Goal: Task Accomplishment & Management: Manage account settings

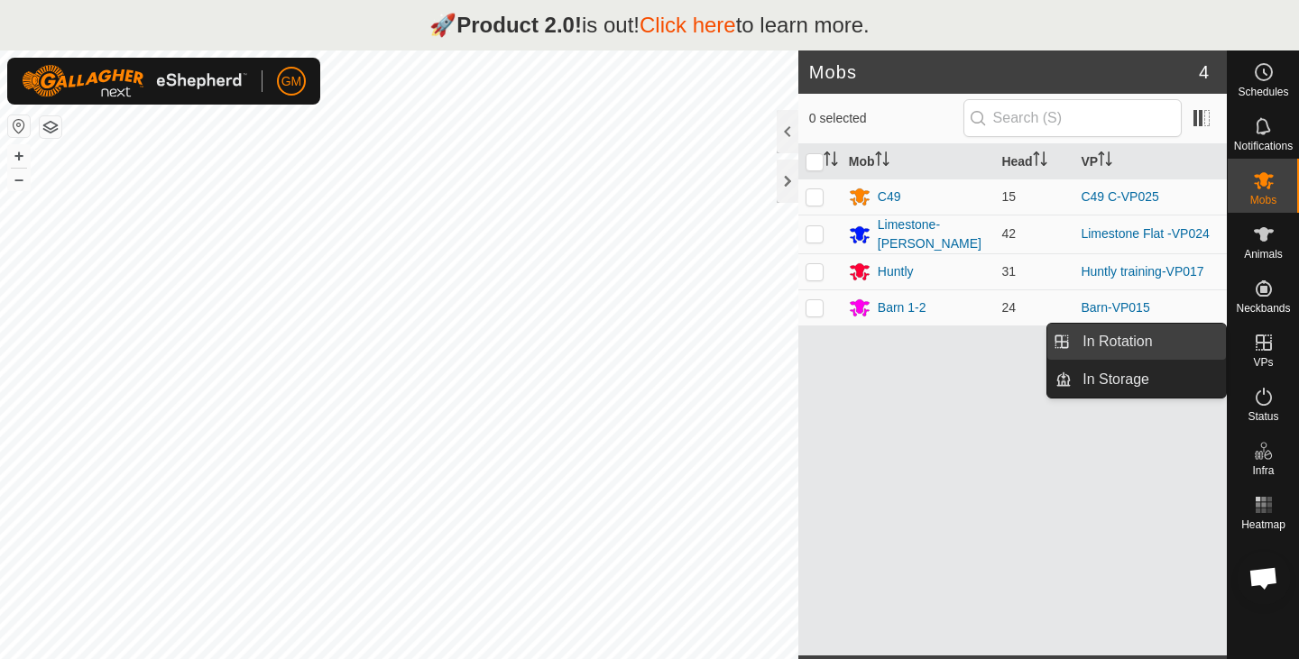
click at [1147, 339] on link "In Rotation" at bounding box center [1148, 342] width 154 height 36
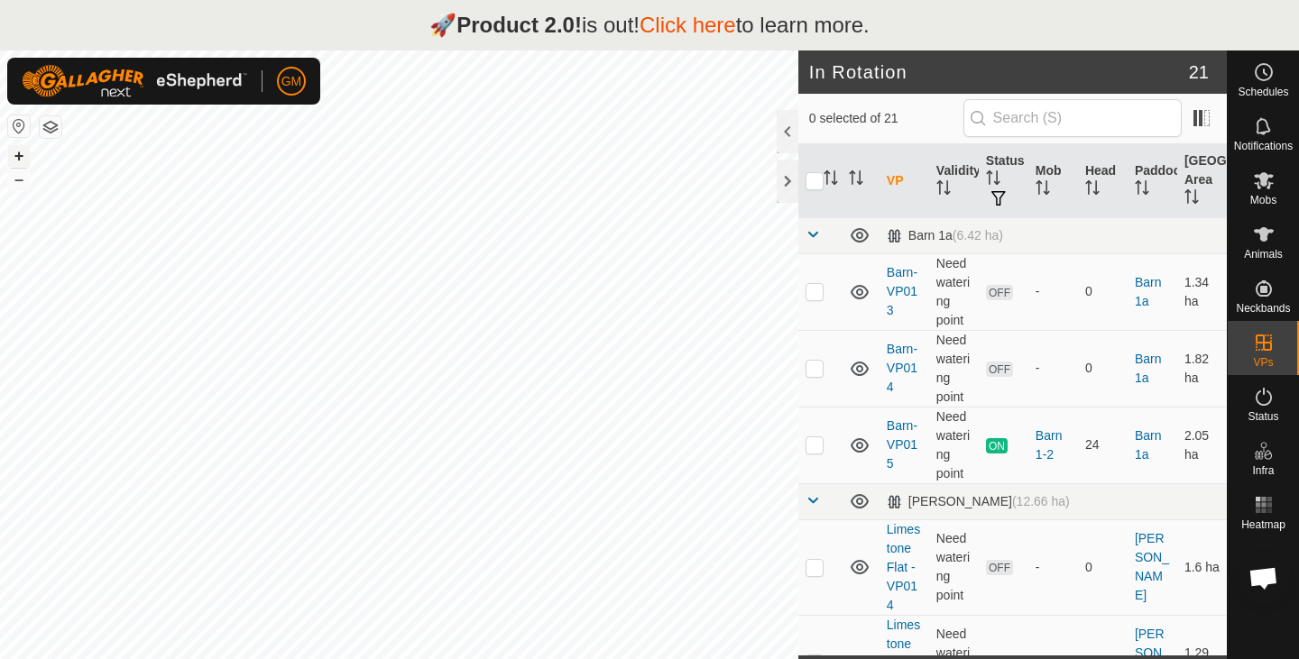
click at [21, 155] on button "+" at bounding box center [19, 156] width 22 height 22
click at [21, 159] on button "+" at bounding box center [19, 156] width 22 height 22
click at [30, 179] on div "+ –" at bounding box center [18, 167] width 23 height 47
click at [20, 187] on button "–" at bounding box center [19, 180] width 22 height 22
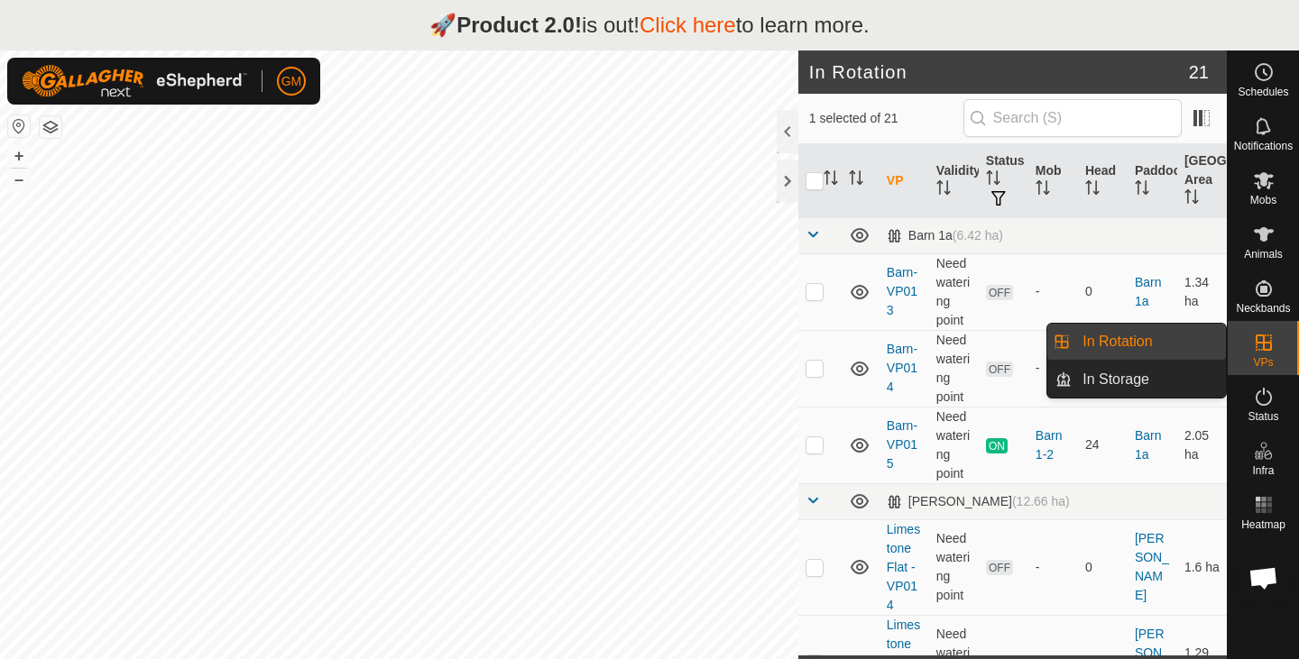
click at [1110, 352] on link "In Rotation" at bounding box center [1148, 342] width 154 height 36
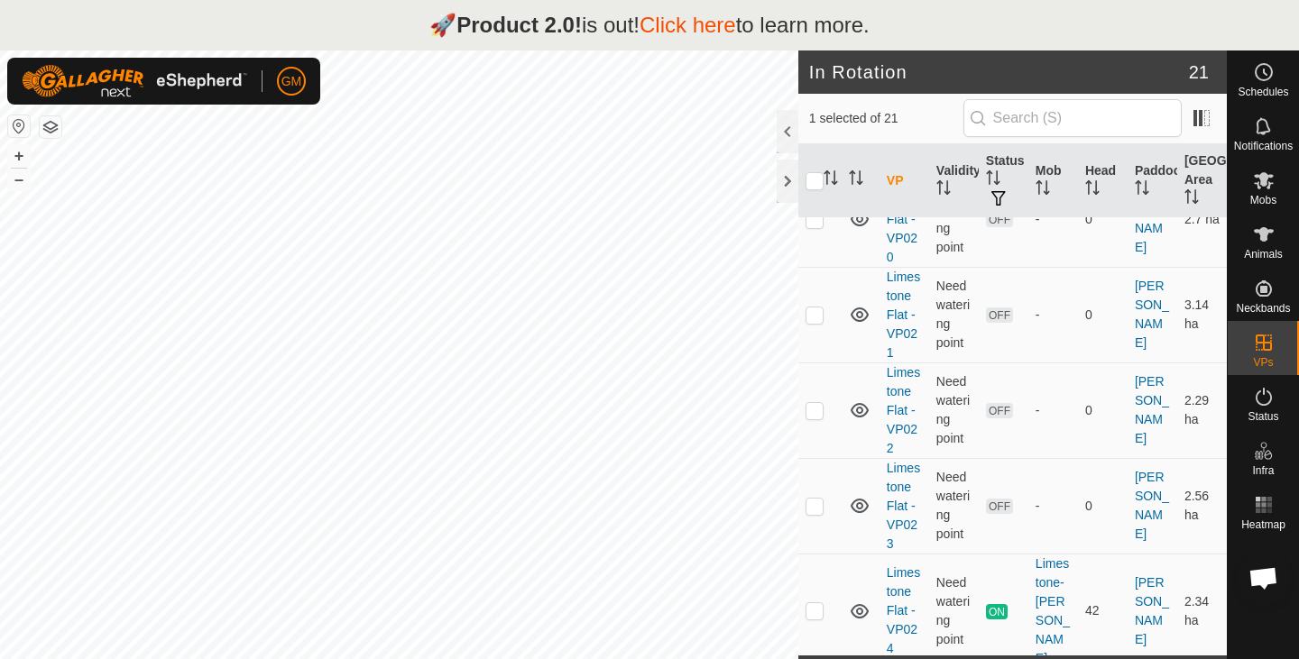
scroll to position [636, 0]
checkbox input "false"
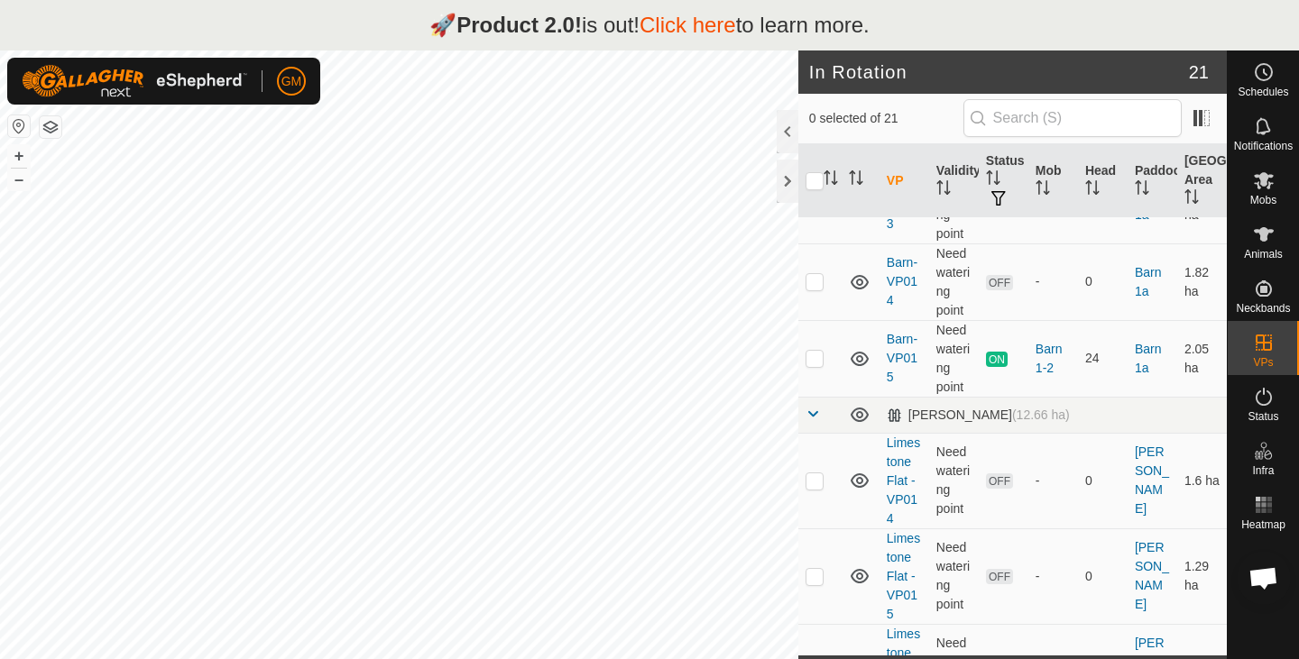
scroll to position [0, 0]
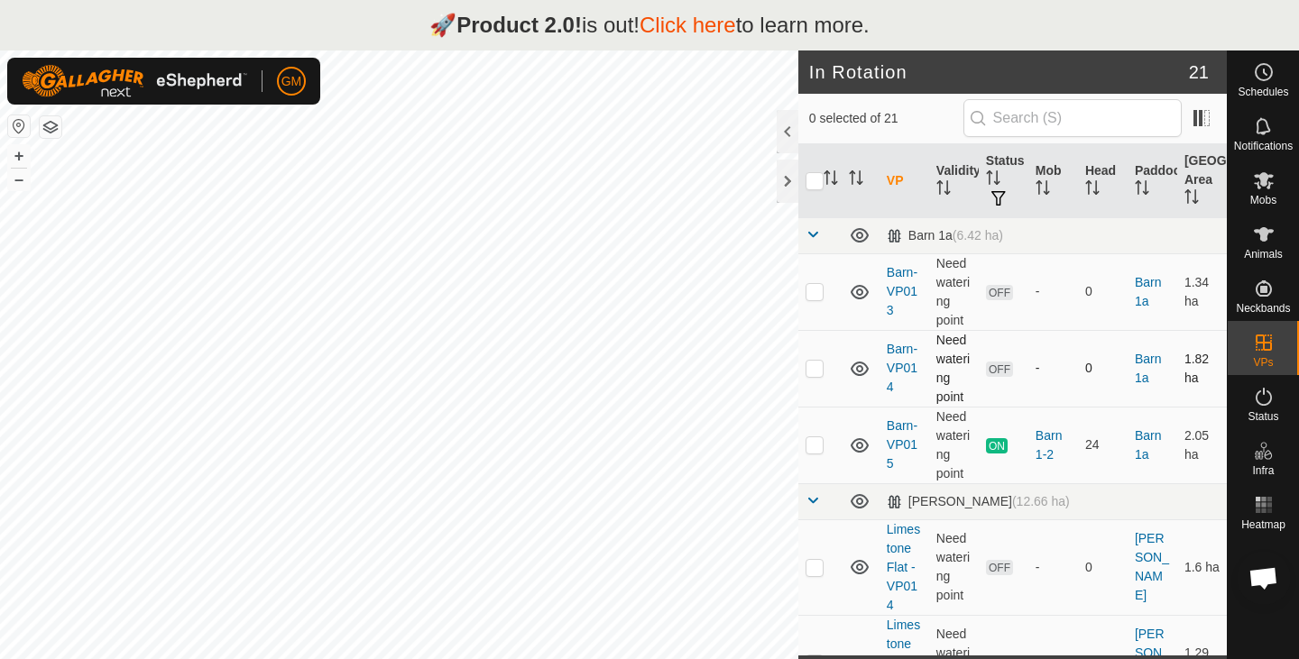
checkbox input "true"
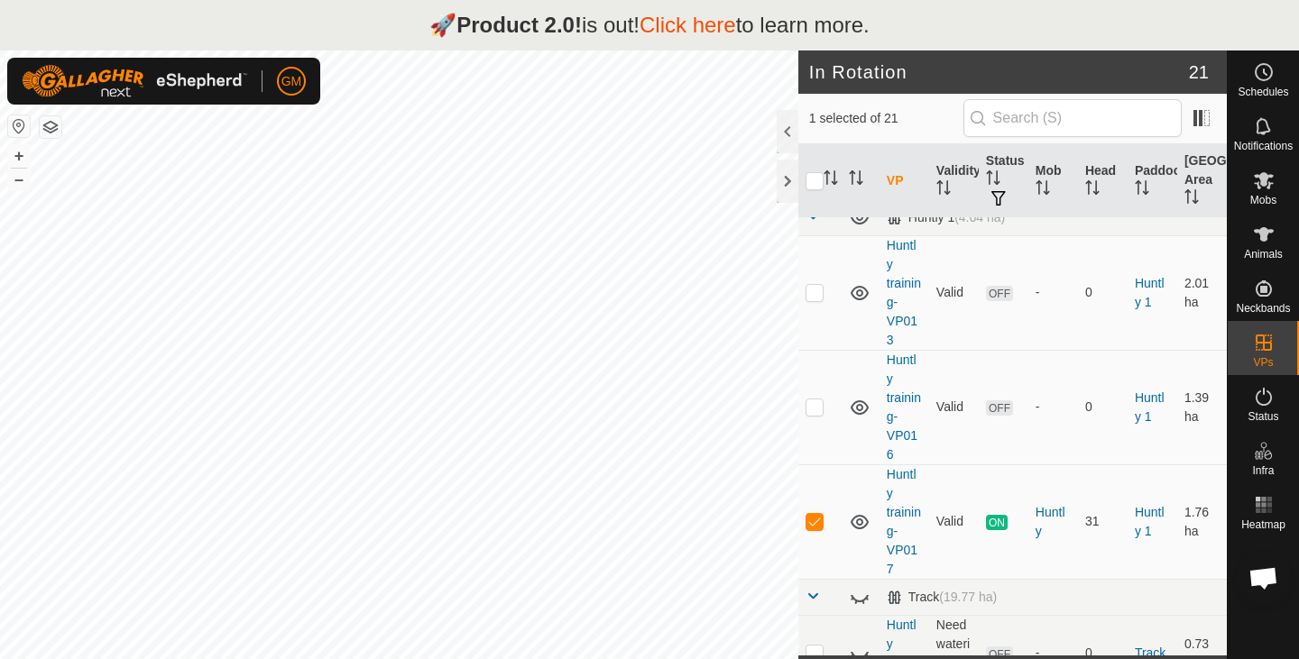
scroll to position [1747, 0]
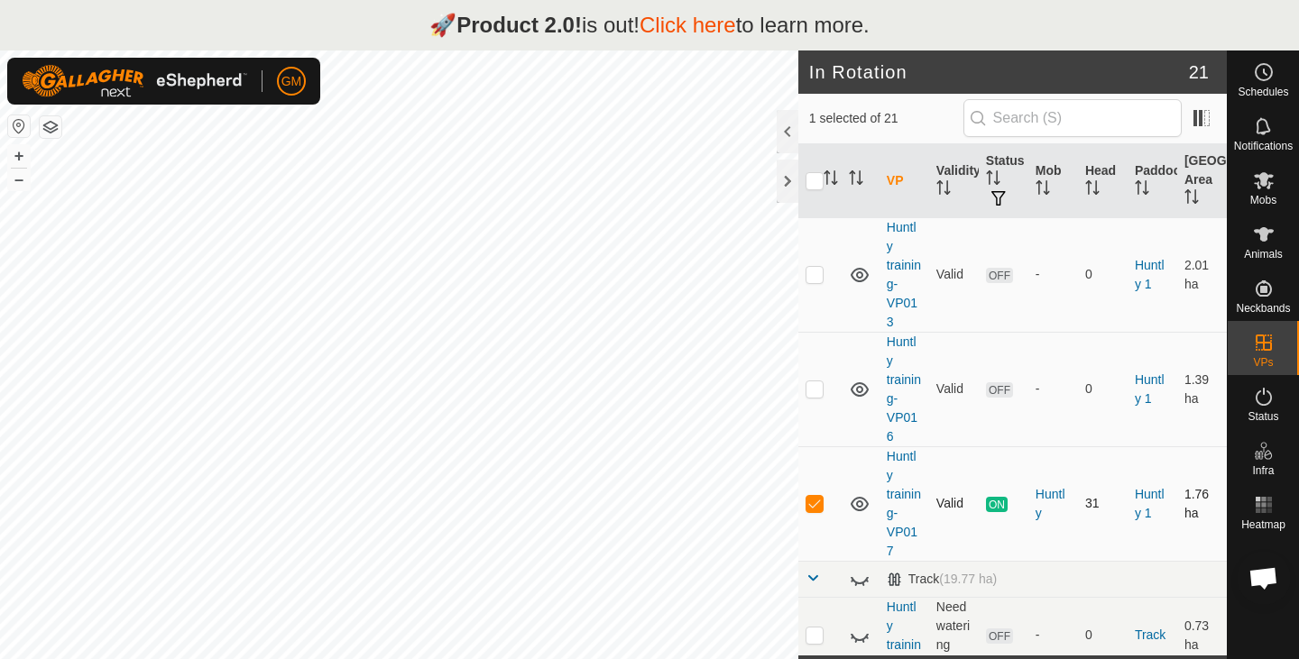
click at [859, 497] on icon at bounding box center [859, 504] width 18 height 14
click at [859, 493] on icon at bounding box center [860, 504] width 22 height 22
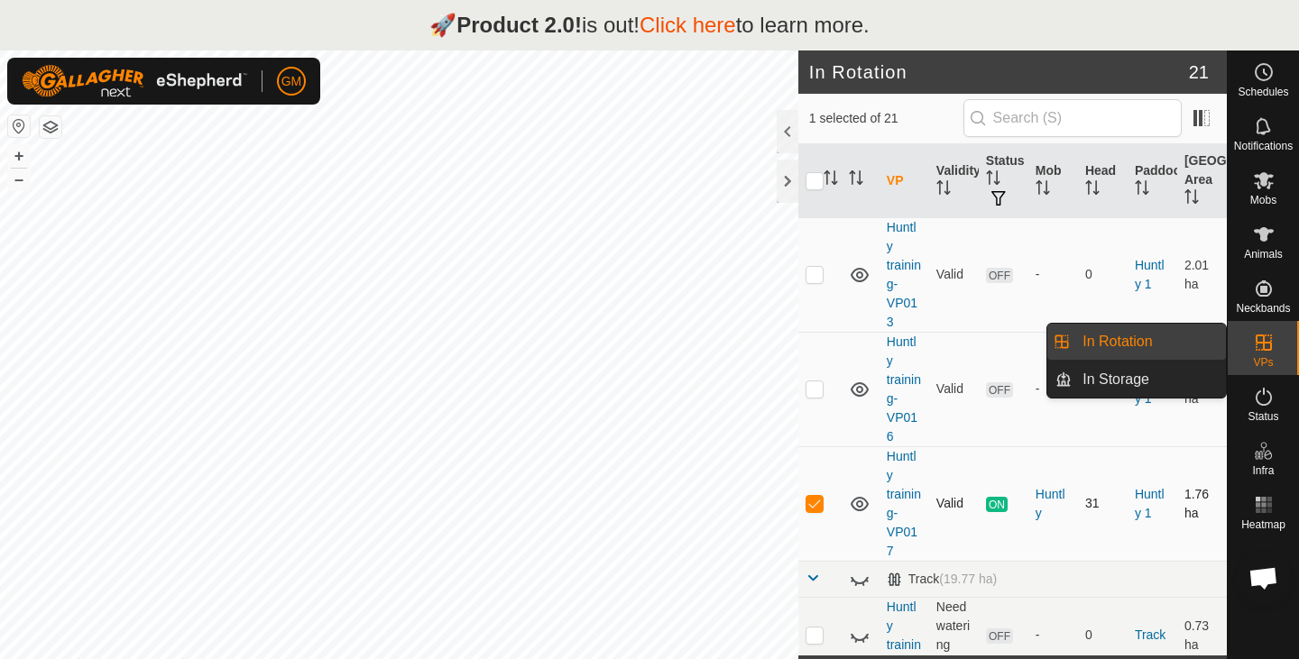
click at [1114, 348] on link "In Rotation" at bounding box center [1148, 342] width 154 height 36
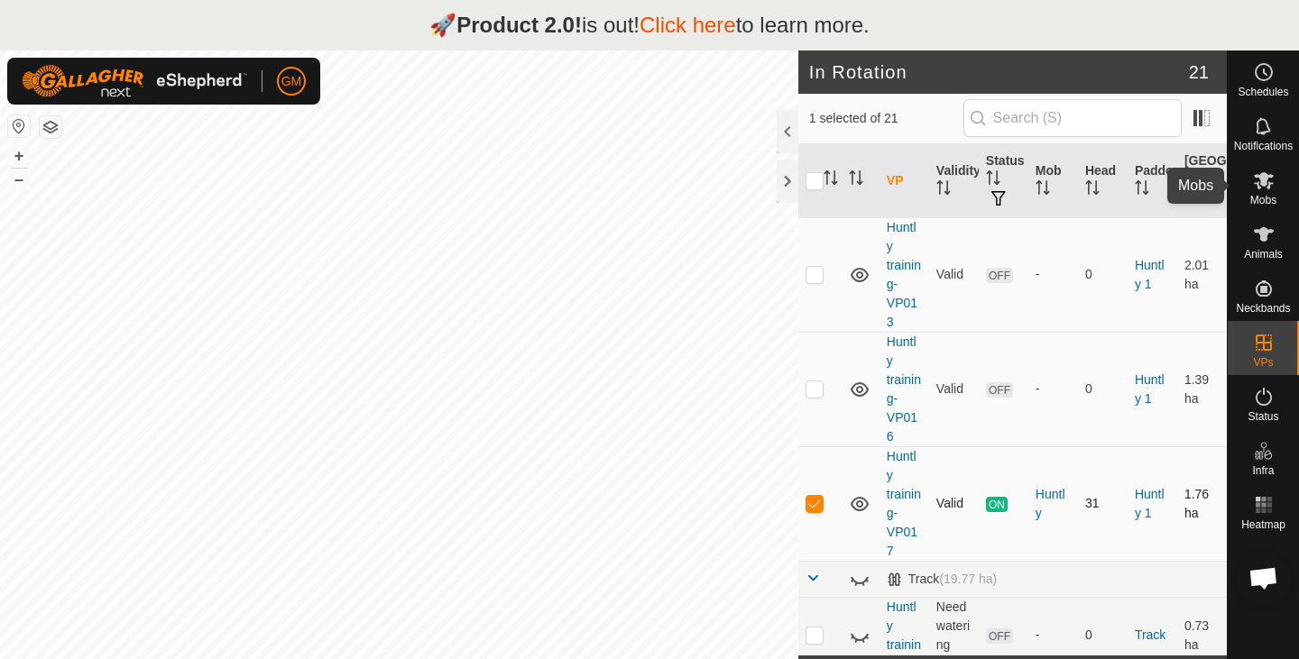
click at [1266, 182] on icon at bounding box center [1264, 180] width 20 height 17
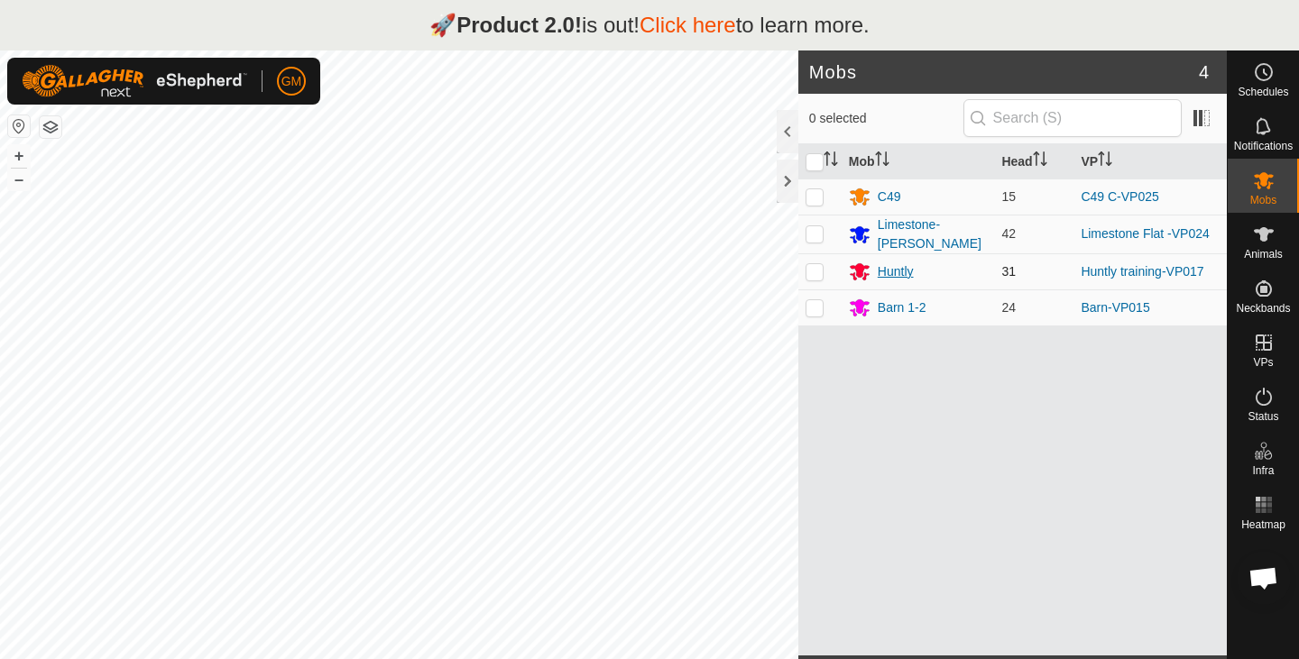
click at [890, 268] on div "Huntly" at bounding box center [895, 271] width 36 height 19
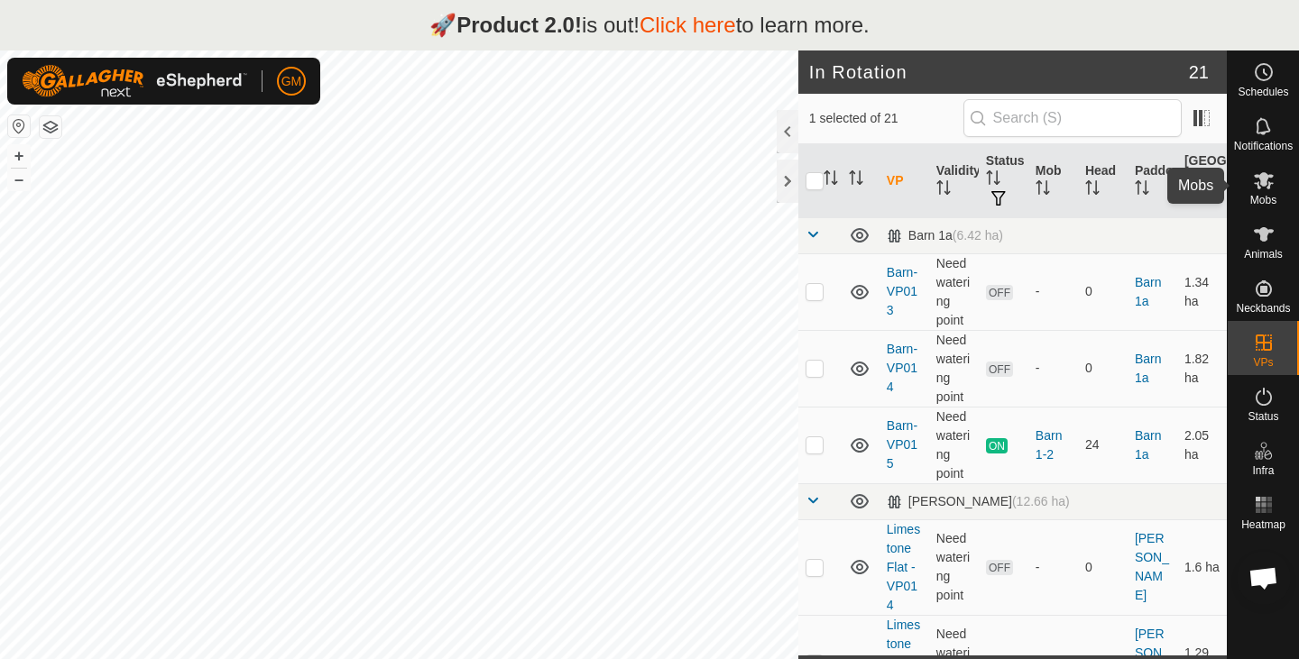
click at [1263, 173] on icon at bounding box center [1264, 180] width 20 height 17
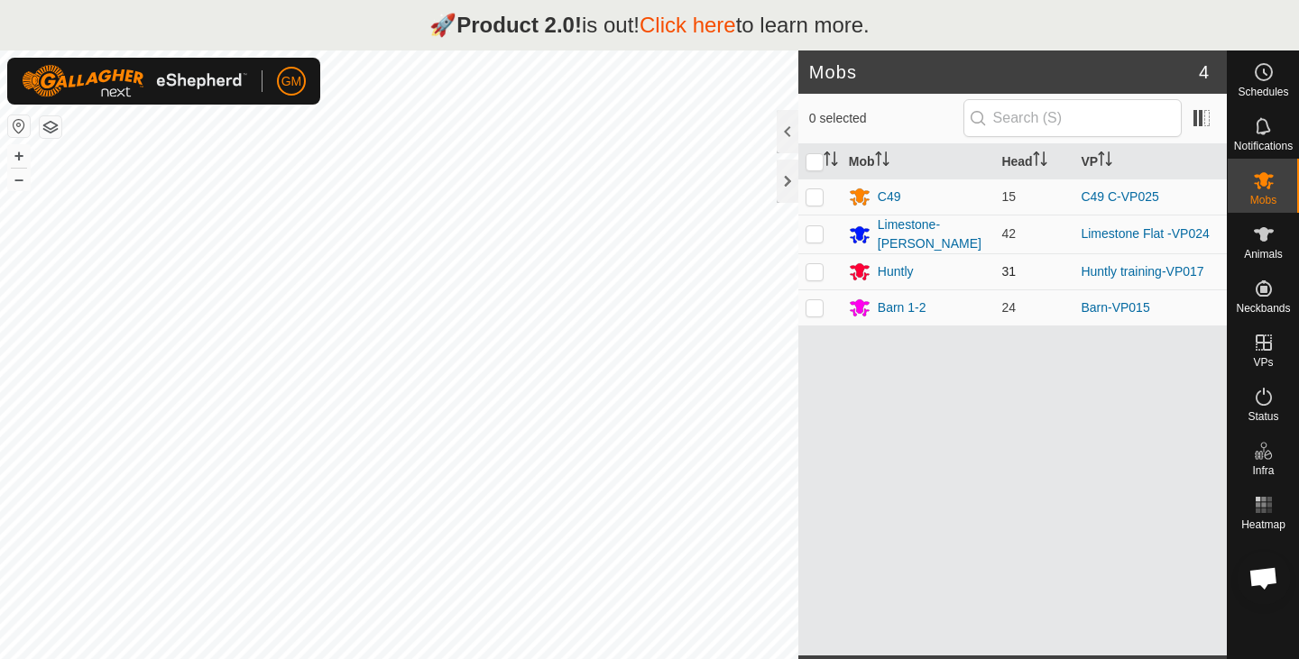
click at [816, 274] on p-checkbox at bounding box center [814, 271] width 18 height 14
checkbox input "false"
click at [893, 268] on div "Huntly" at bounding box center [895, 271] width 36 height 19
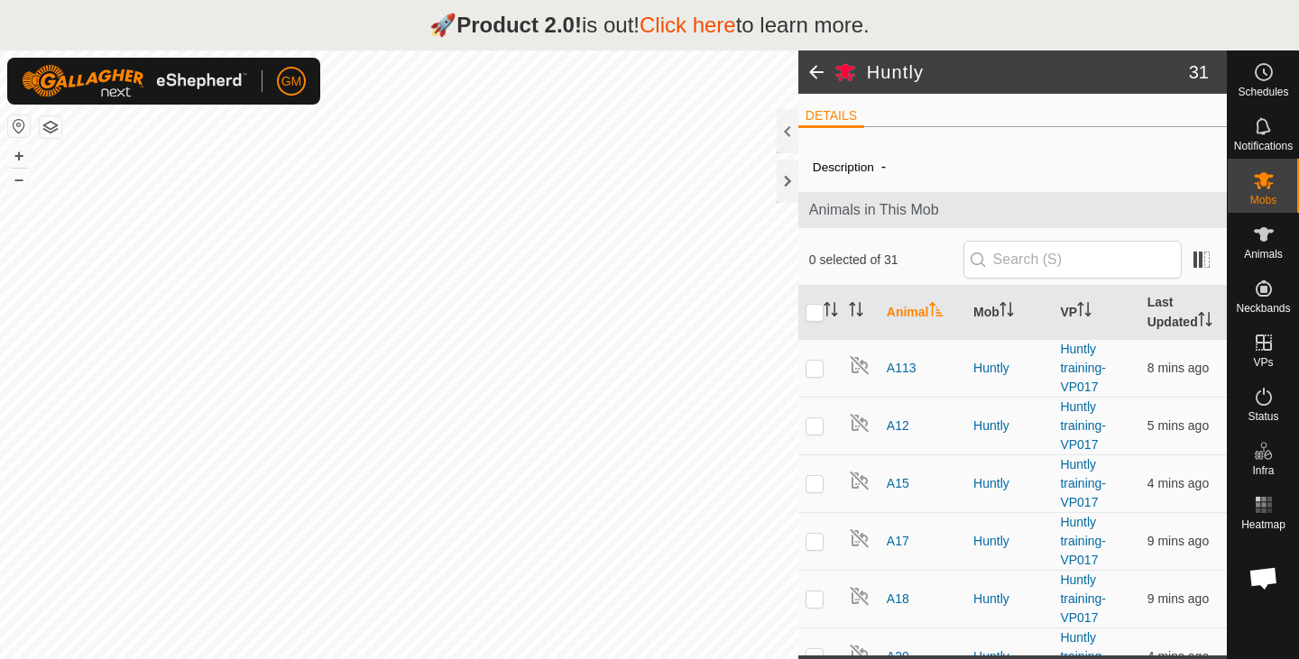
click at [813, 71] on span at bounding box center [816, 72] width 36 height 43
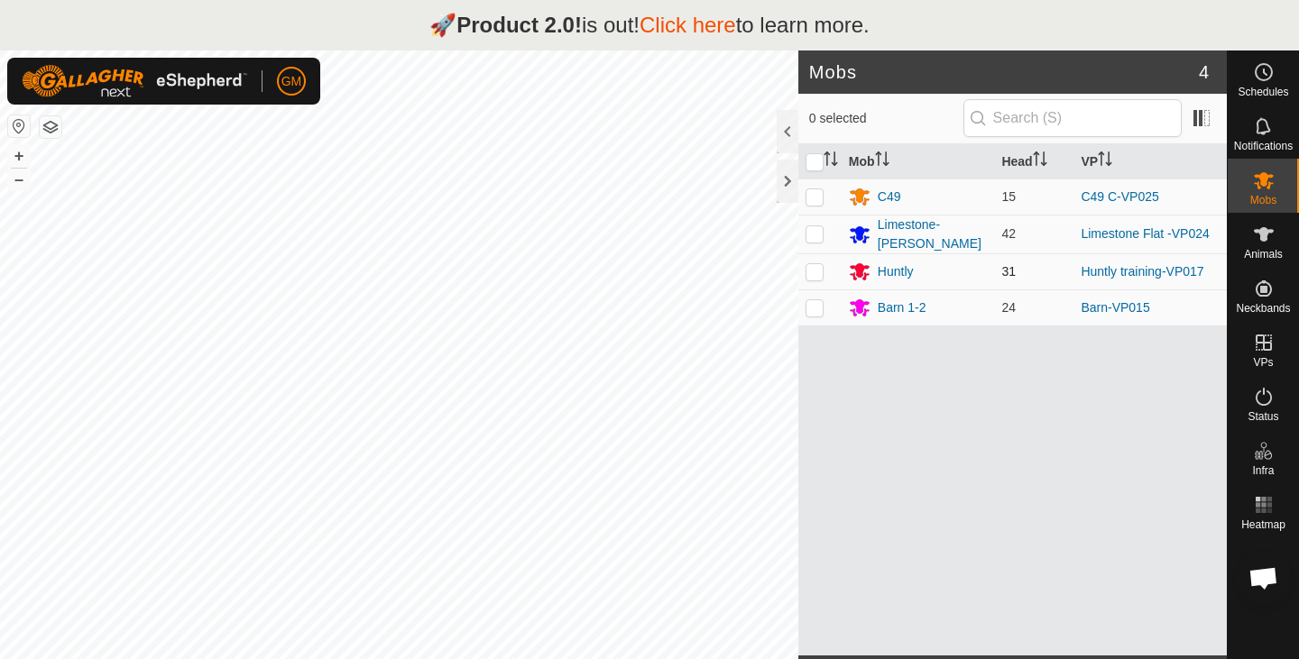
click at [814, 271] on p-checkbox at bounding box center [814, 271] width 18 height 14
checkbox input "true"
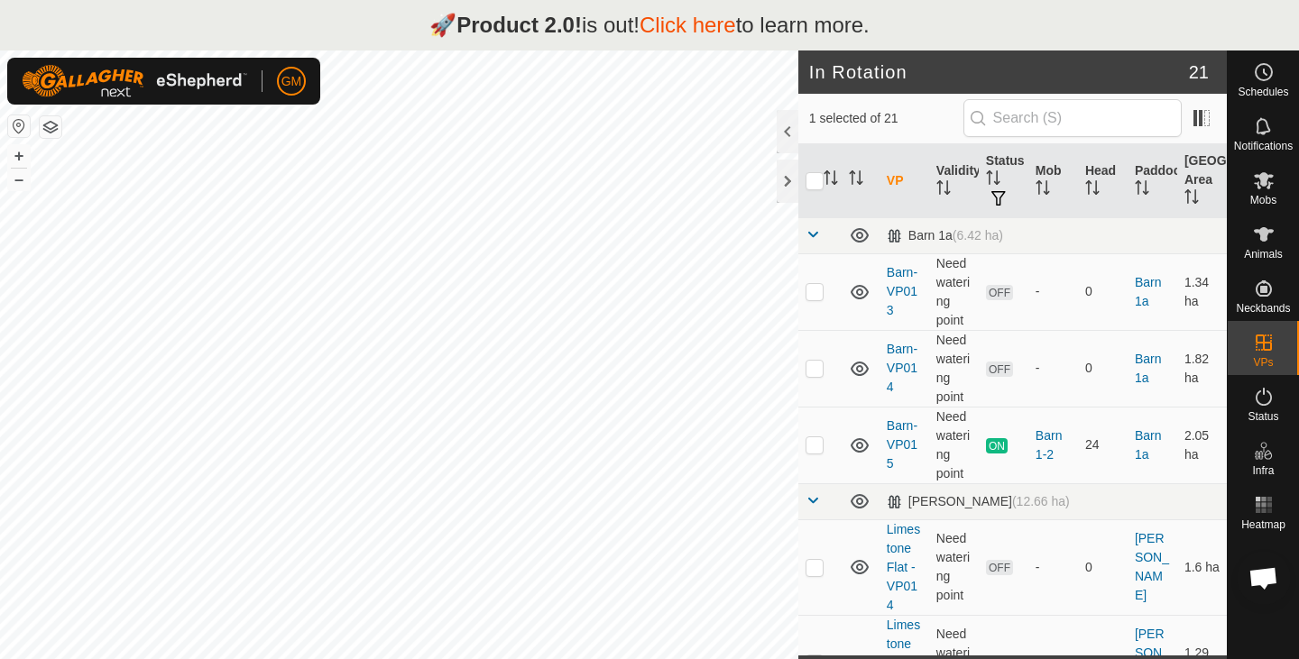
checkbox input "false"
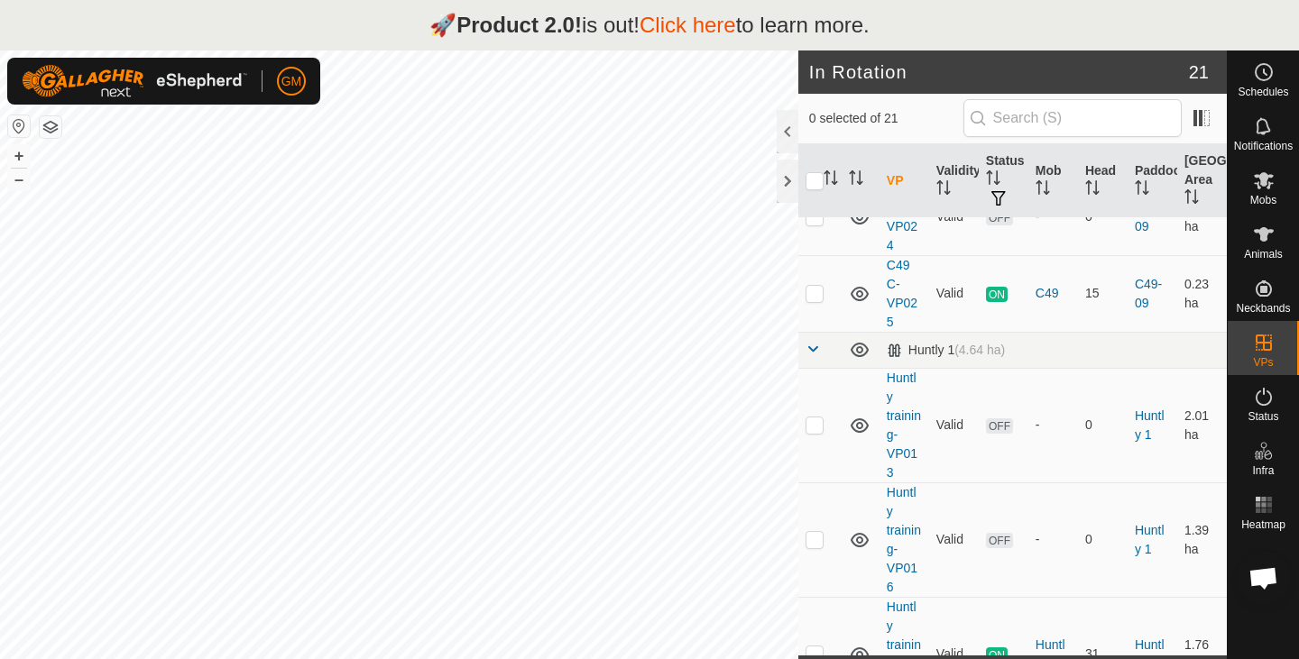
scroll to position [1747, 0]
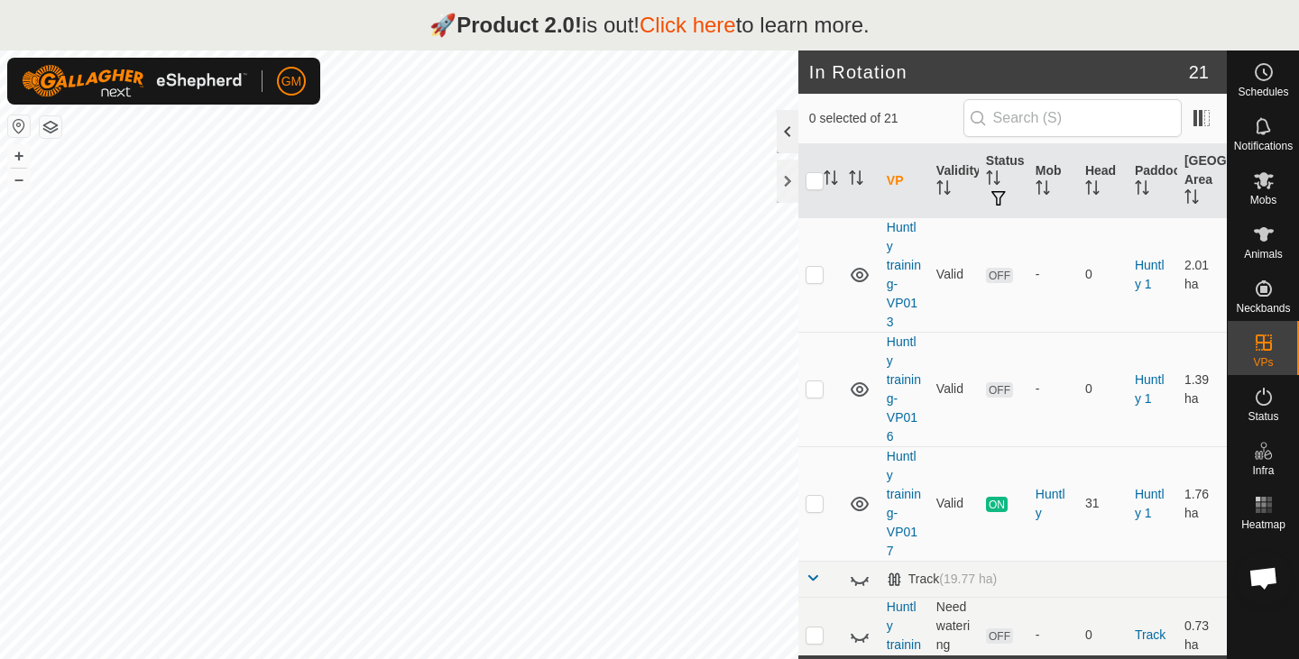
click at [787, 133] on div at bounding box center [787, 131] width 22 height 43
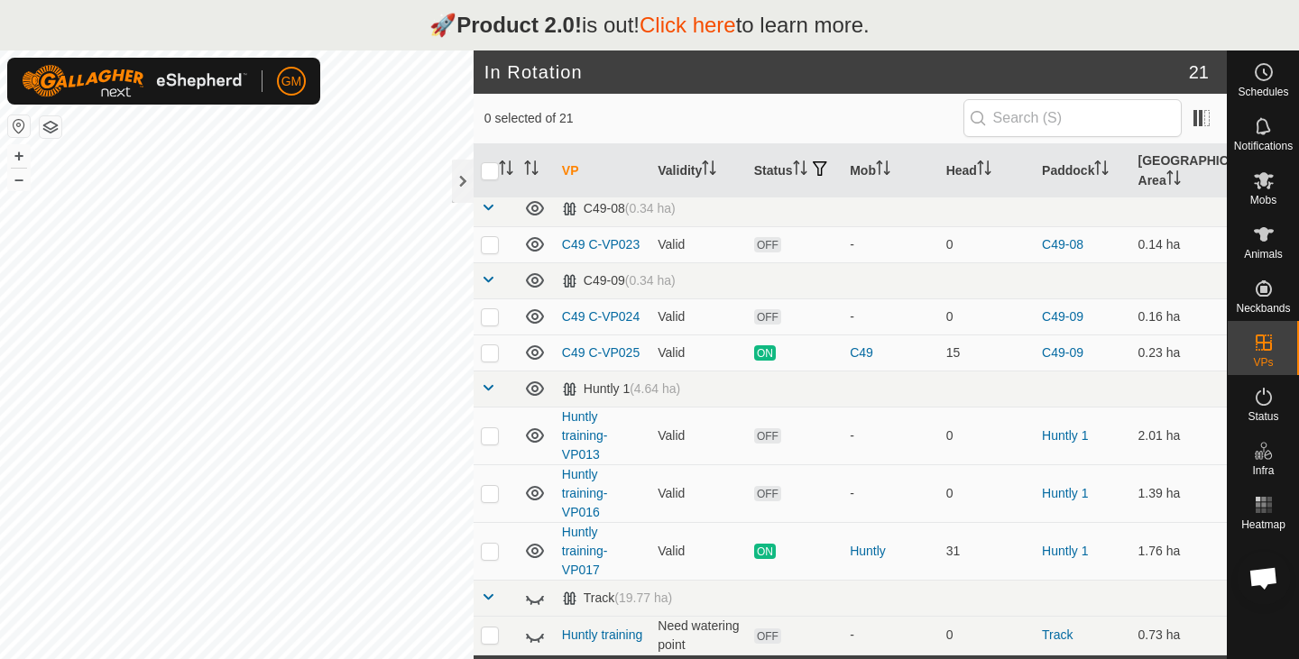
scroll to position [659, 0]
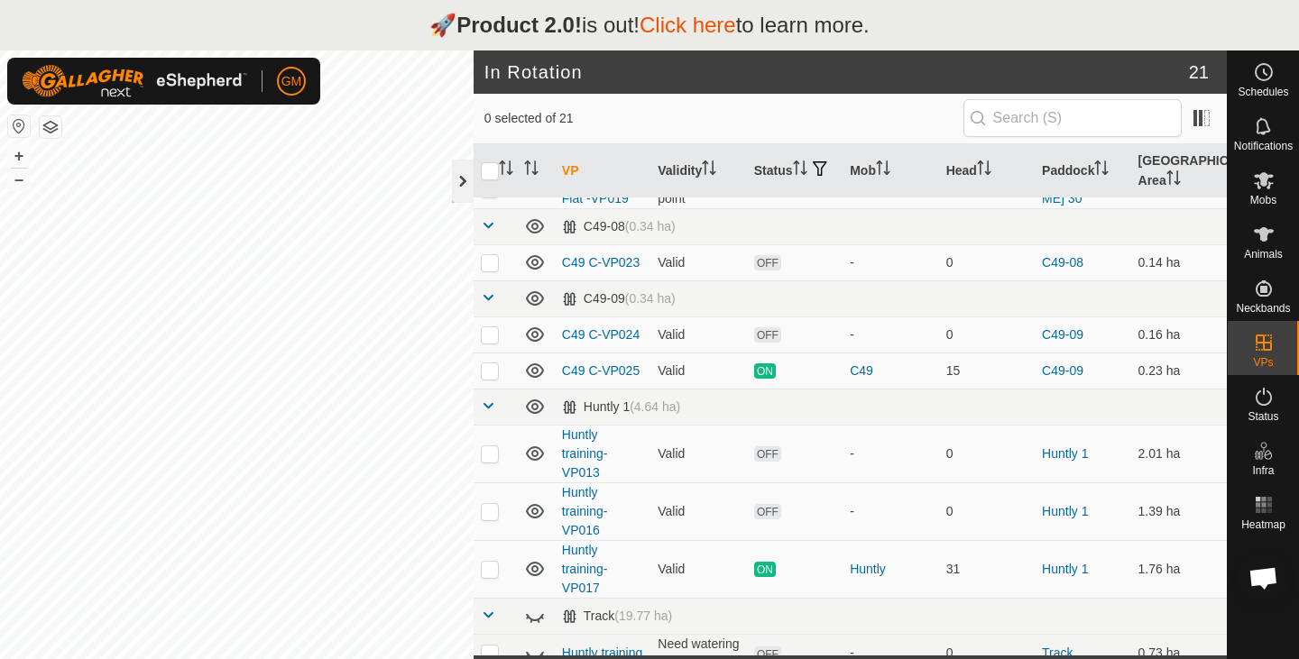
click at [467, 179] on div at bounding box center [463, 181] width 22 height 43
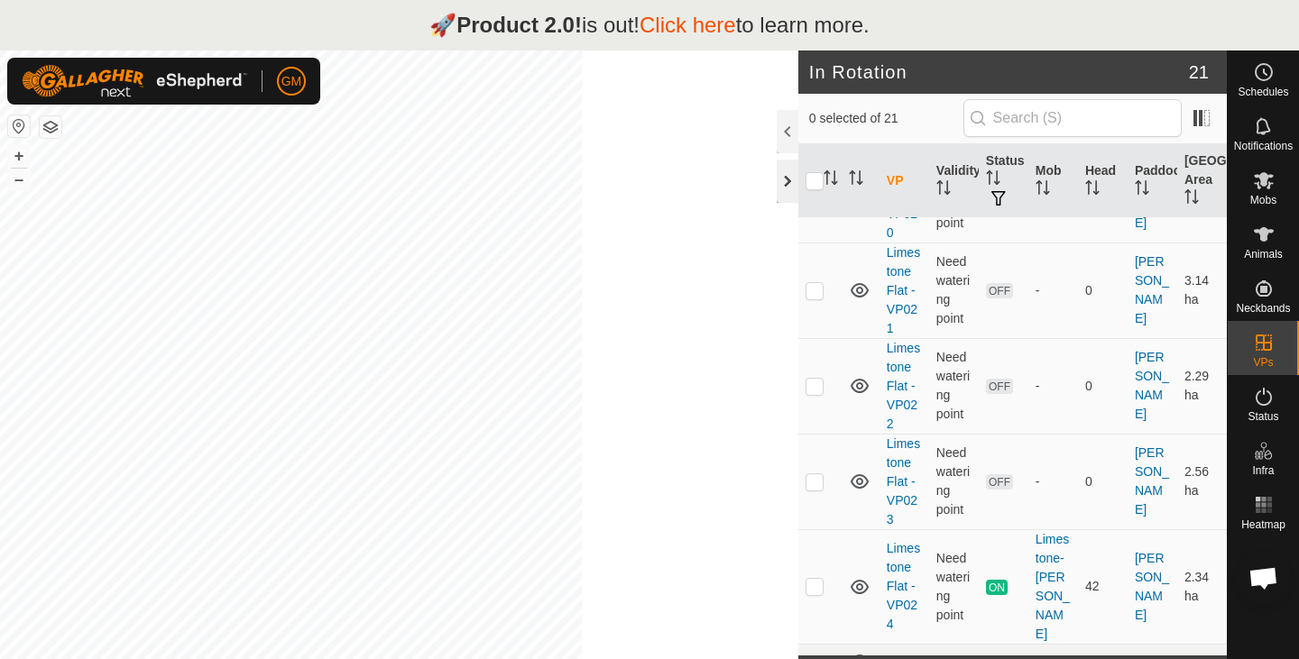
scroll to position [1747, 0]
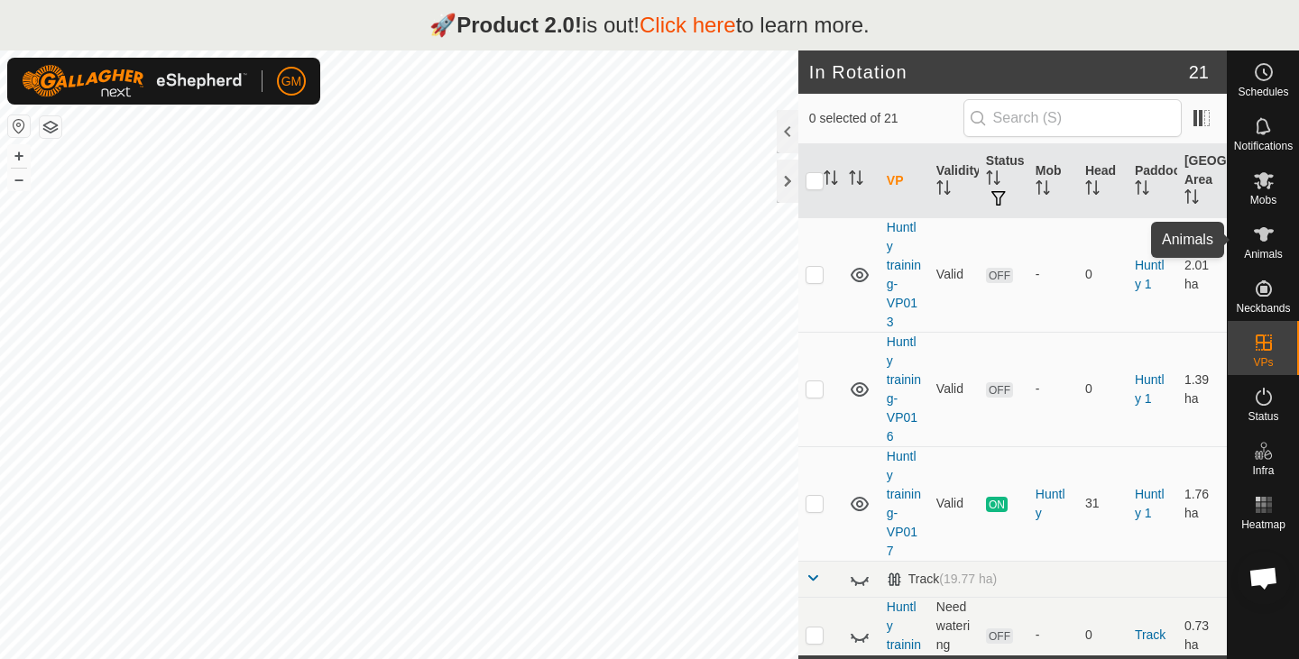
click at [1272, 242] on icon at bounding box center [1264, 235] width 22 height 22
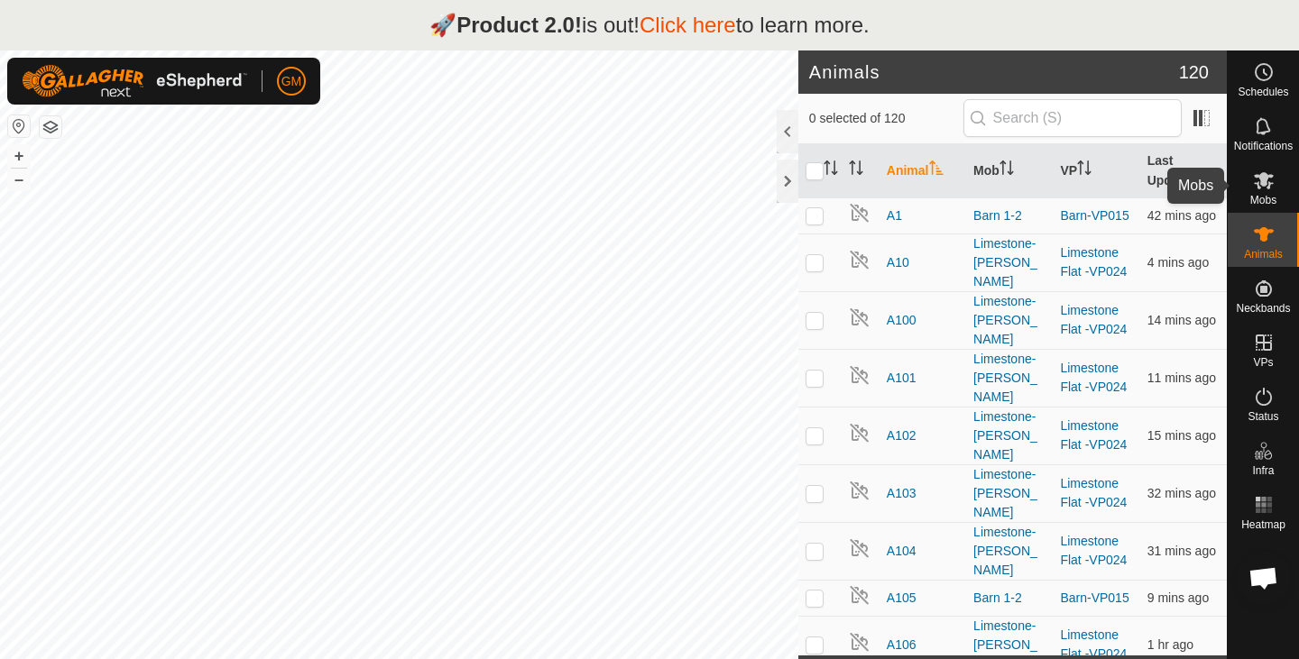
click at [1266, 182] on icon at bounding box center [1264, 181] width 22 height 22
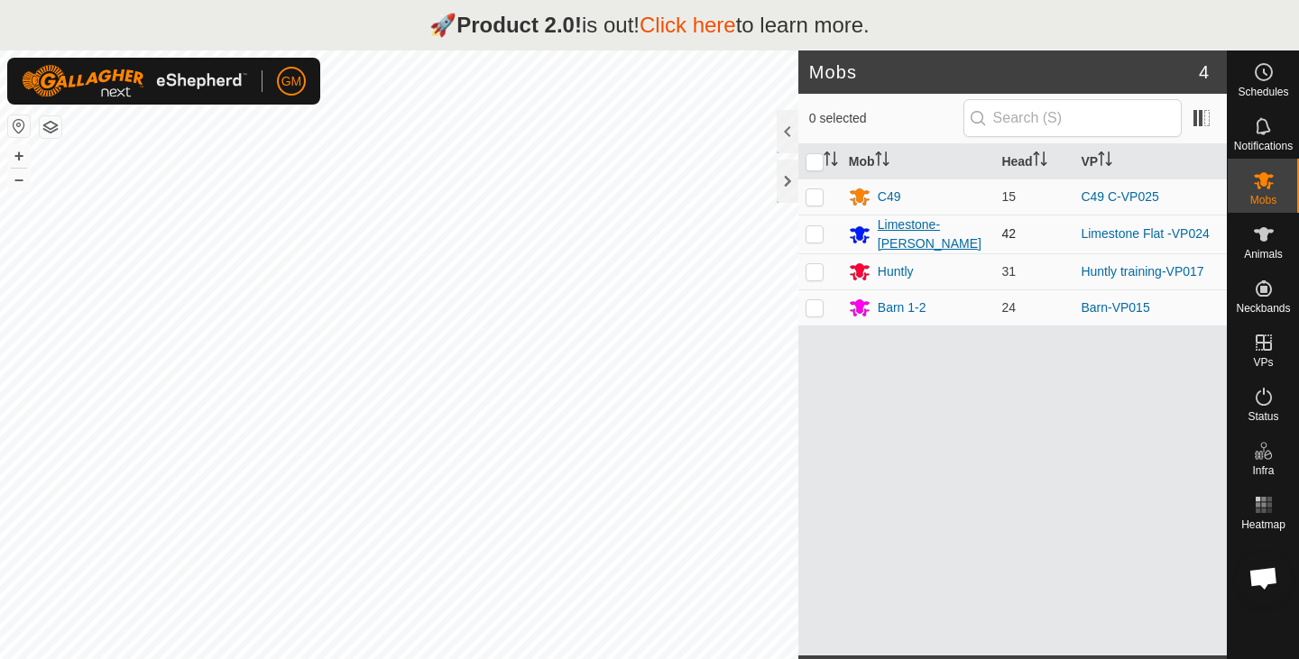
click at [883, 240] on div "Limestone-[PERSON_NAME]" at bounding box center [932, 235] width 110 height 38
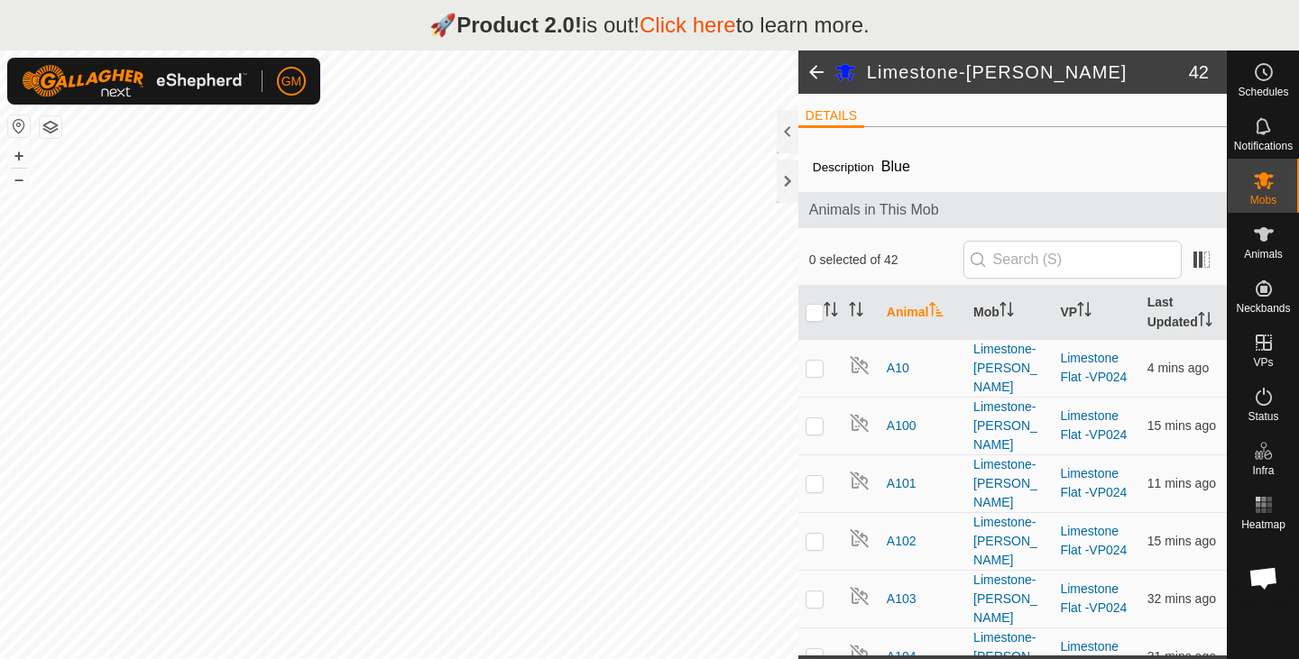
click at [812, 74] on span at bounding box center [816, 72] width 36 height 43
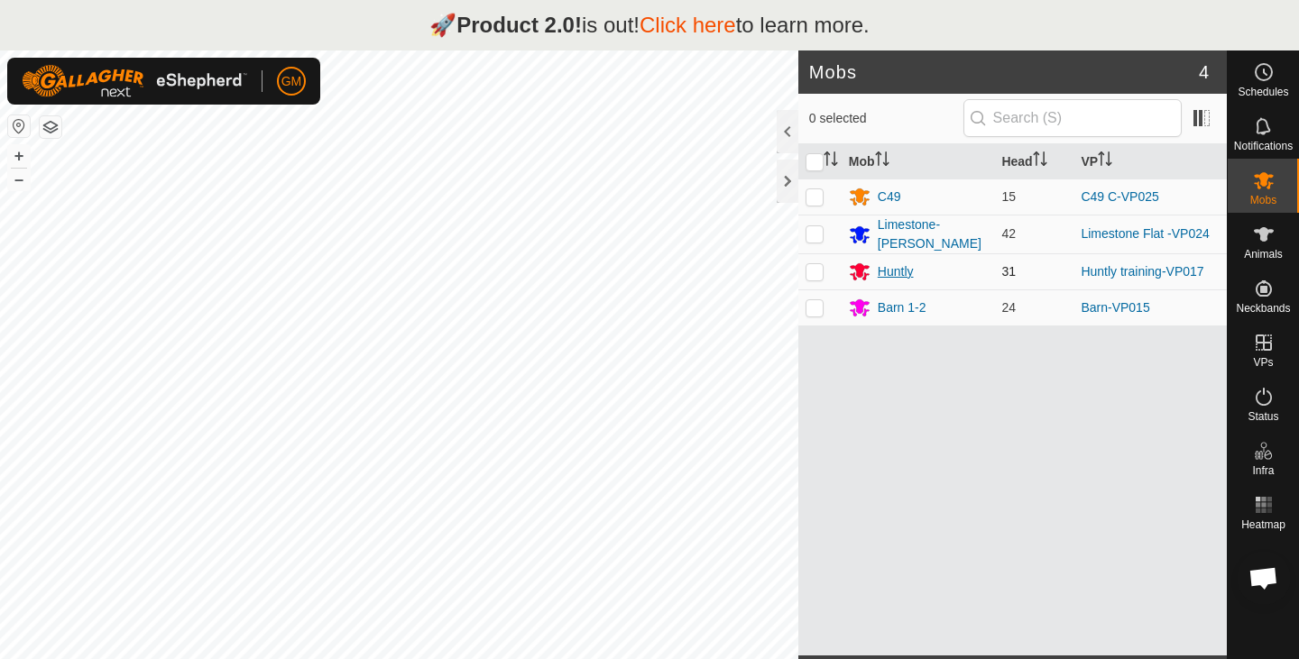
click at [859, 269] on icon at bounding box center [860, 272] width 20 height 17
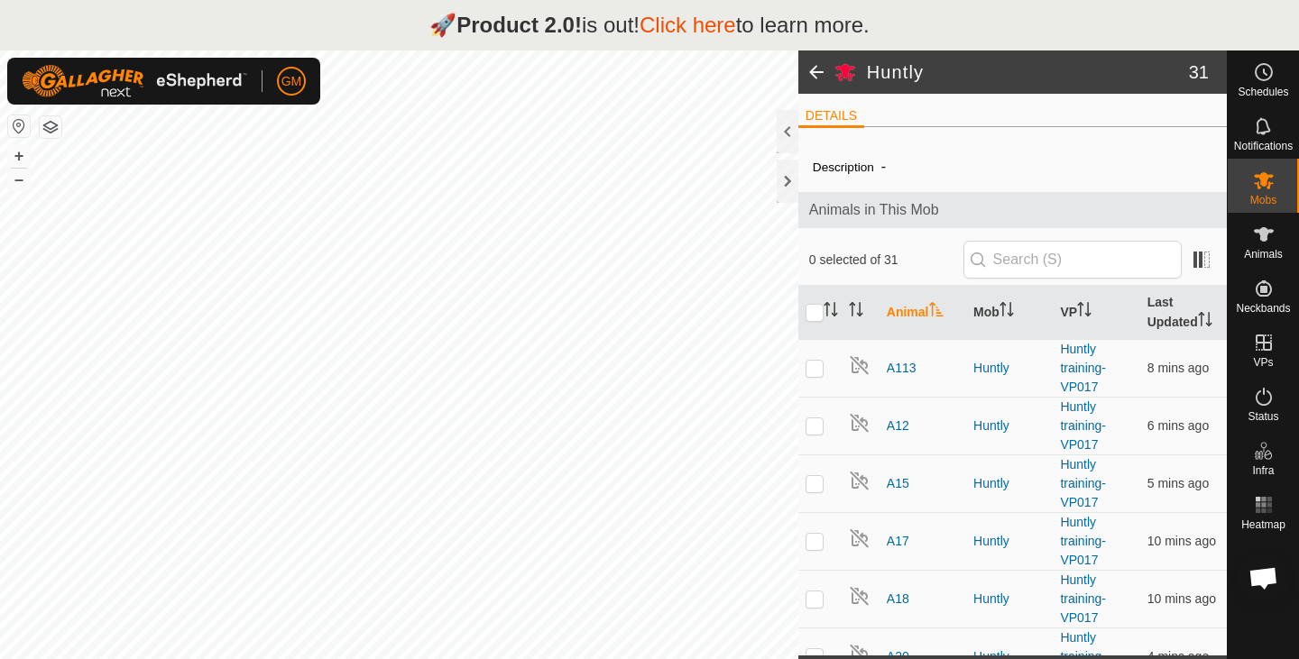
click at [810, 76] on span at bounding box center [816, 72] width 36 height 43
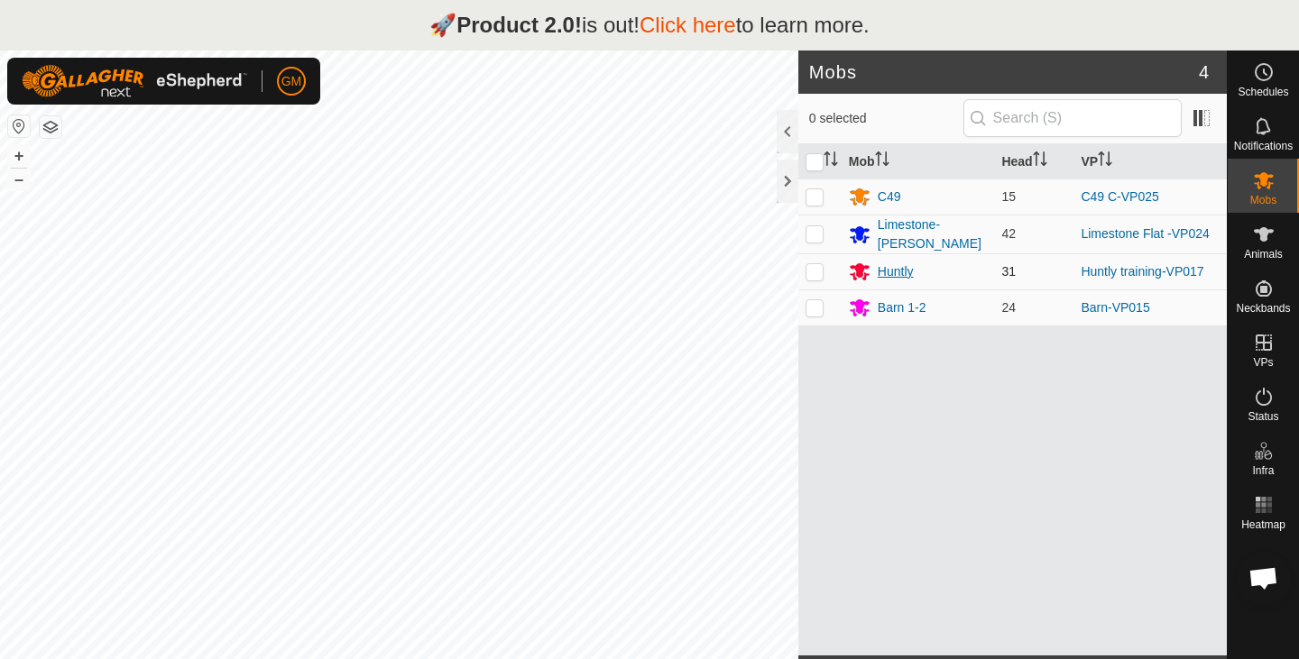
click at [905, 271] on div "Huntly" at bounding box center [895, 271] width 36 height 19
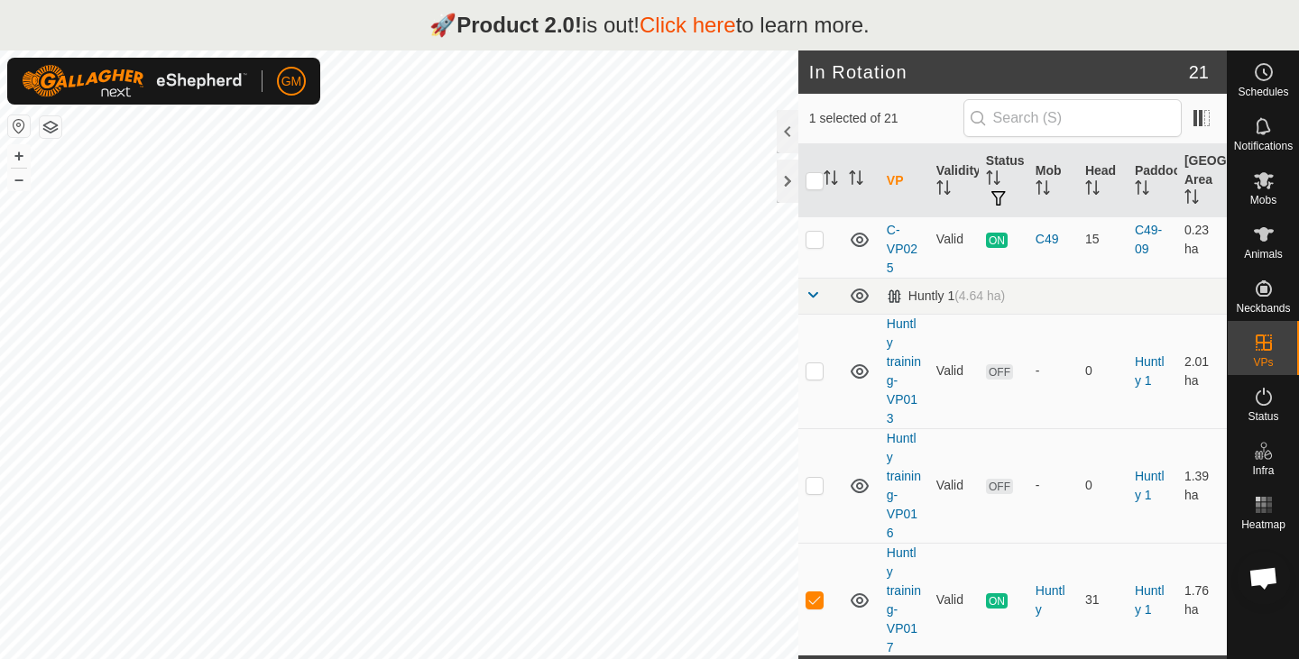
scroll to position [1747, 0]
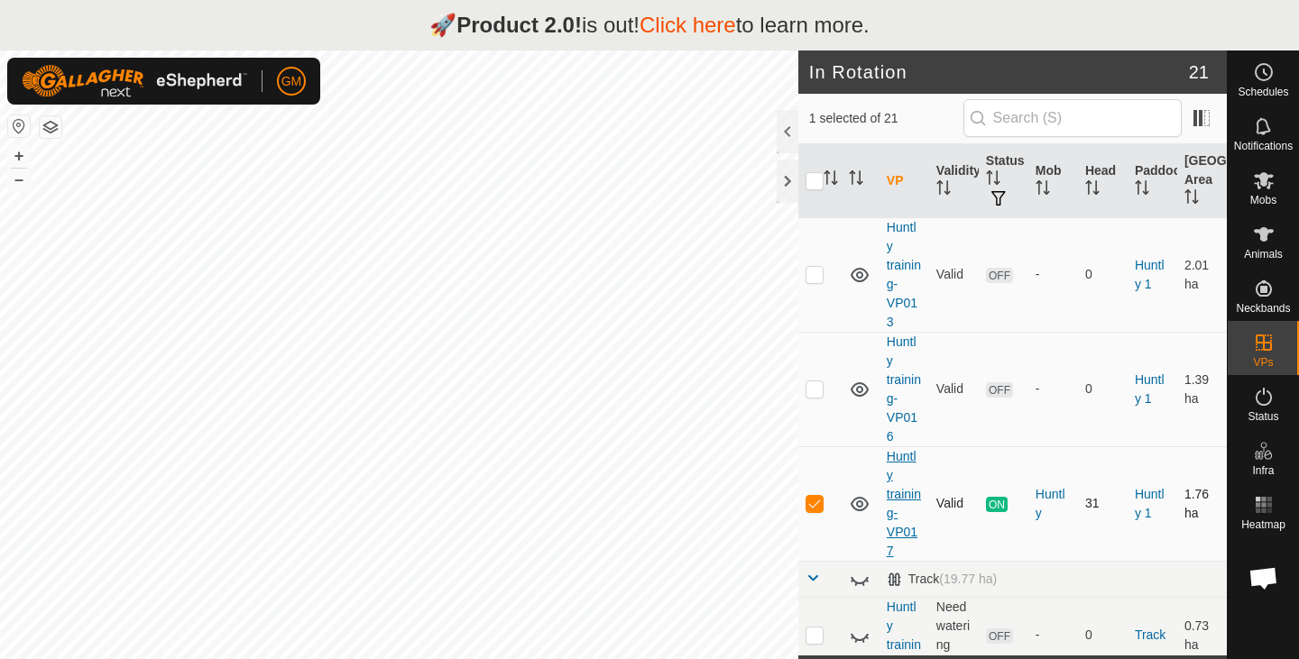
click at [897, 479] on link "Huntly training-VP017" at bounding box center [904, 503] width 34 height 109
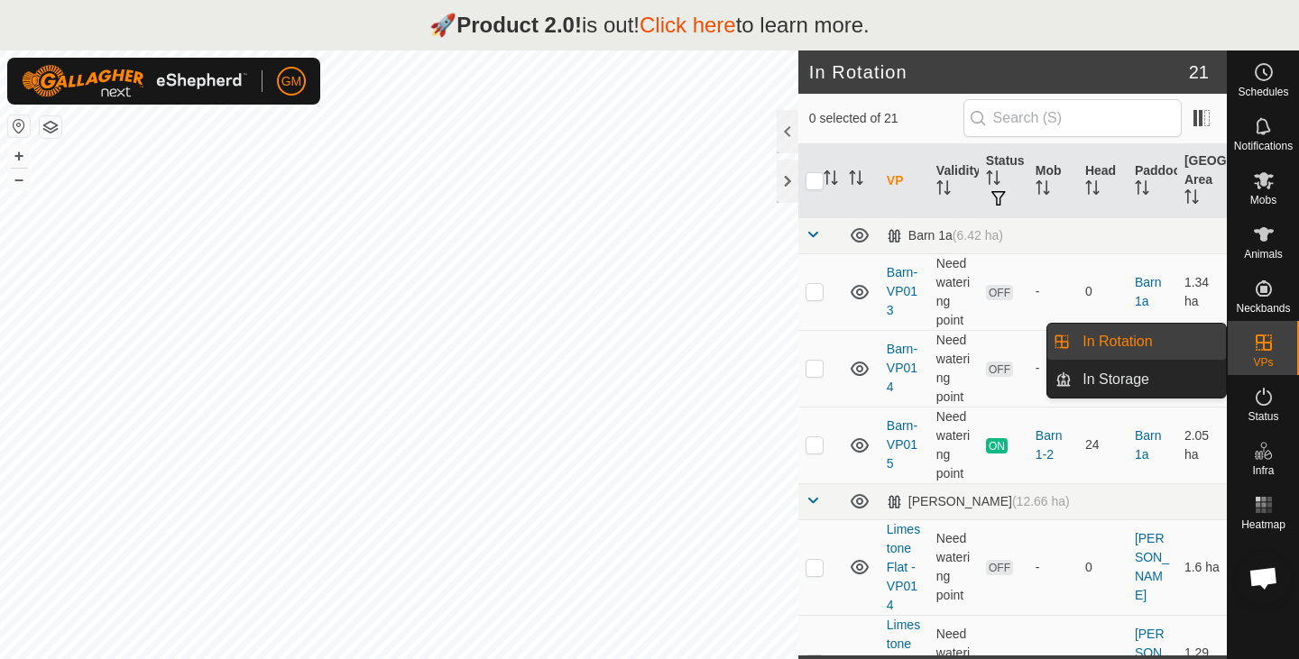
click at [1117, 337] on link "In Rotation" at bounding box center [1148, 342] width 154 height 36
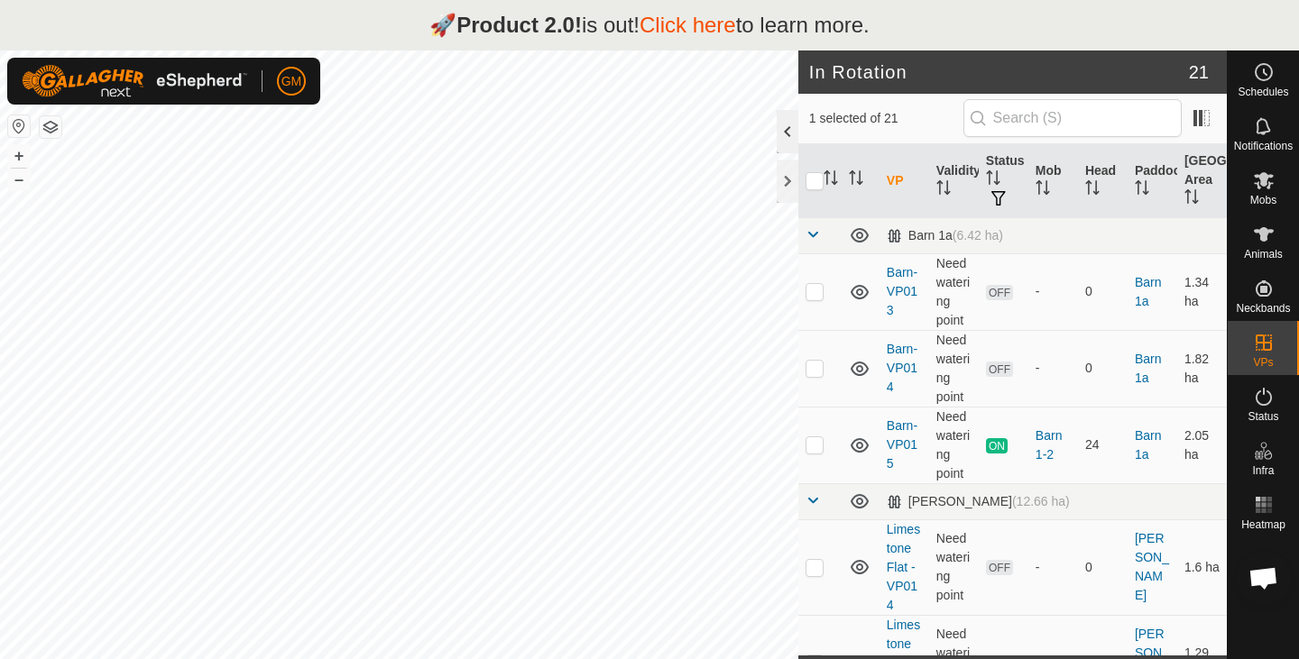
click at [788, 126] on div at bounding box center [787, 131] width 22 height 43
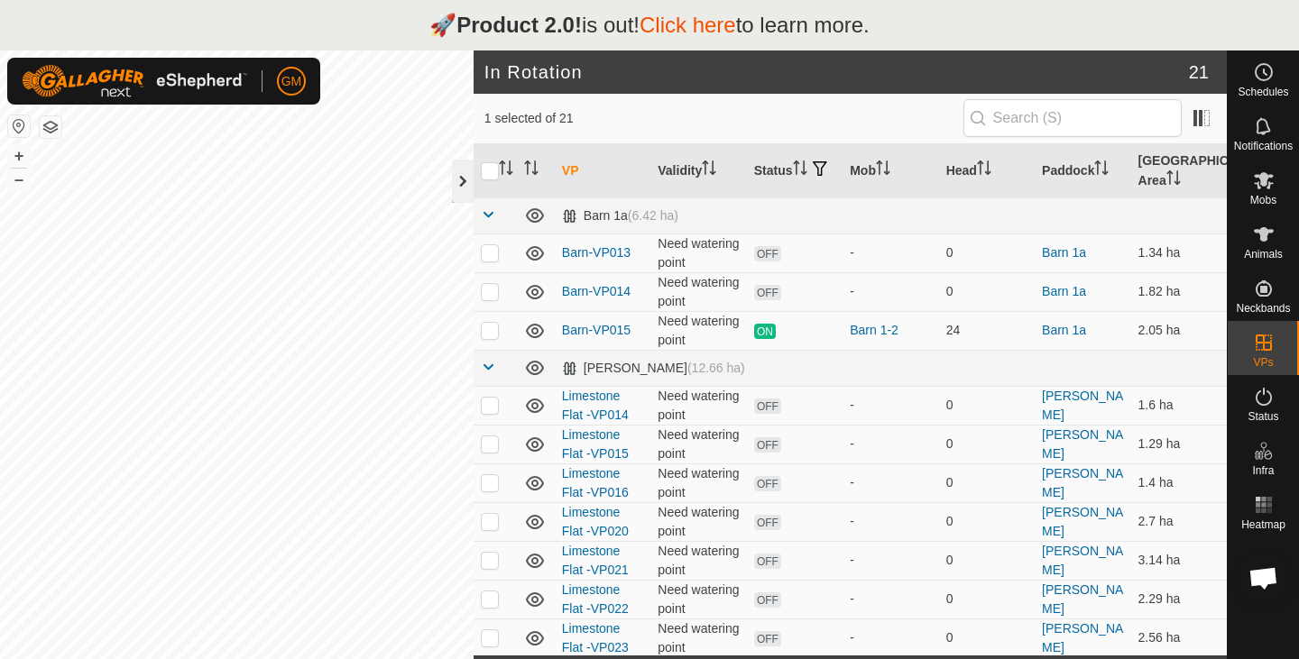
click at [460, 181] on div at bounding box center [463, 181] width 22 height 43
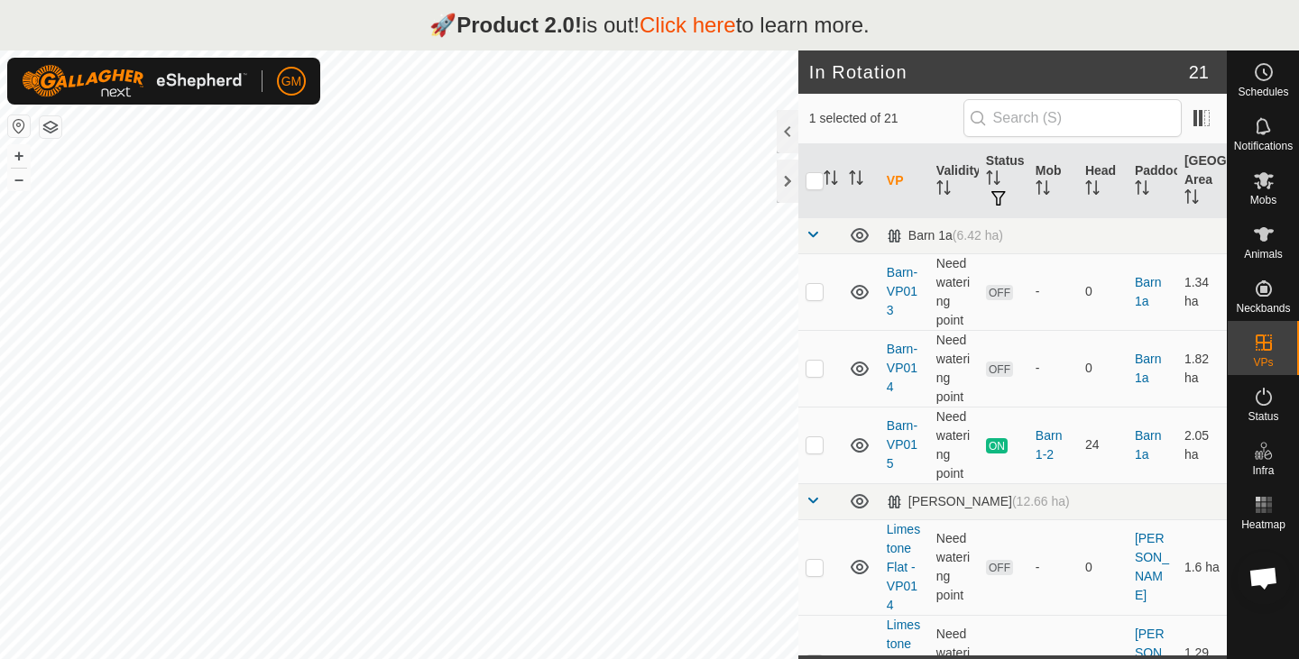
click at [51, 135] on button "button" at bounding box center [51, 127] width 22 height 22
checkbox input "false"
click at [692, 23] on link "Click here" at bounding box center [687, 25] width 96 height 24
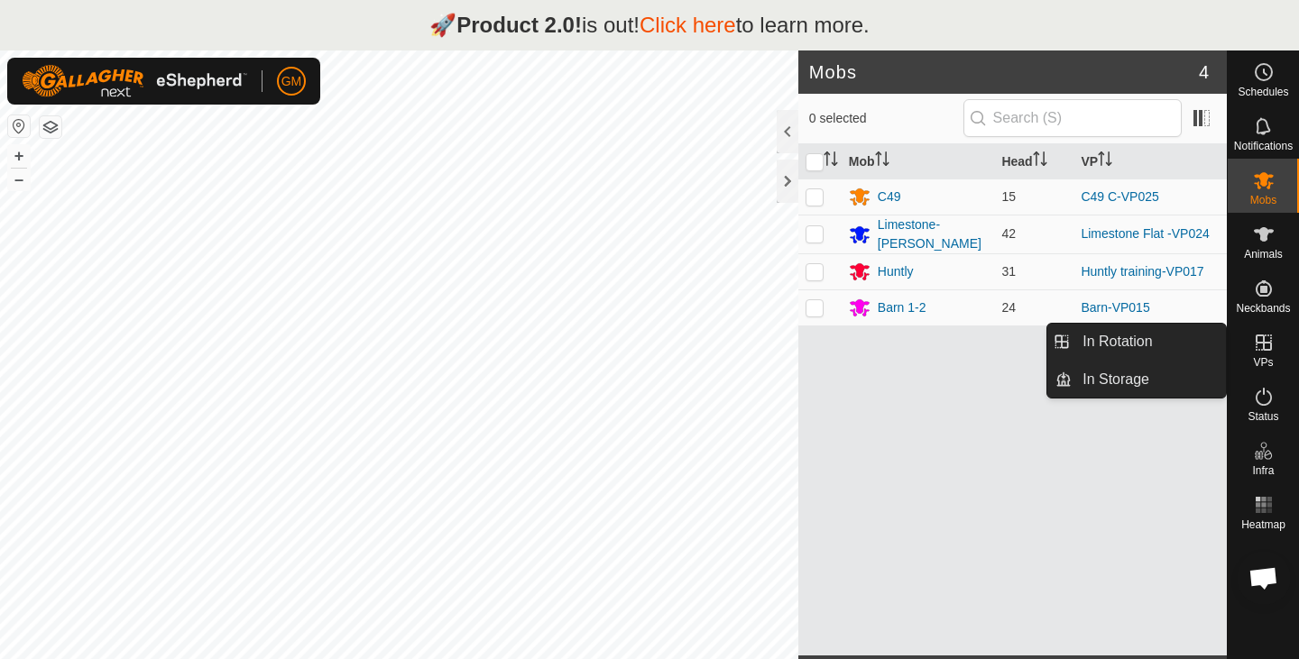
click at [1263, 337] on icon at bounding box center [1263, 343] width 16 height 16
click at [1155, 344] on link "In Rotation" at bounding box center [1148, 342] width 154 height 36
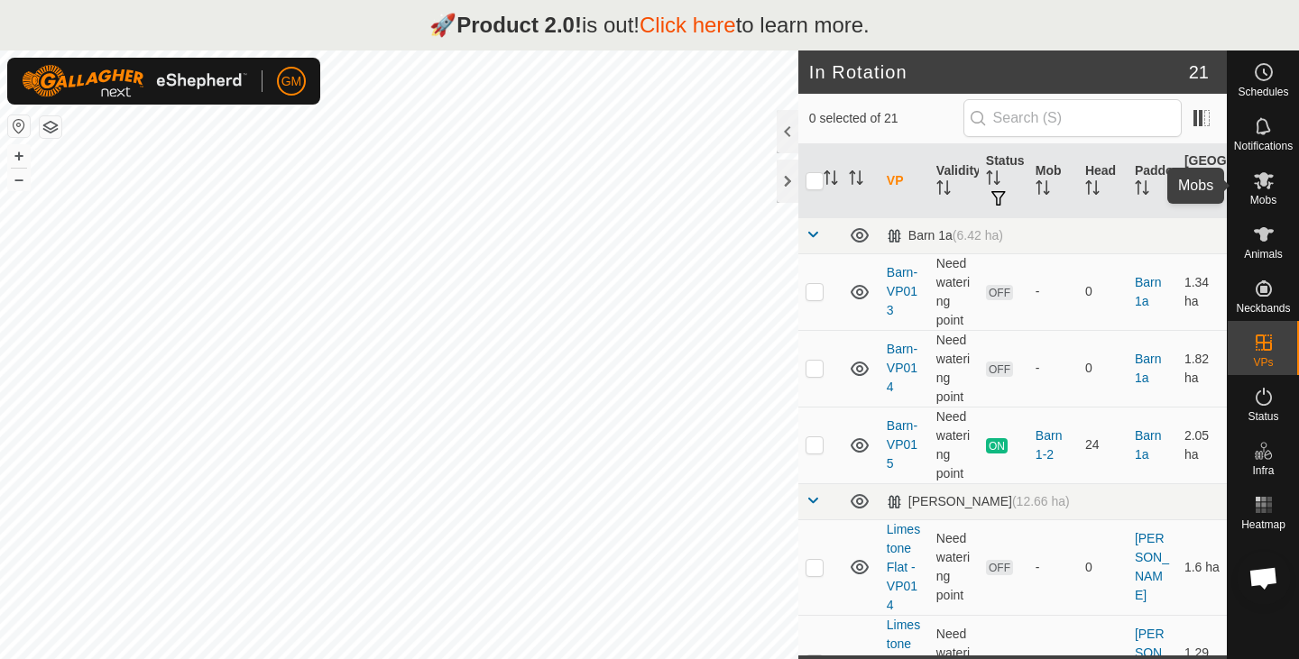
click at [1270, 191] on es-mob-svg-icon at bounding box center [1263, 180] width 32 height 29
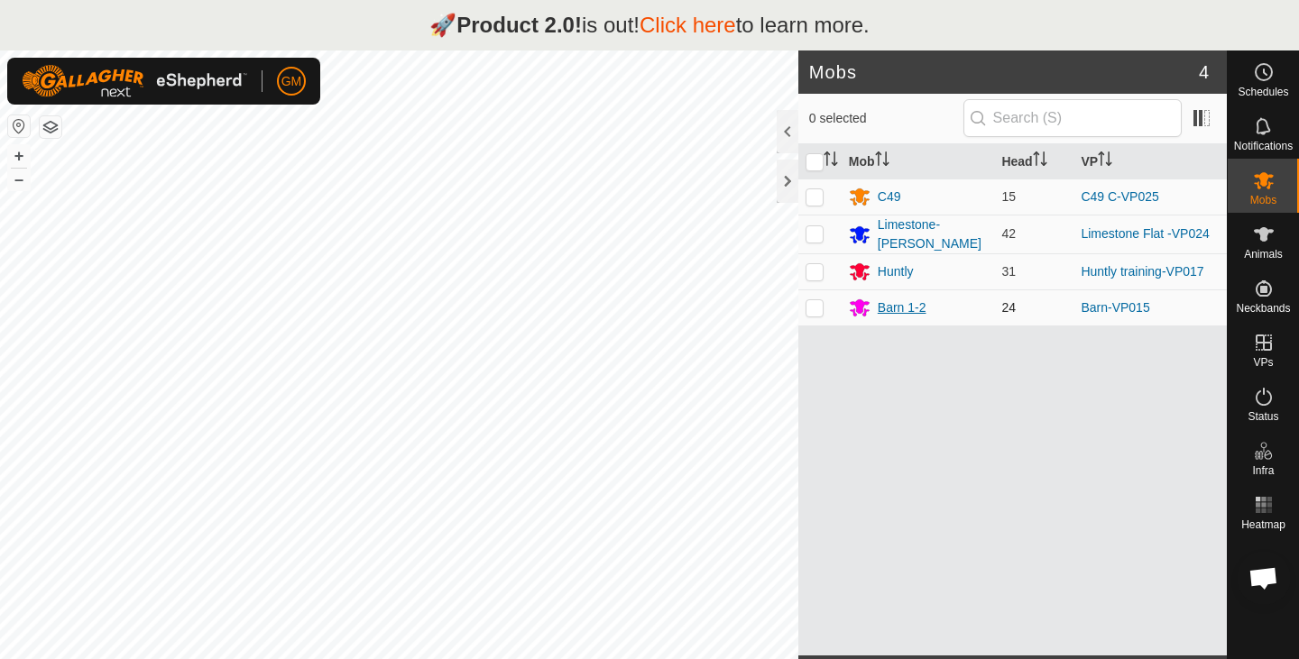
click at [897, 299] on div "Barn 1-2" at bounding box center [901, 308] width 49 height 19
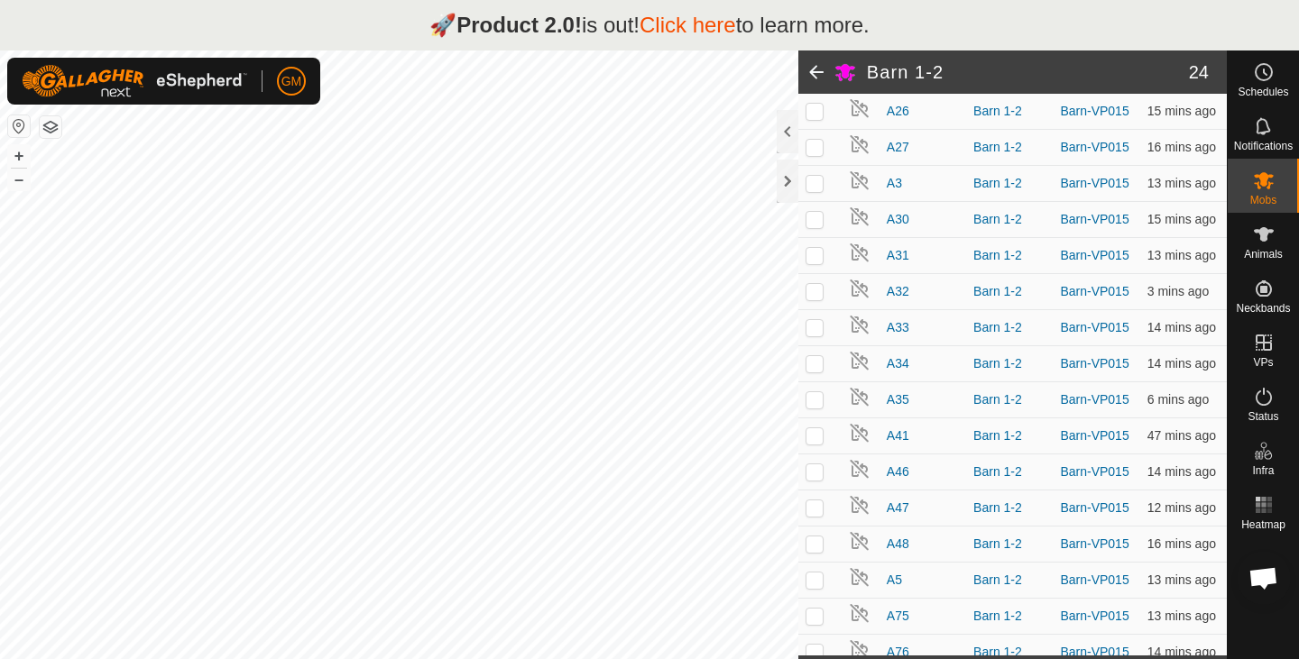
scroll to position [550, 0]
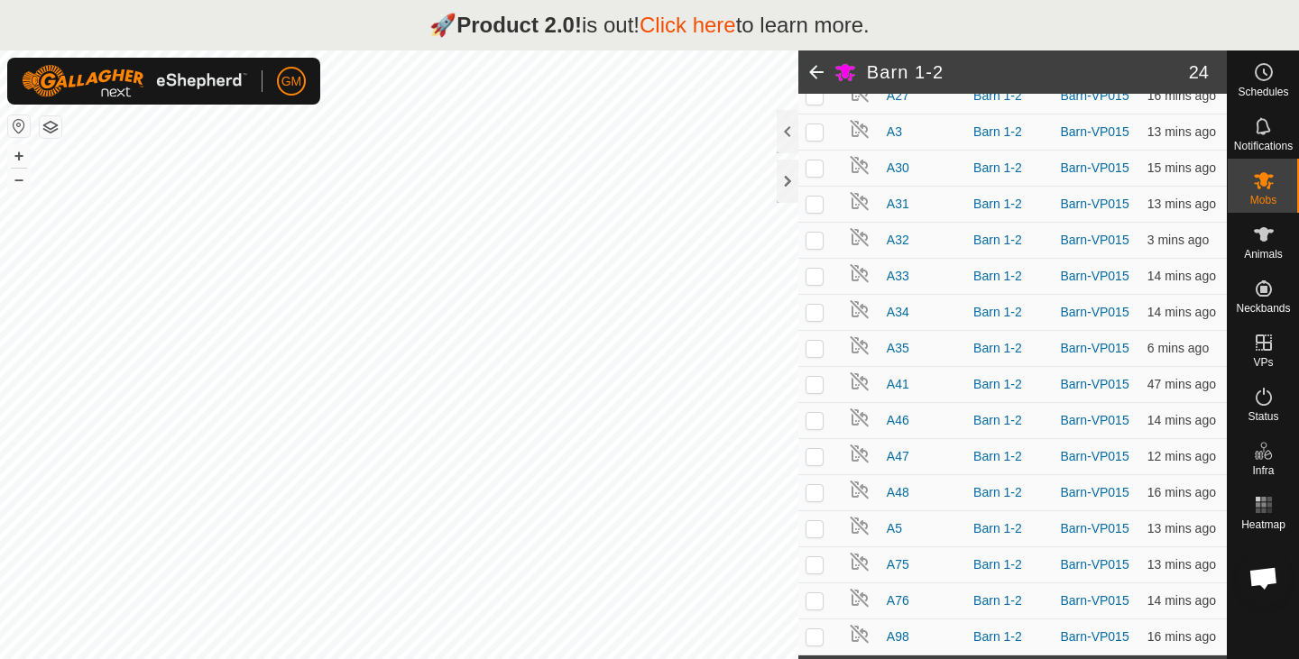
click at [816, 69] on span at bounding box center [816, 72] width 36 height 43
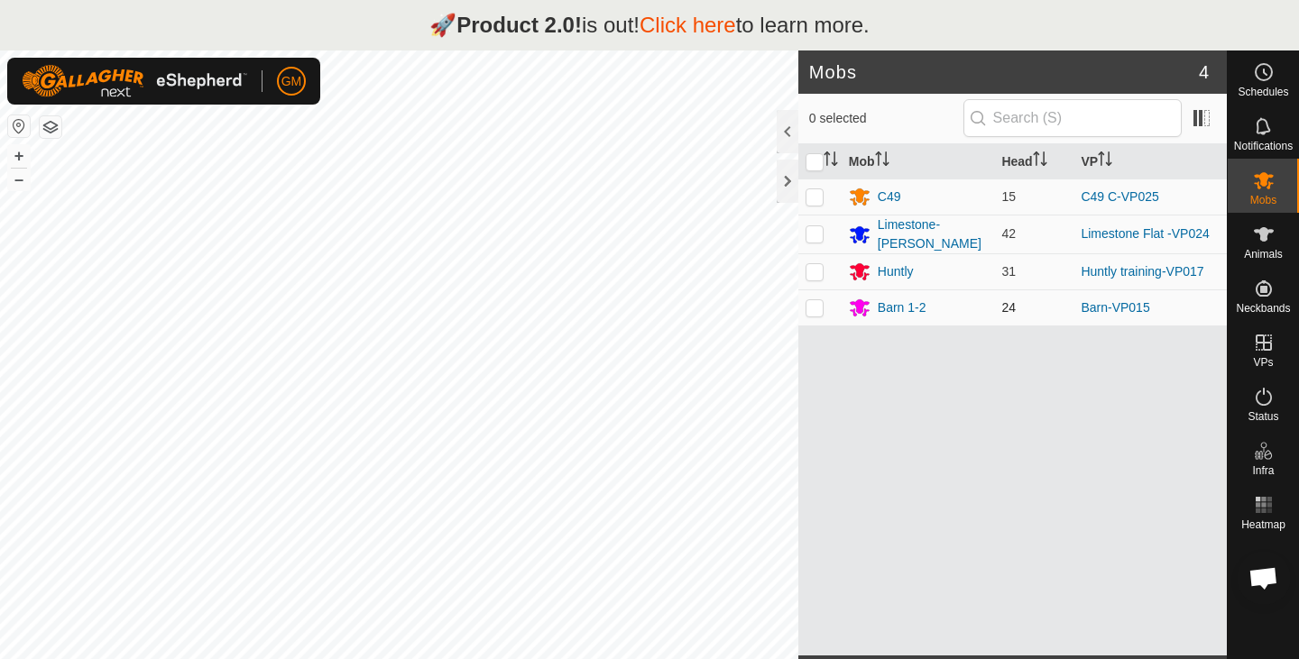
click at [813, 309] on p-checkbox at bounding box center [814, 307] width 18 height 14
checkbox input "true"
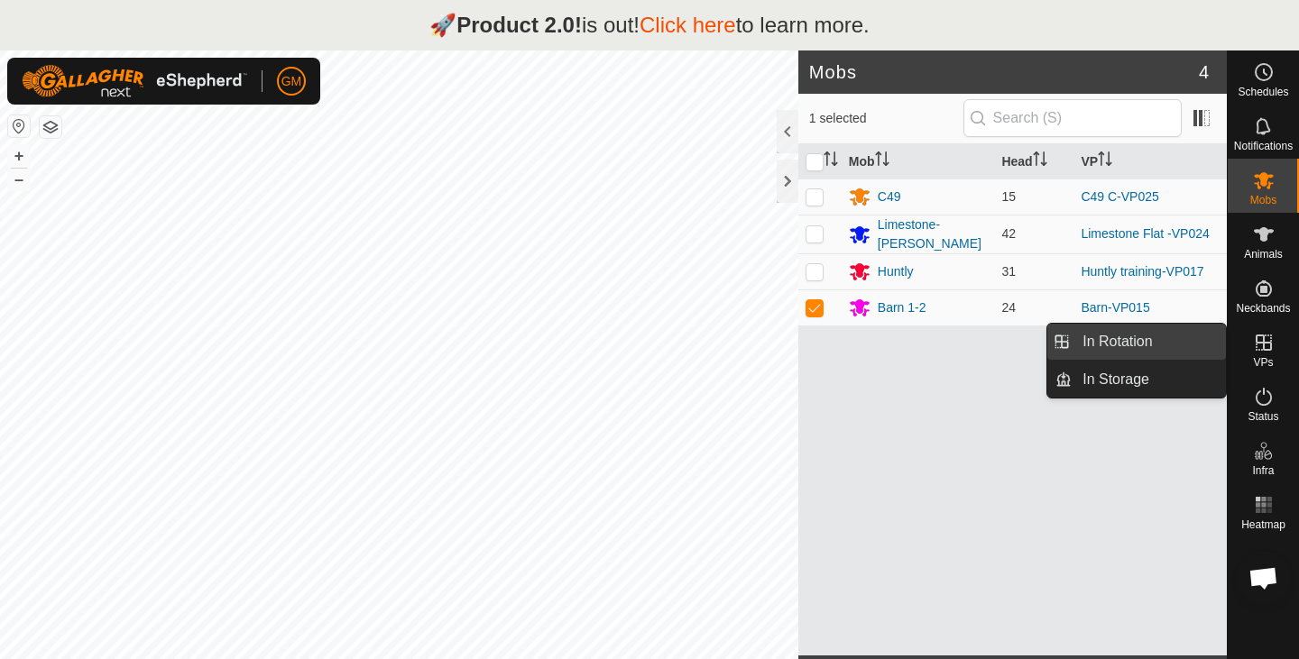
click at [1109, 337] on link "In Rotation" at bounding box center [1148, 342] width 154 height 36
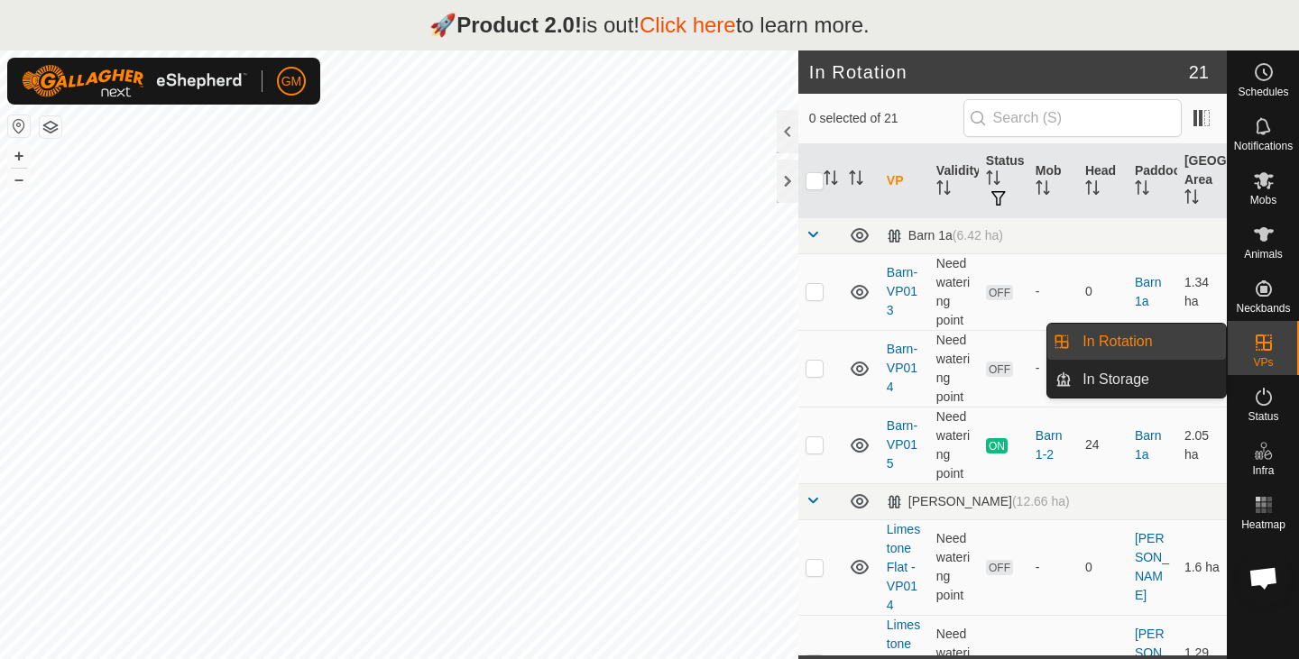
click at [1109, 337] on link "In Rotation" at bounding box center [1148, 342] width 154 height 36
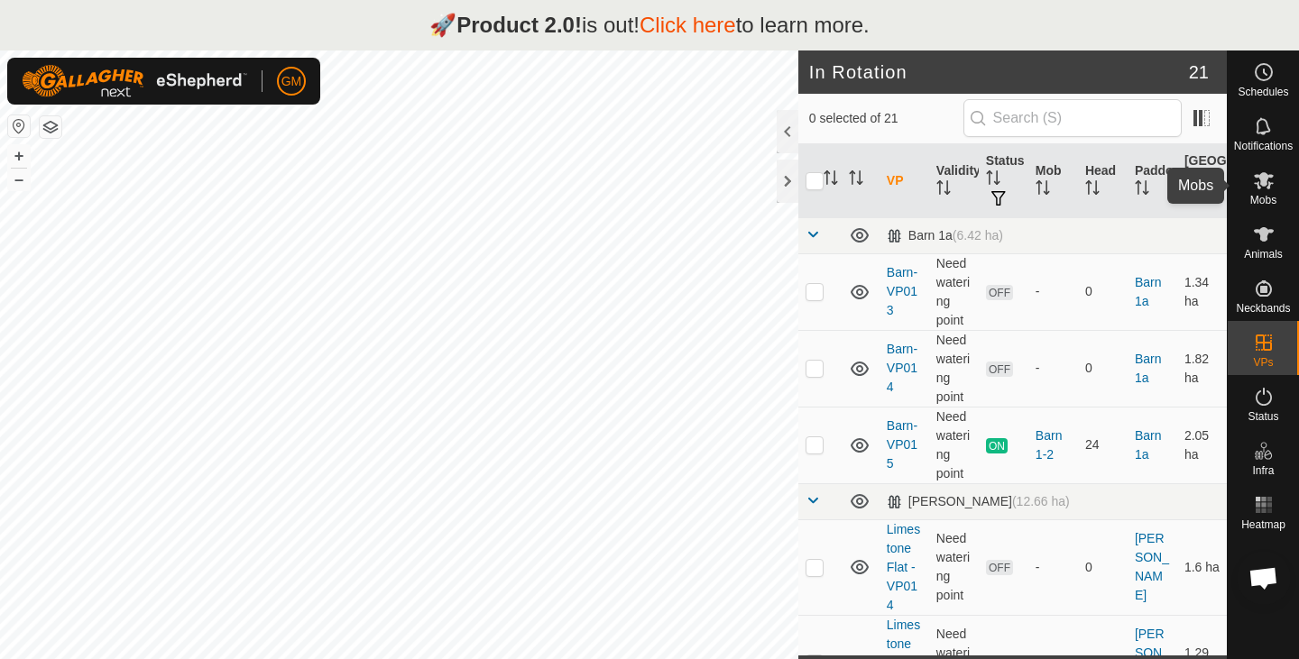
click at [1267, 181] on icon at bounding box center [1264, 181] width 22 height 22
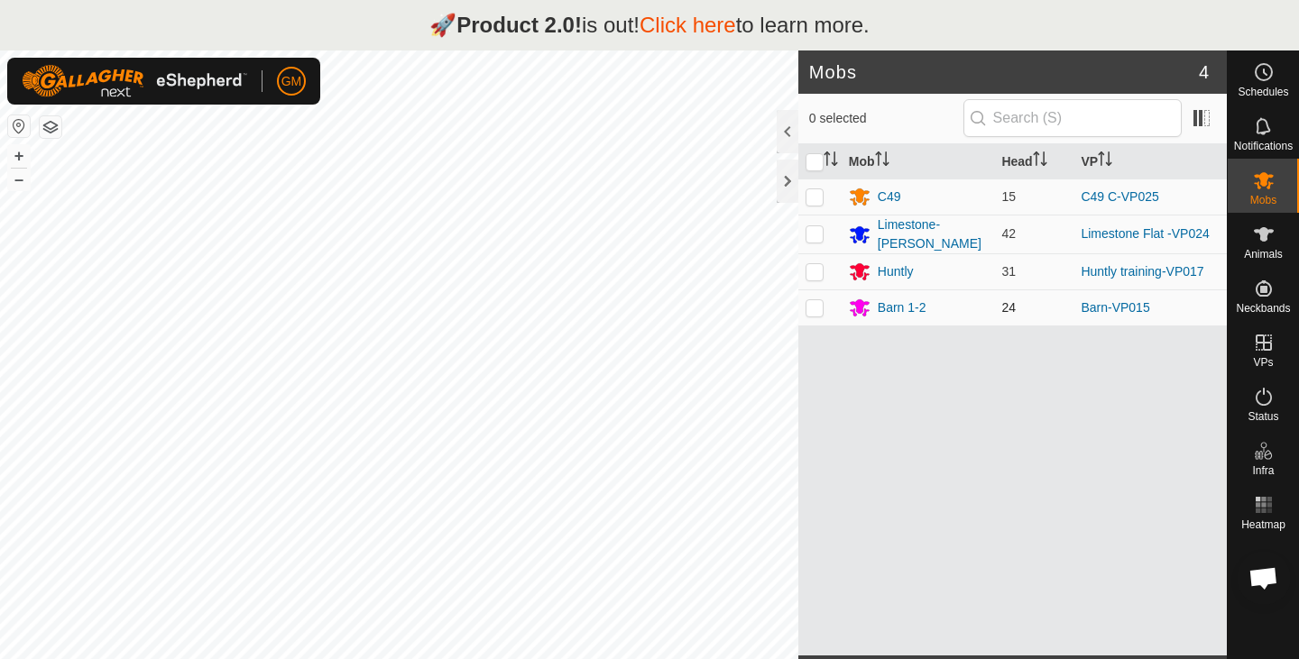
click at [810, 308] on p-checkbox at bounding box center [814, 307] width 18 height 14
checkbox input "false"
click at [17, 156] on button "+" at bounding box center [19, 156] width 22 height 22
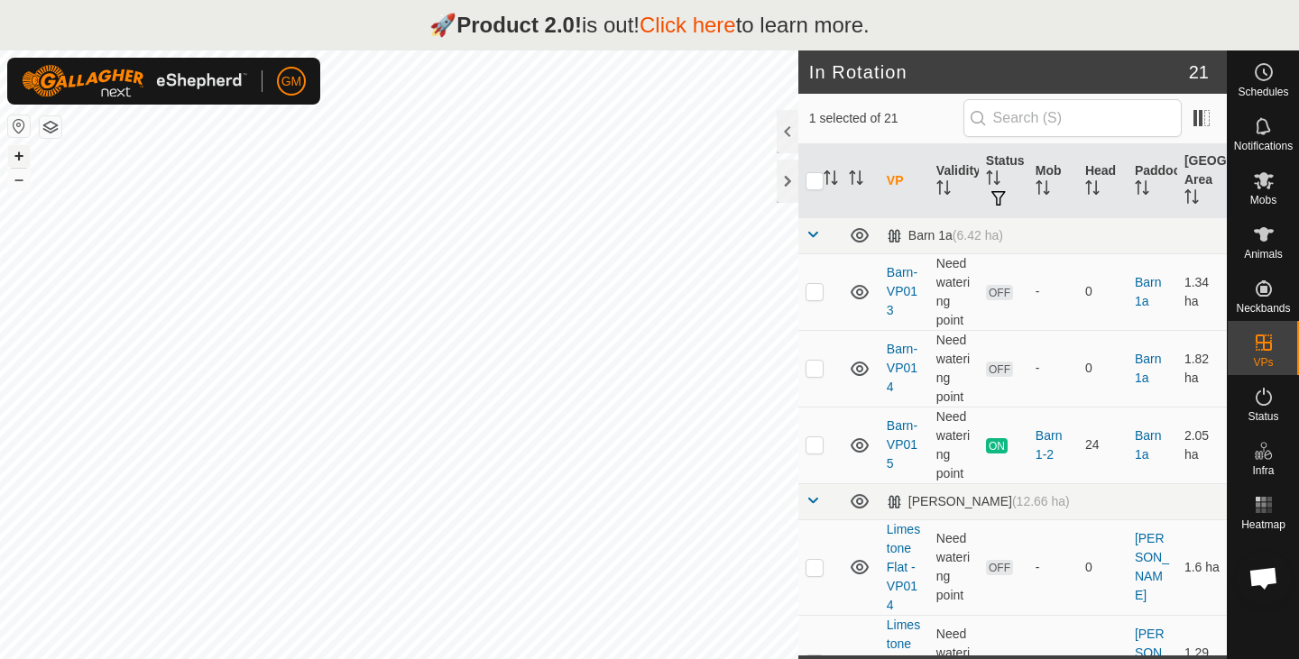
click at [16, 156] on button "+" at bounding box center [19, 156] width 22 height 22
click at [15, 115] on button "button" at bounding box center [19, 126] width 22 height 22
click at [23, 151] on button "+" at bounding box center [19, 156] width 22 height 22
checkbox input "true"
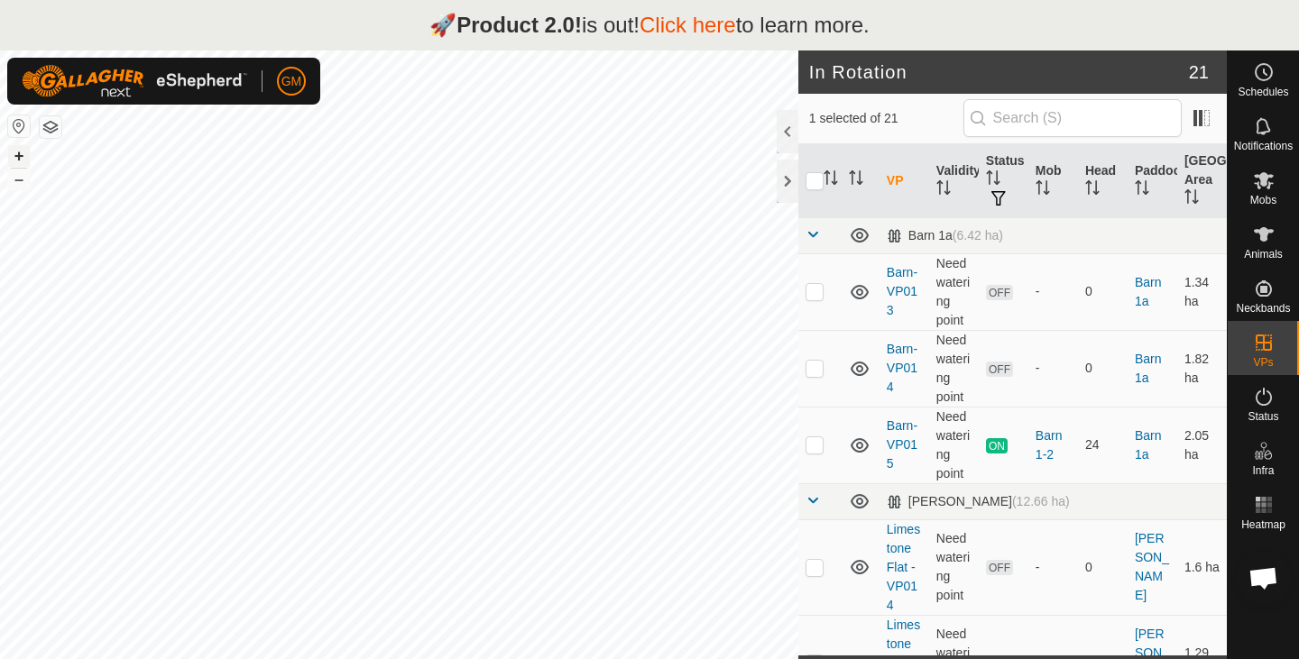
checkbox input "false"
checkbox input "true"
checkbox input "false"
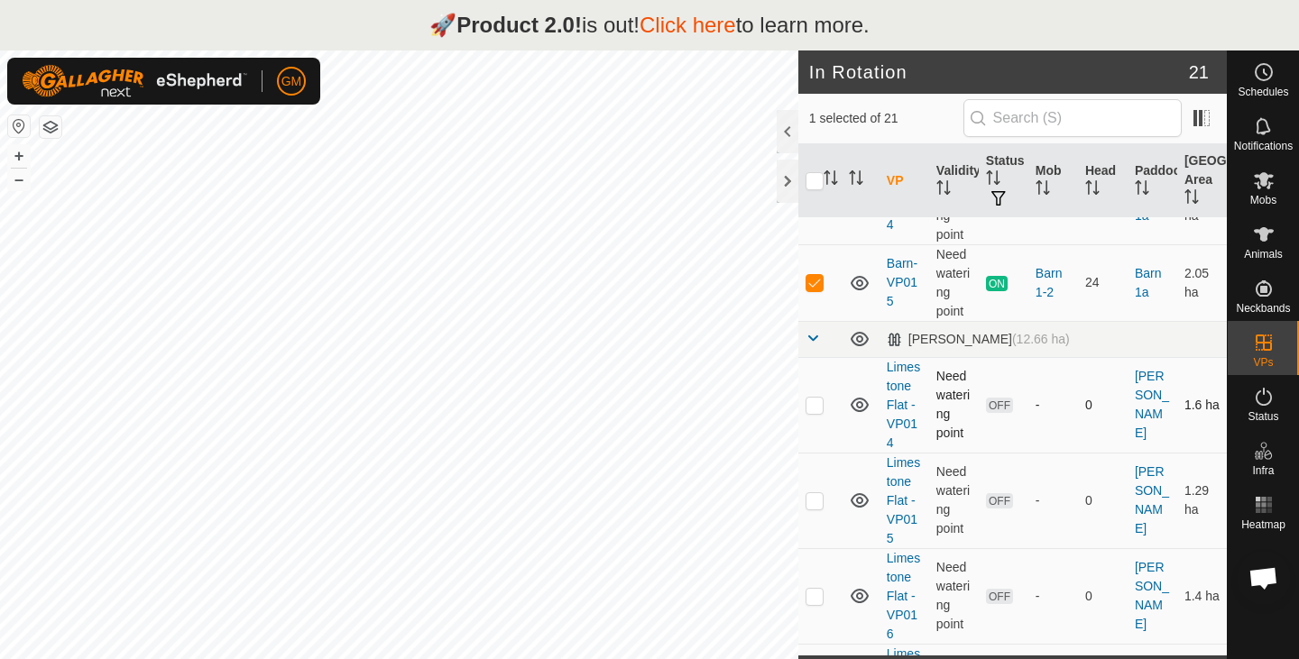
scroll to position [163, 0]
click at [863, 281] on icon at bounding box center [860, 282] width 22 height 22
click at [817, 183] on input "checkbox" at bounding box center [814, 181] width 18 height 18
checkbox input "true"
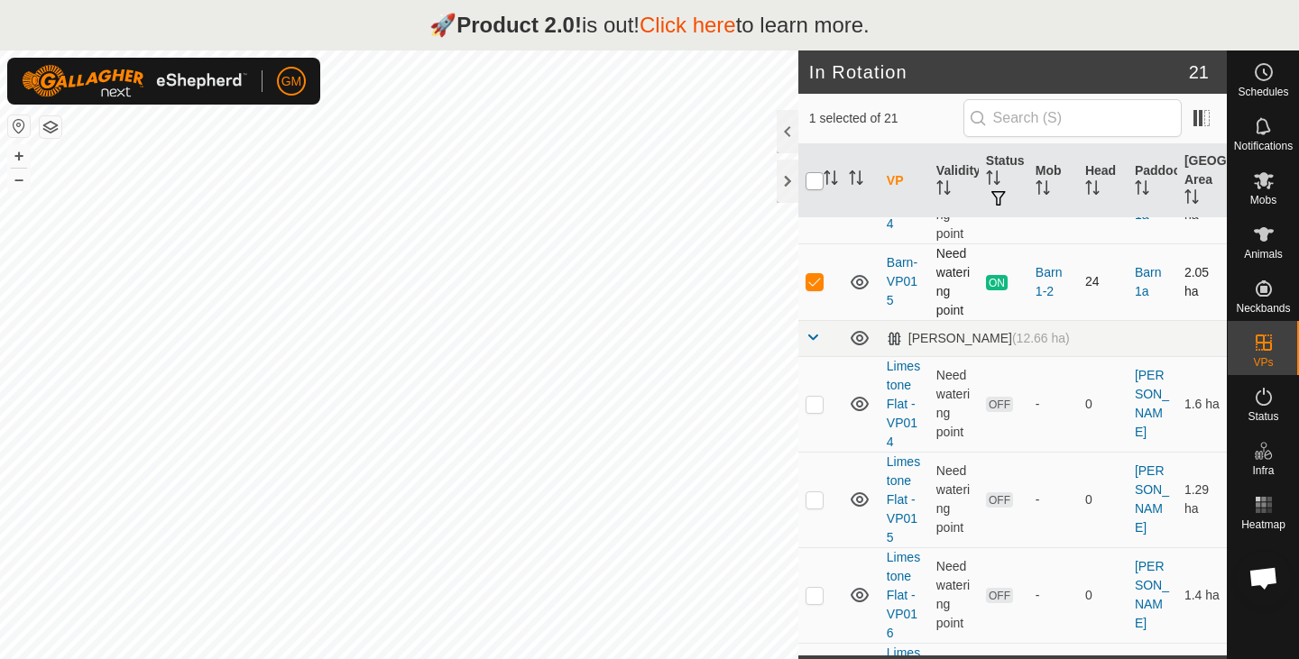
checkbox input "true"
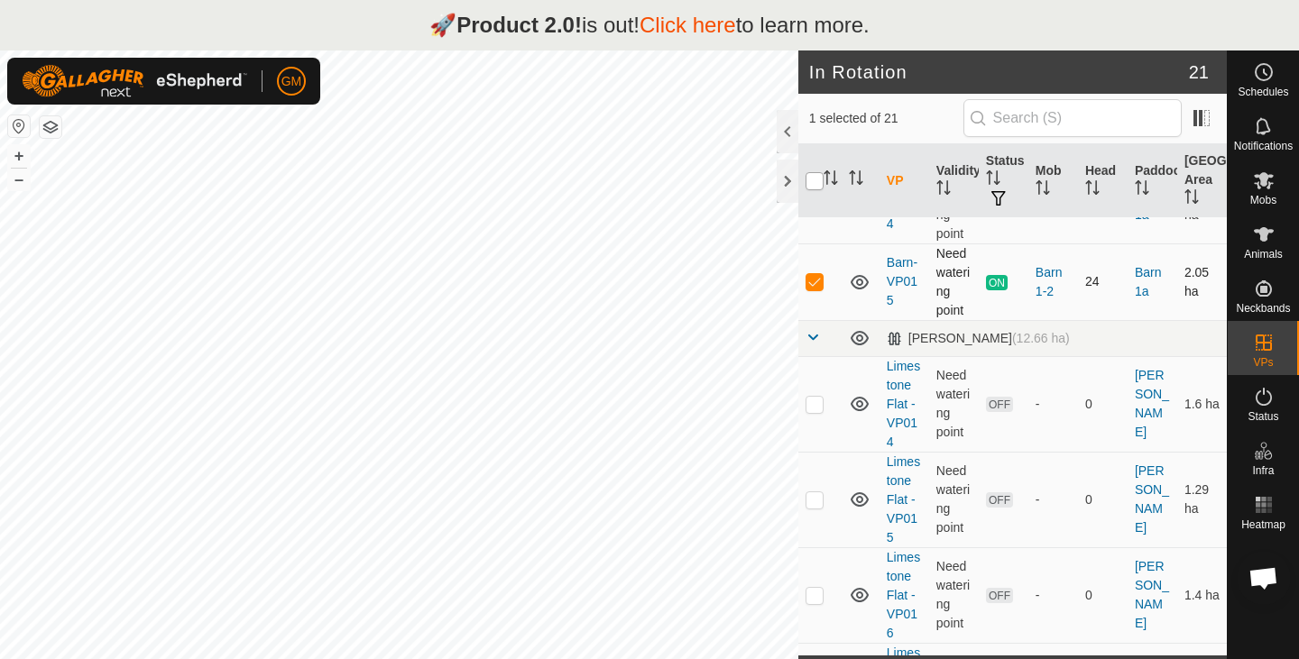
checkbox input "true"
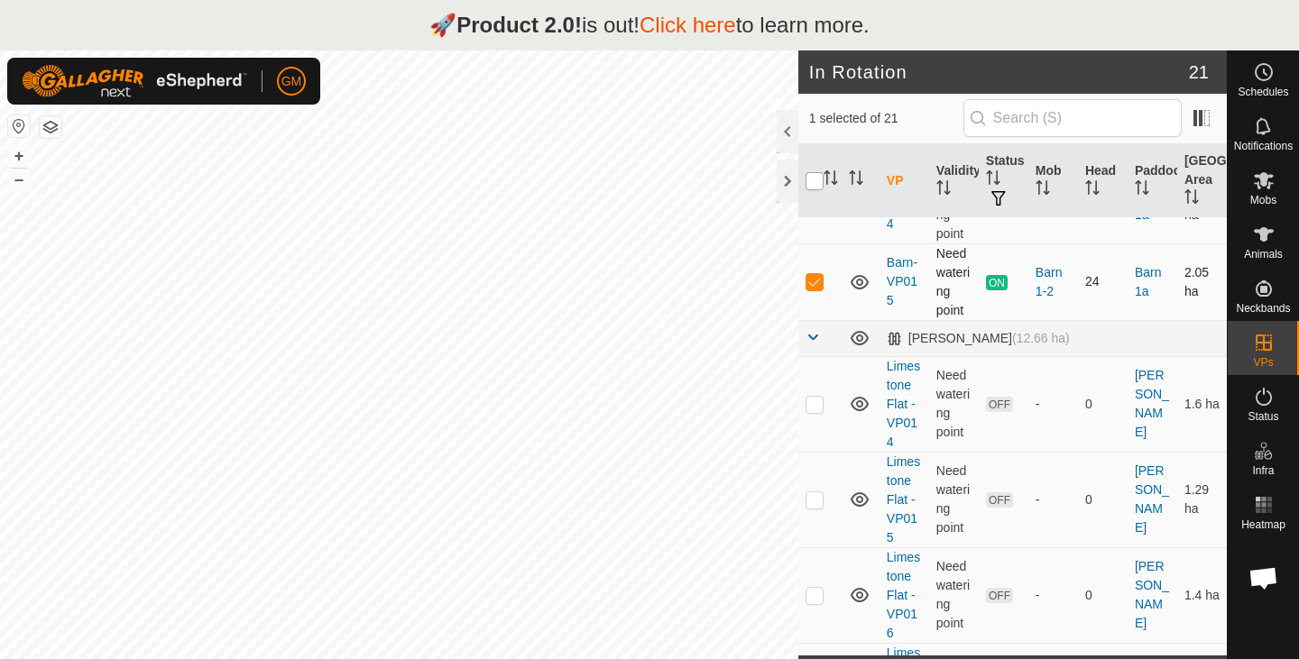
checkbox input "true"
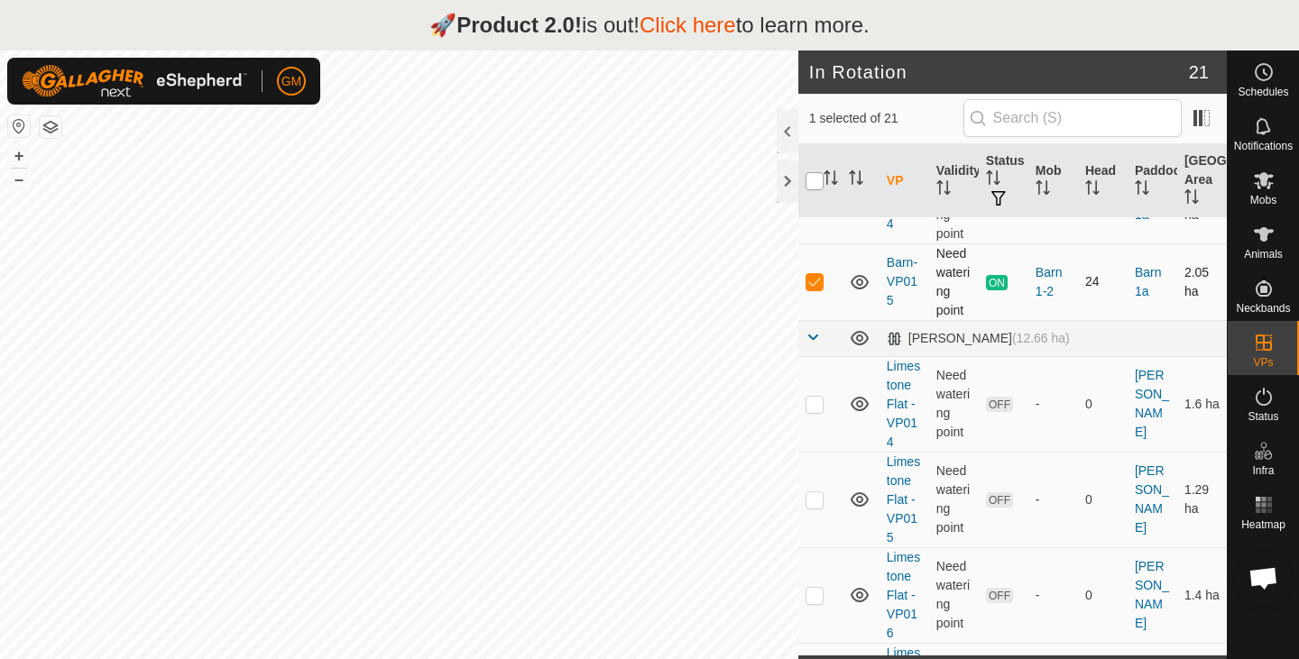
checkbox input "true"
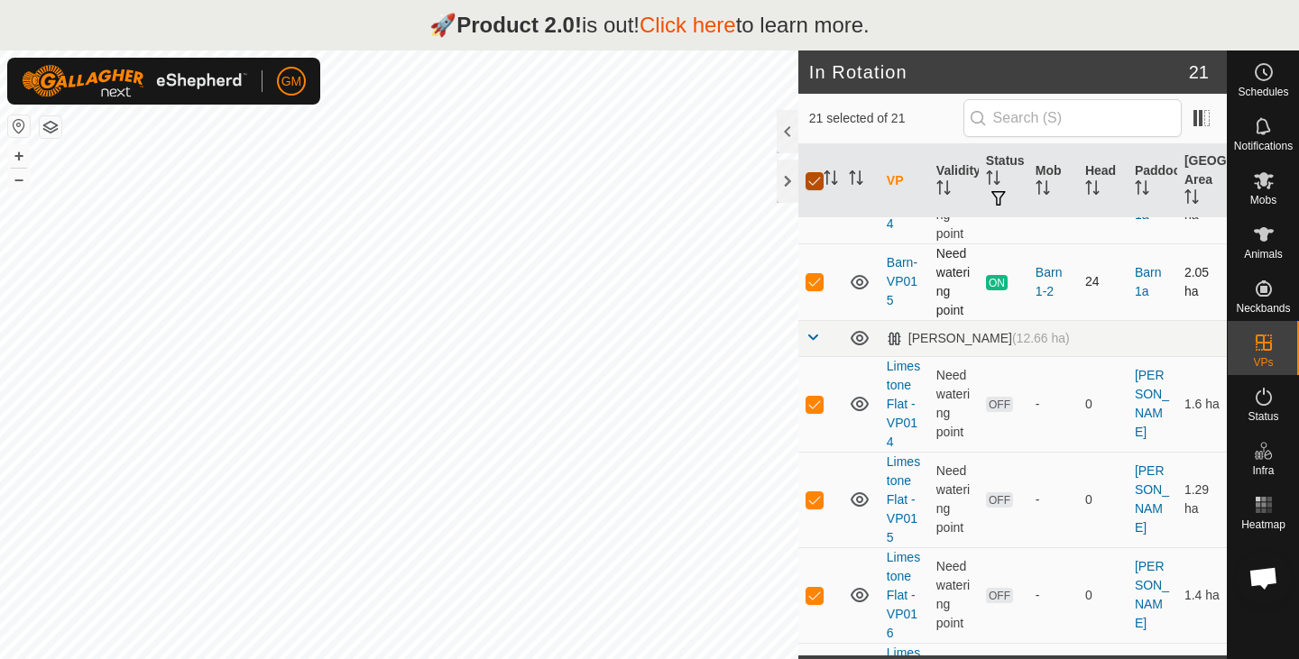
click at [817, 183] on input "checkbox" at bounding box center [814, 181] width 18 height 18
checkbox input "false"
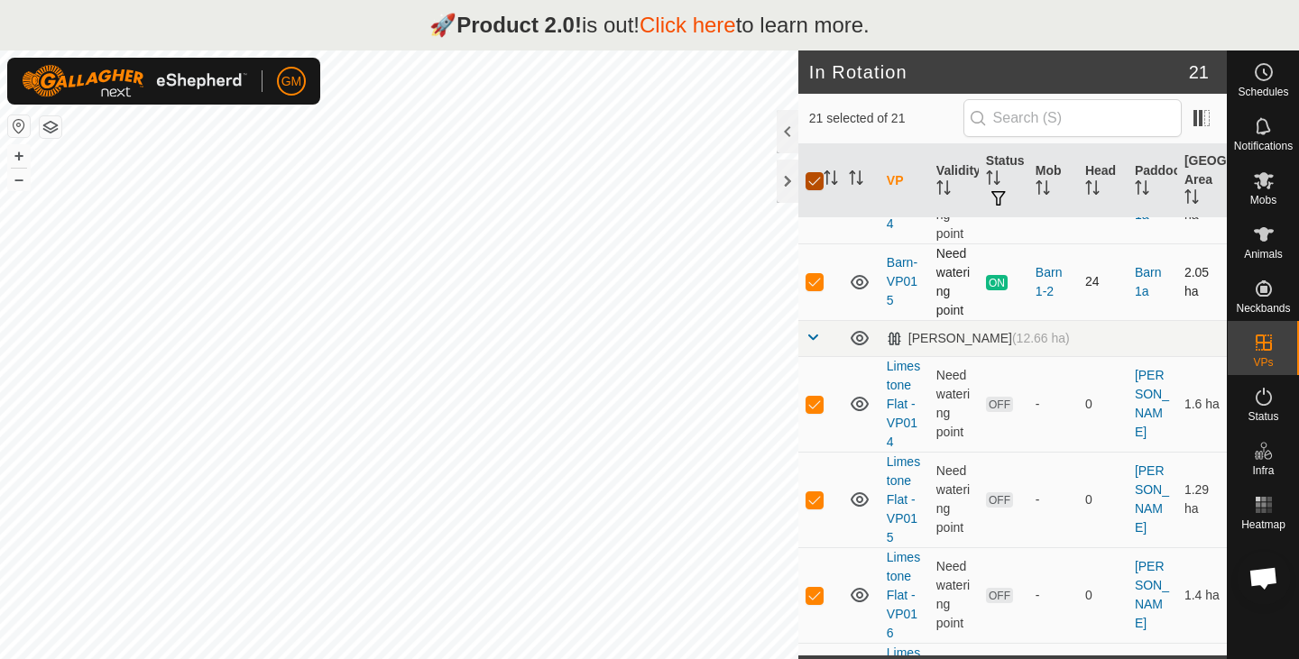
checkbox input "false"
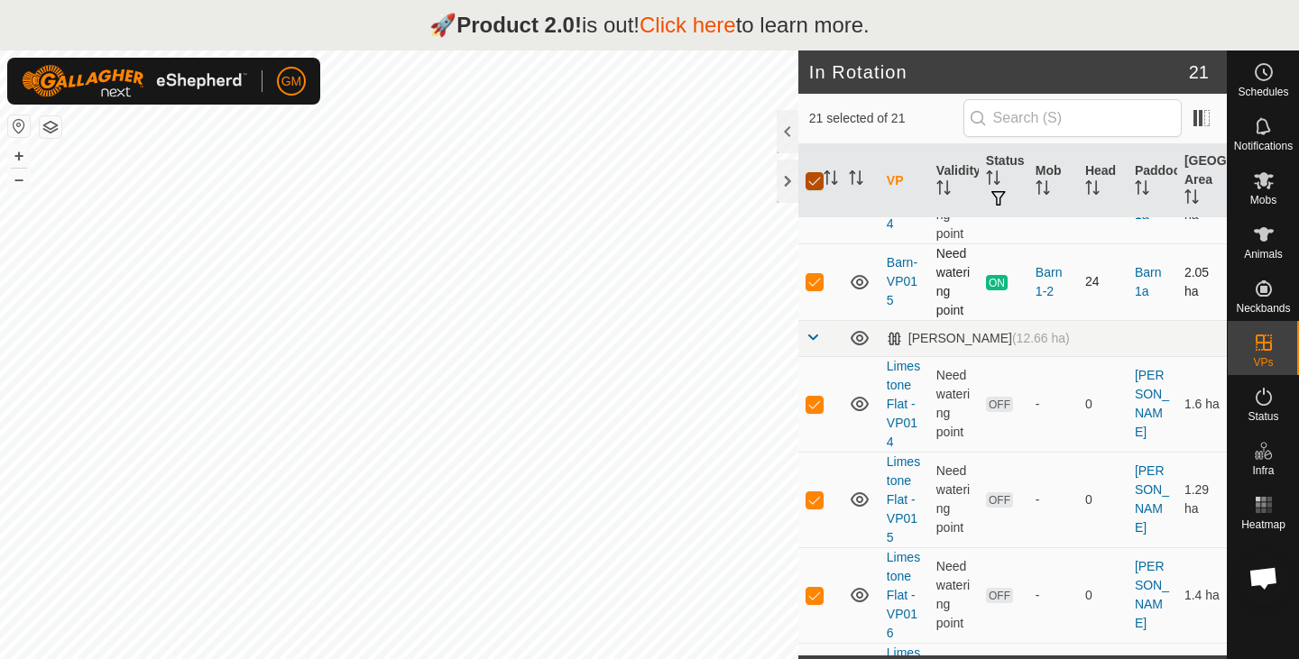
checkbox input "false"
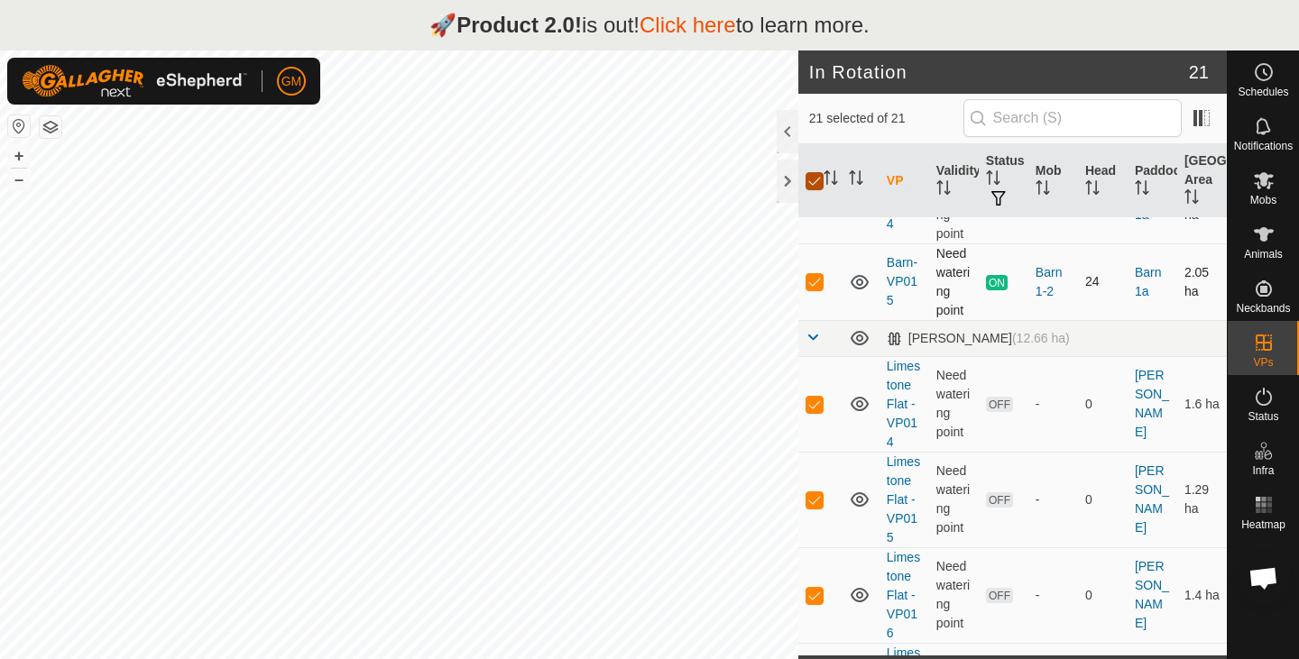
checkbox input "false"
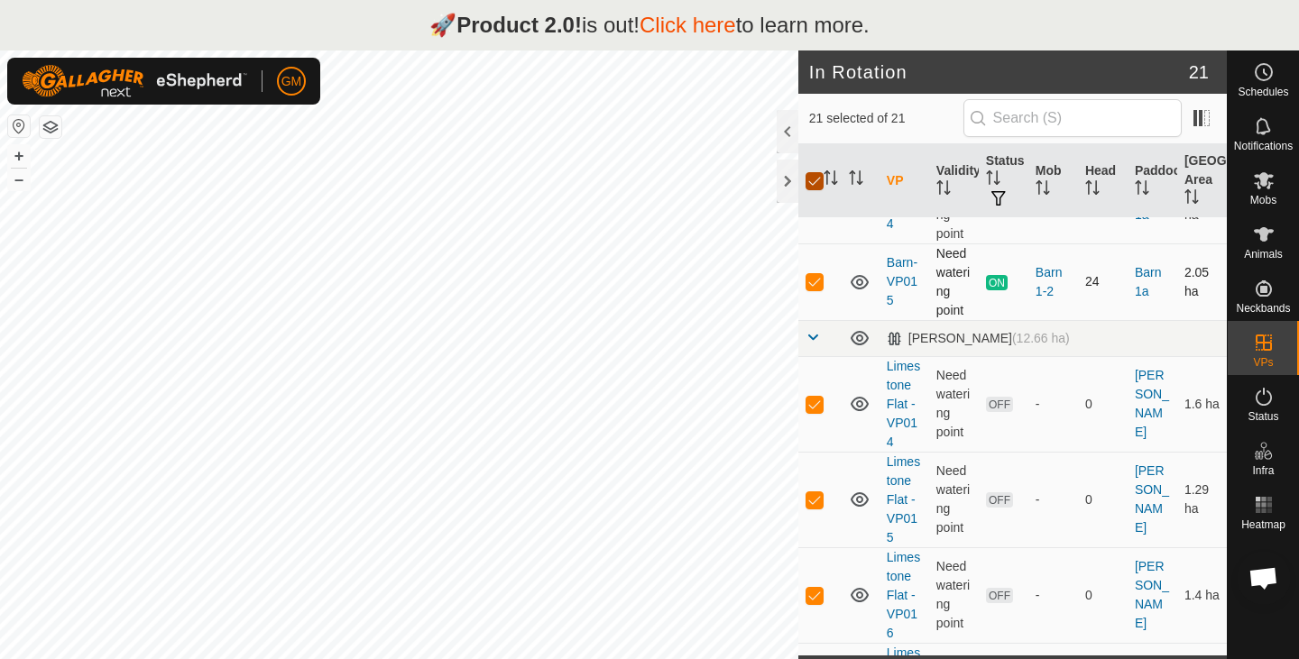
checkbox input "false"
click at [813, 276] on p-checkbox at bounding box center [814, 281] width 18 height 14
checkbox input "true"
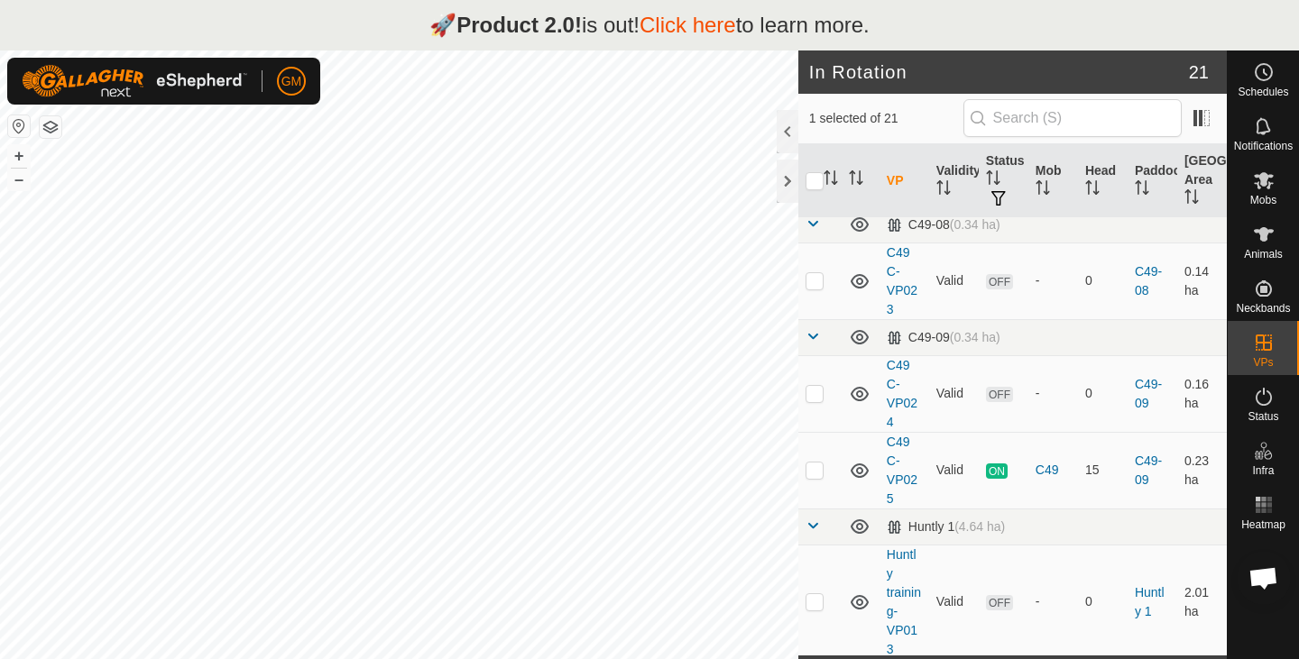
scroll to position [0, 0]
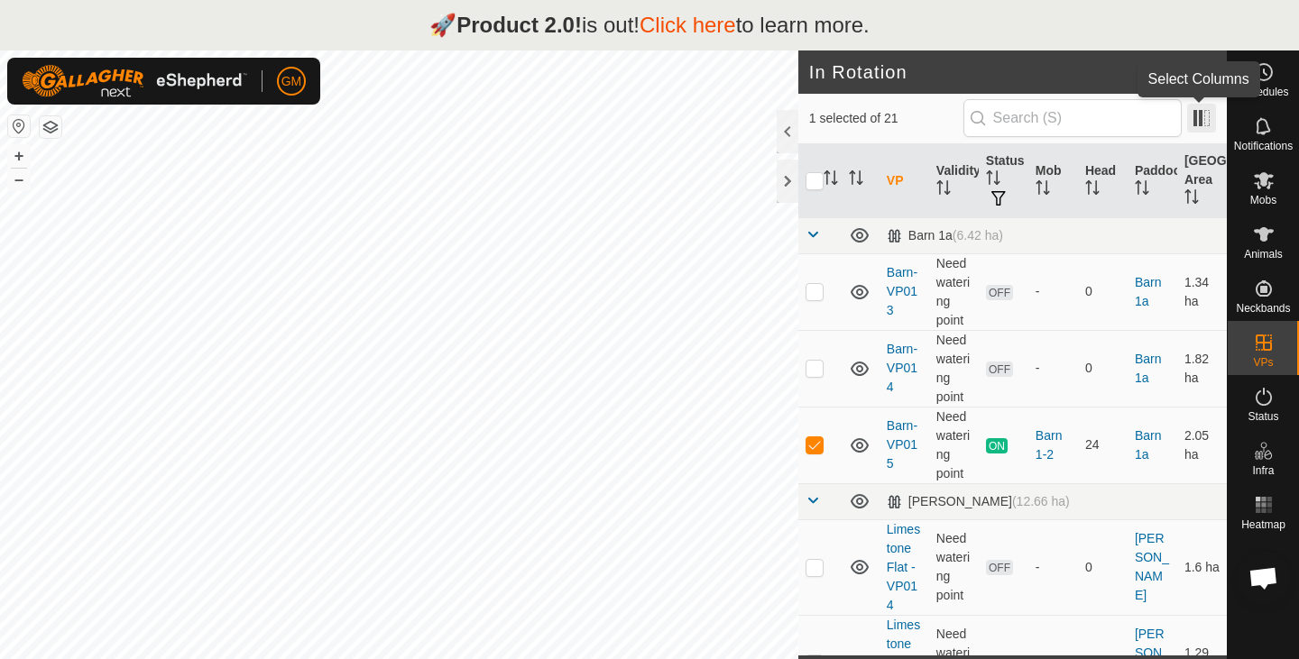
click at [1205, 113] on span at bounding box center [1201, 118] width 29 height 29
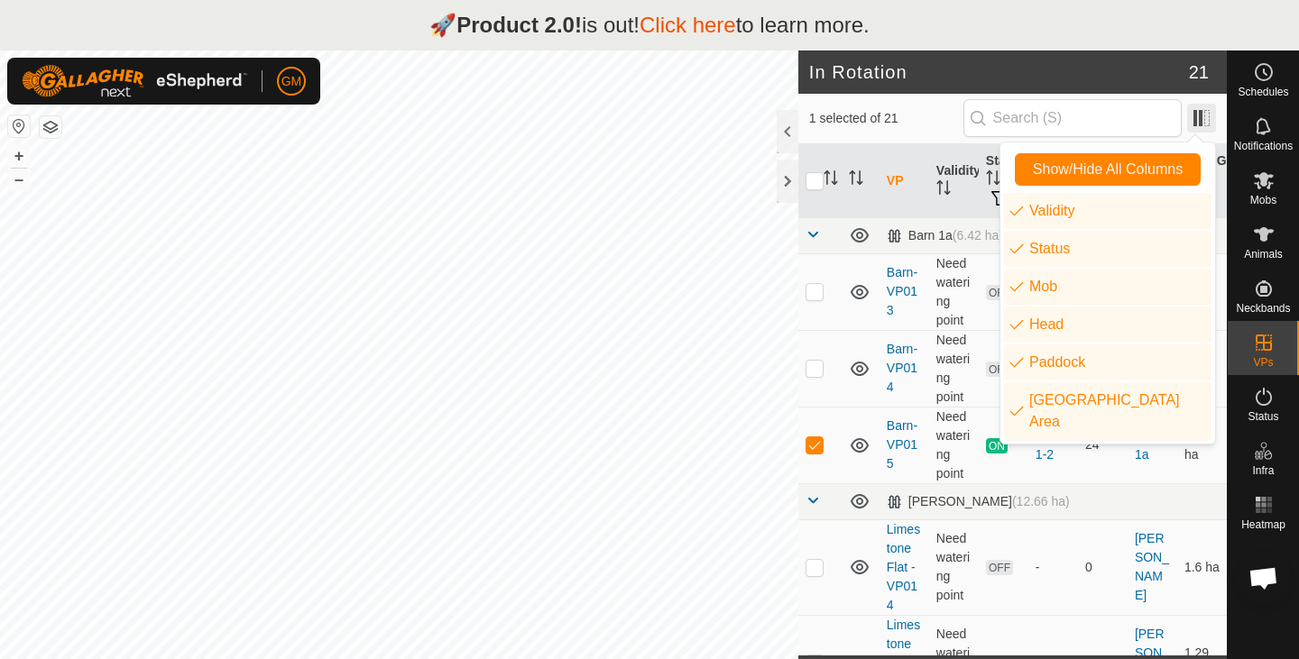
click at [1205, 113] on span at bounding box center [1201, 118] width 29 height 29
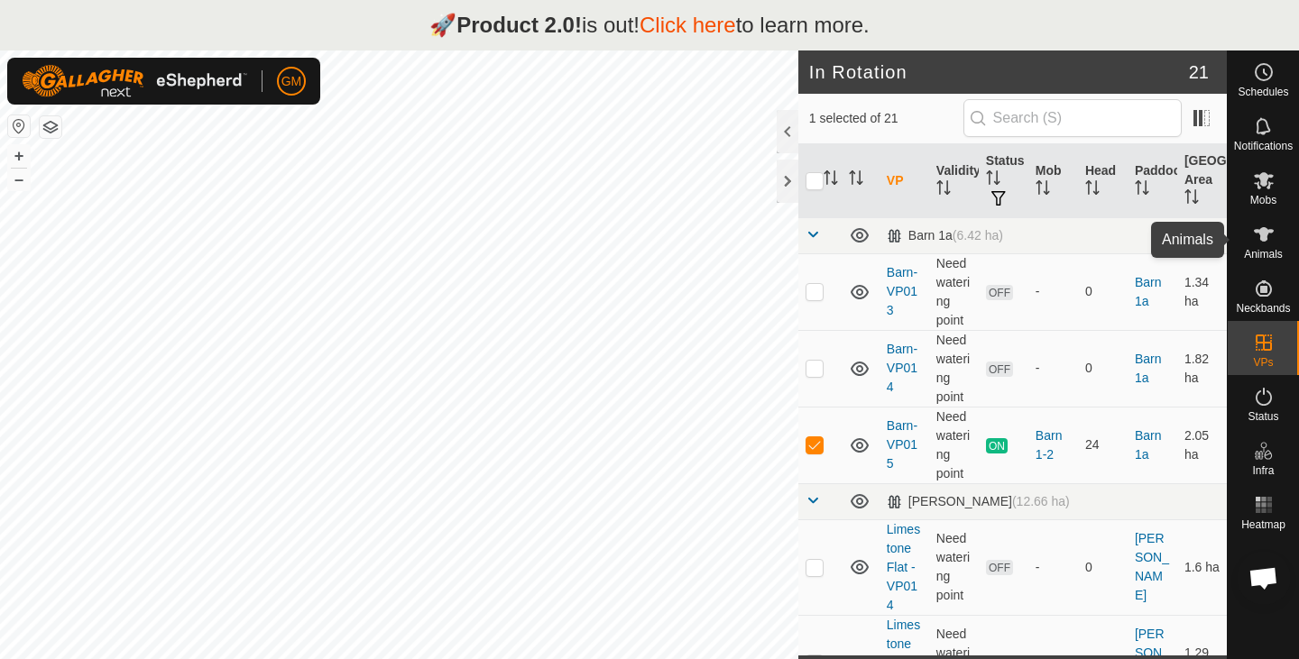
click at [1259, 243] on icon at bounding box center [1264, 235] width 22 height 22
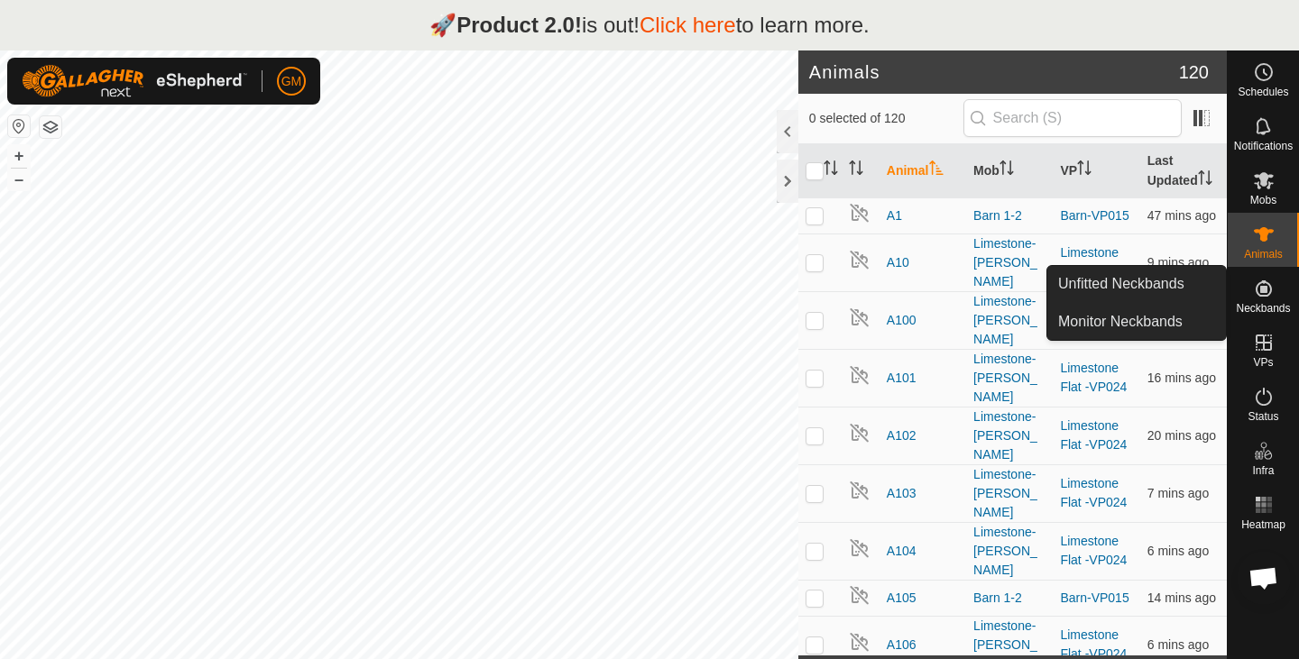
click at [1268, 295] on icon at bounding box center [1263, 288] width 16 height 16
click at [1113, 319] on link "Monitor Neckbands" at bounding box center [1136, 322] width 179 height 36
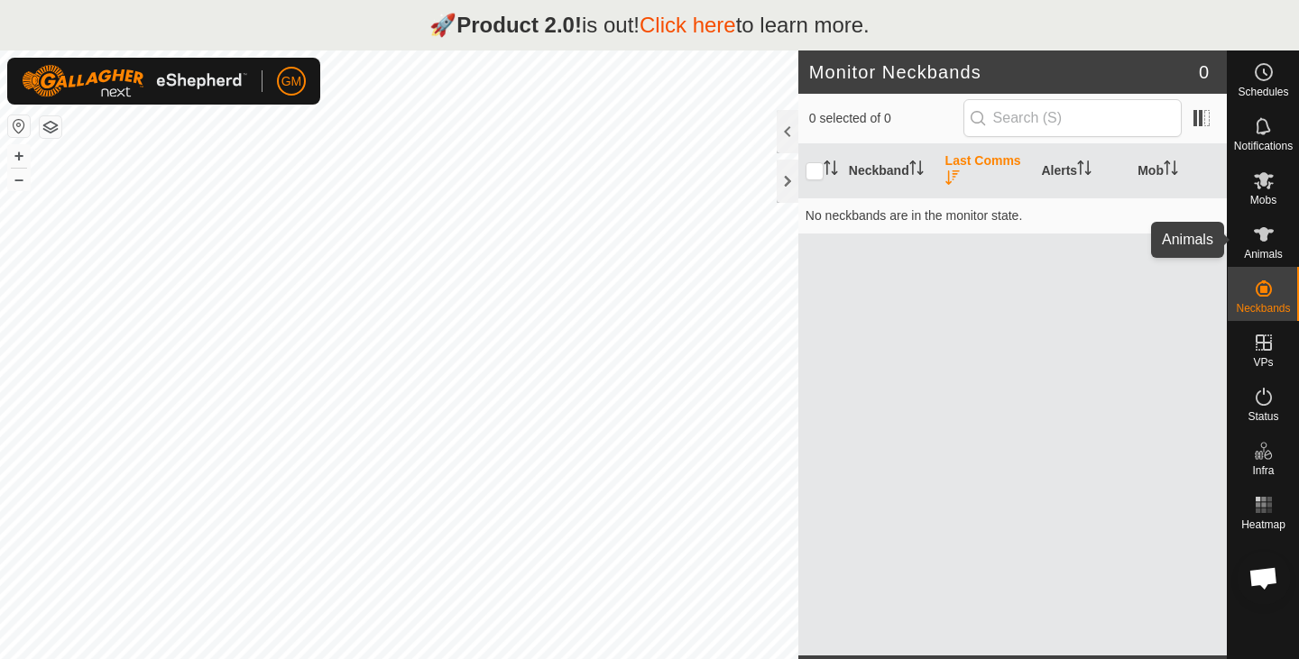
click at [1278, 239] on es-animals-svg-icon at bounding box center [1263, 234] width 32 height 29
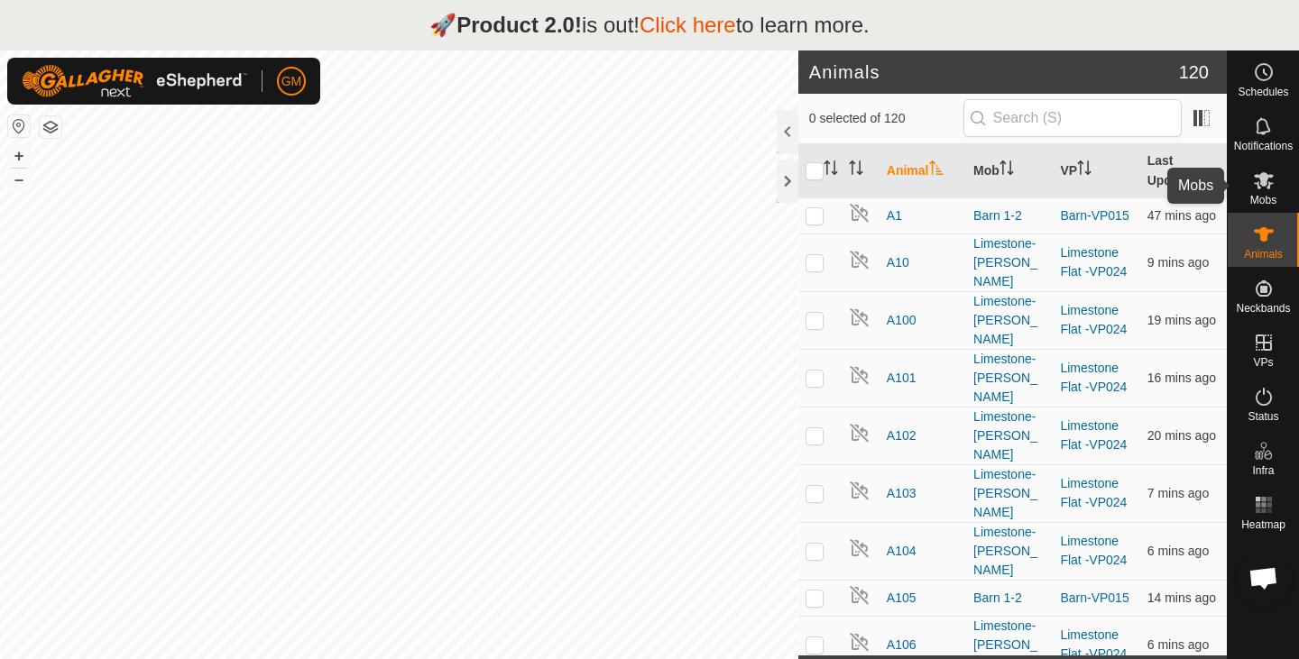
click at [1273, 190] on es-mob-svg-icon at bounding box center [1263, 180] width 32 height 29
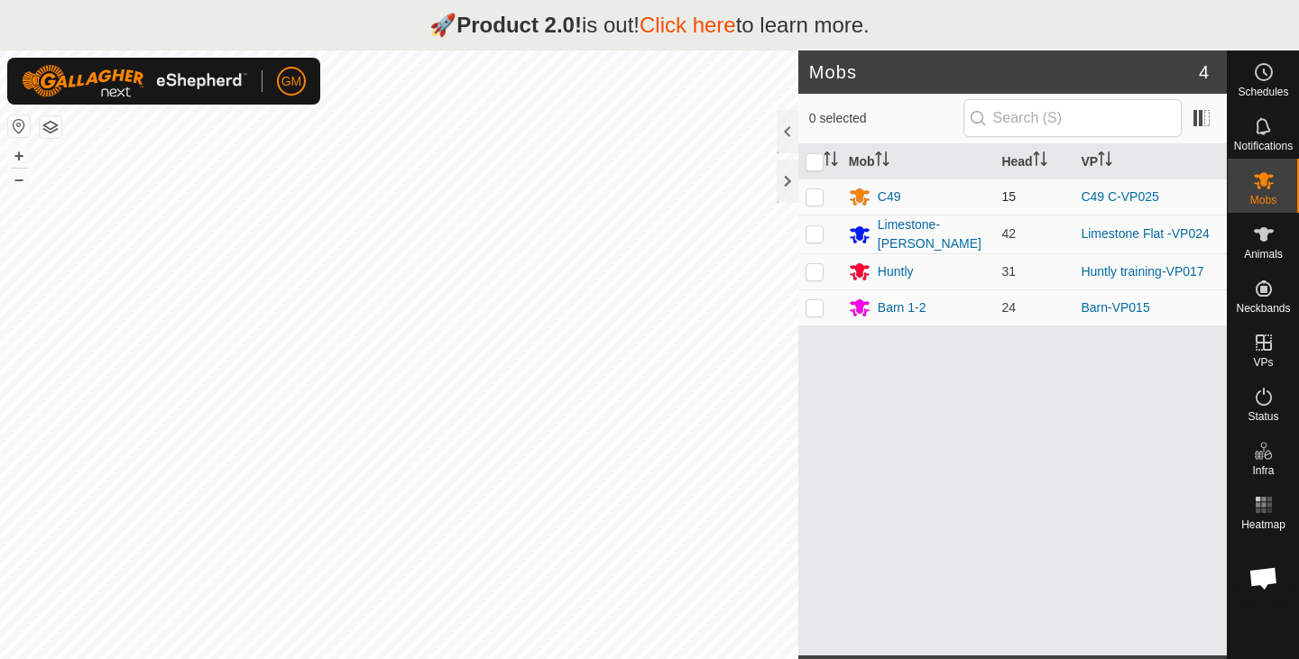
click at [817, 200] on p-checkbox at bounding box center [814, 196] width 18 height 14
checkbox input "false"
click at [888, 194] on div "C49" at bounding box center [888, 197] width 23 height 19
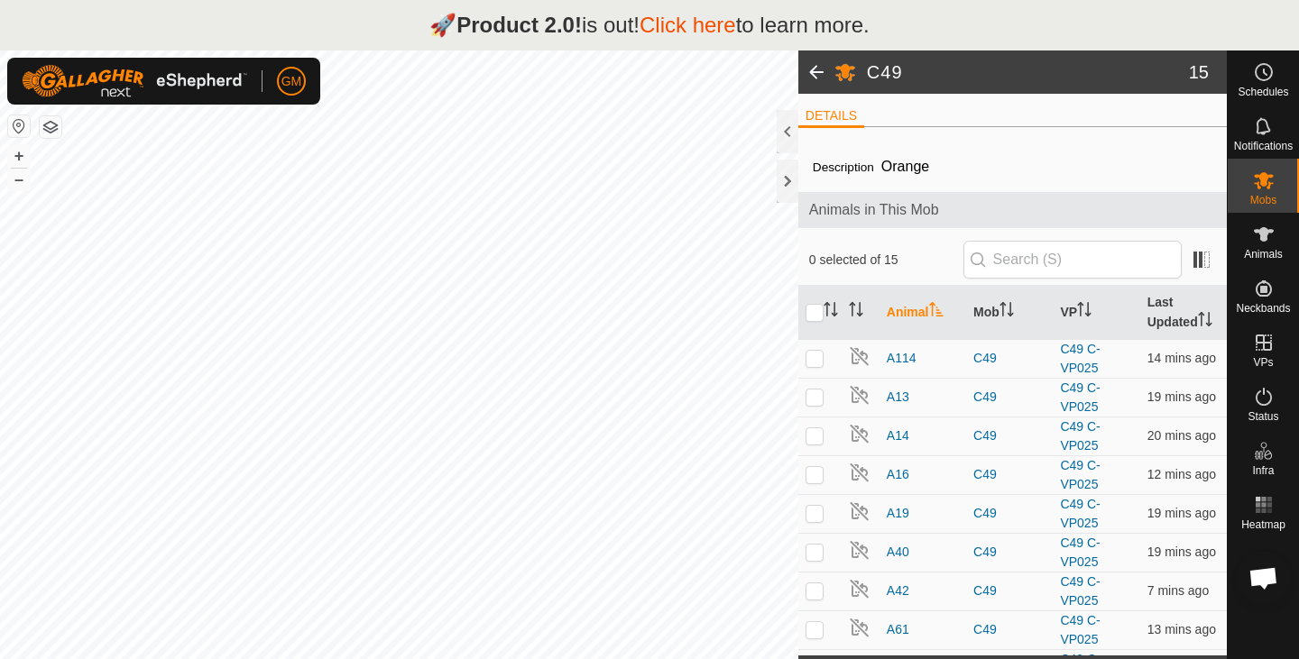
click at [818, 68] on span at bounding box center [816, 72] width 36 height 43
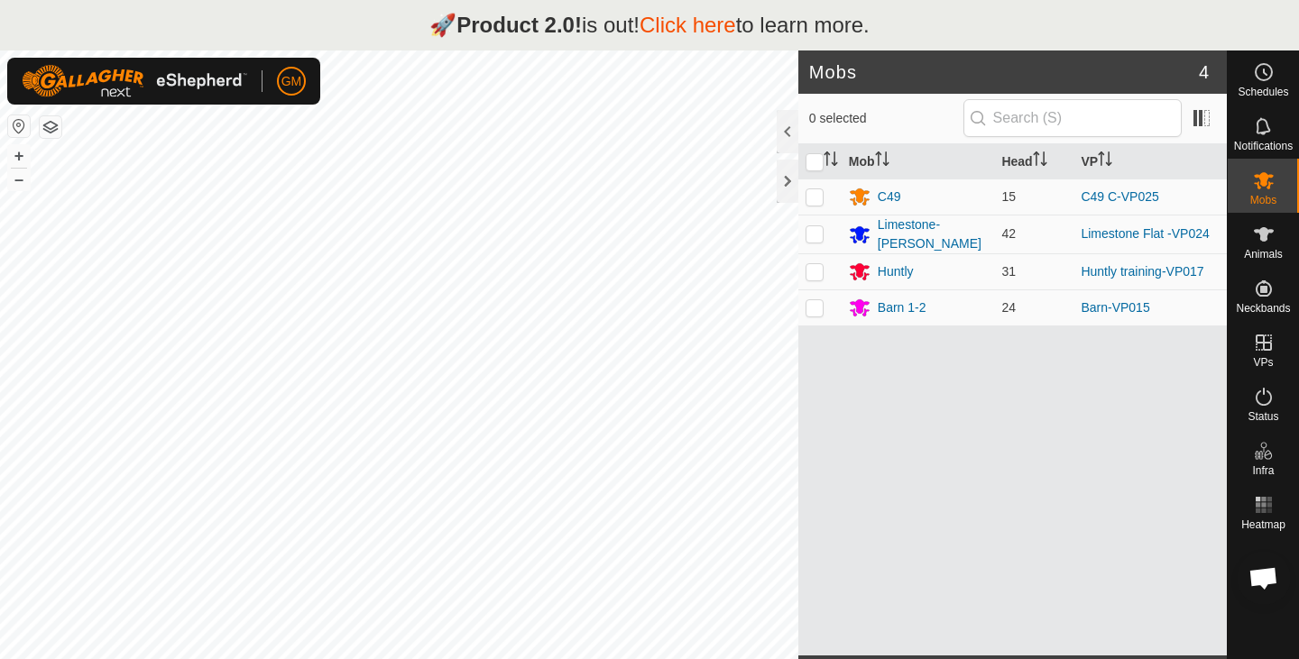
click at [726, 24] on link "Click here" at bounding box center [687, 25] width 96 height 24
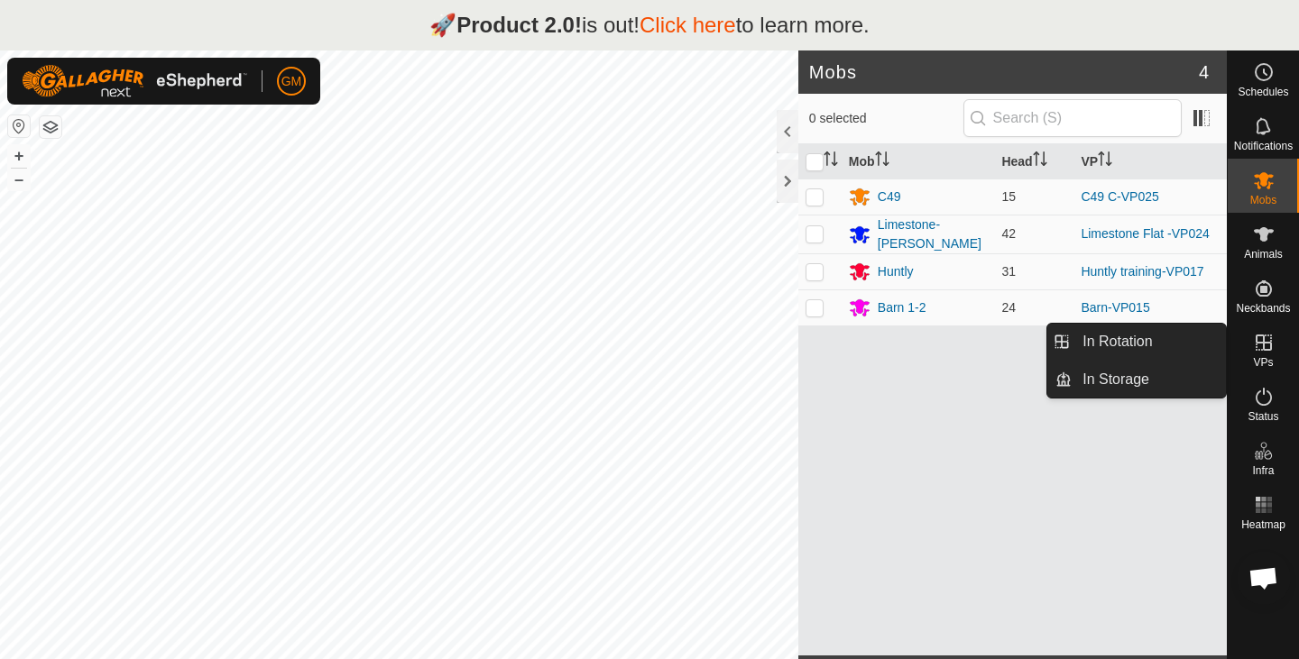
click at [1269, 339] on icon at bounding box center [1264, 343] width 22 height 22
click at [1098, 340] on link "In Rotation" at bounding box center [1148, 342] width 154 height 36
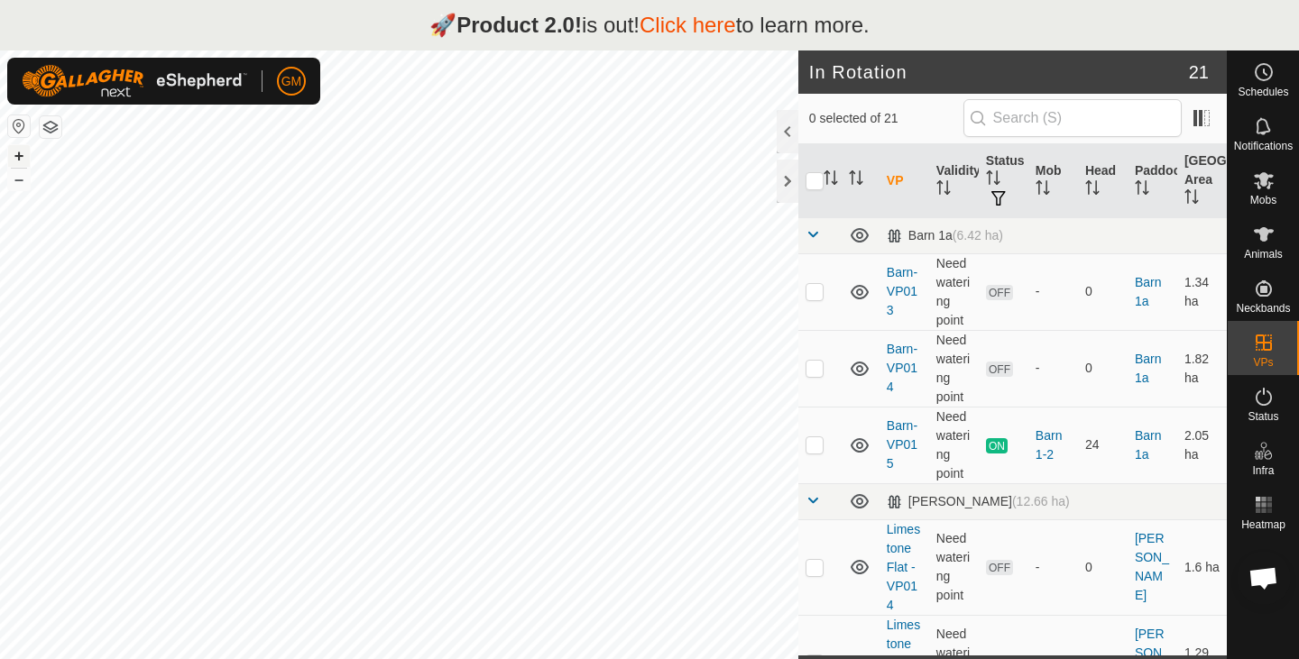
click at [18, 157] on button "+" at bounding box center [19, 156] width 22 height 22
click at [952, 424] on td "Need watering point" at bounding box center [954, 445] width 50 height 77
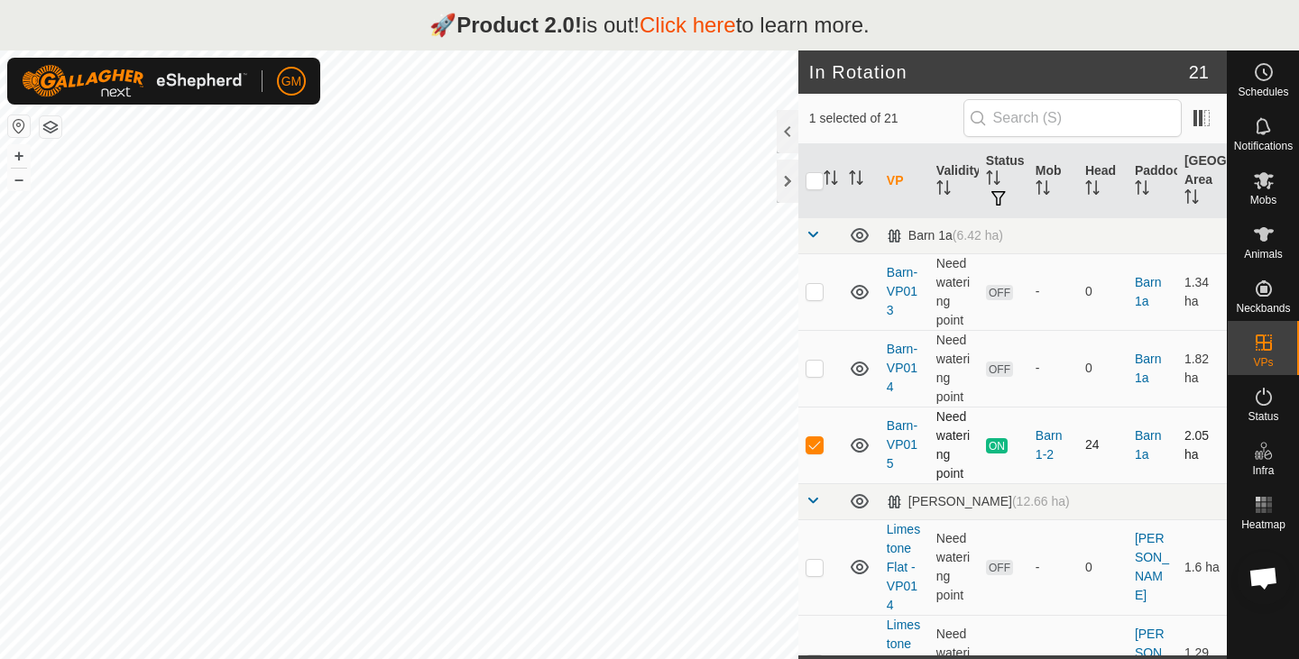
click at [813, 448] on p-checkbox at bounding box center [814, 444] width 18 height 14
checkbox input "true"
click at [1204, 119] on span at bounding box center [1201, 118] width 29 height 29
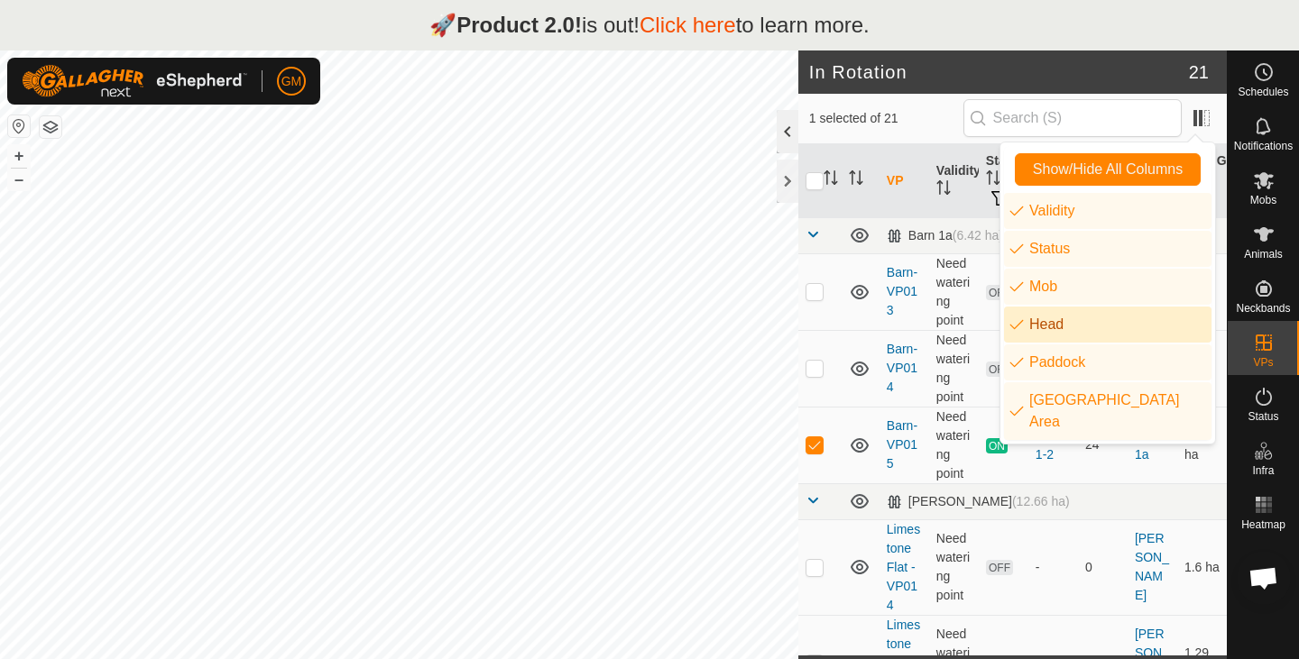
click at [783, 133] on div at bounding box center [787, 131] width 22 height 43
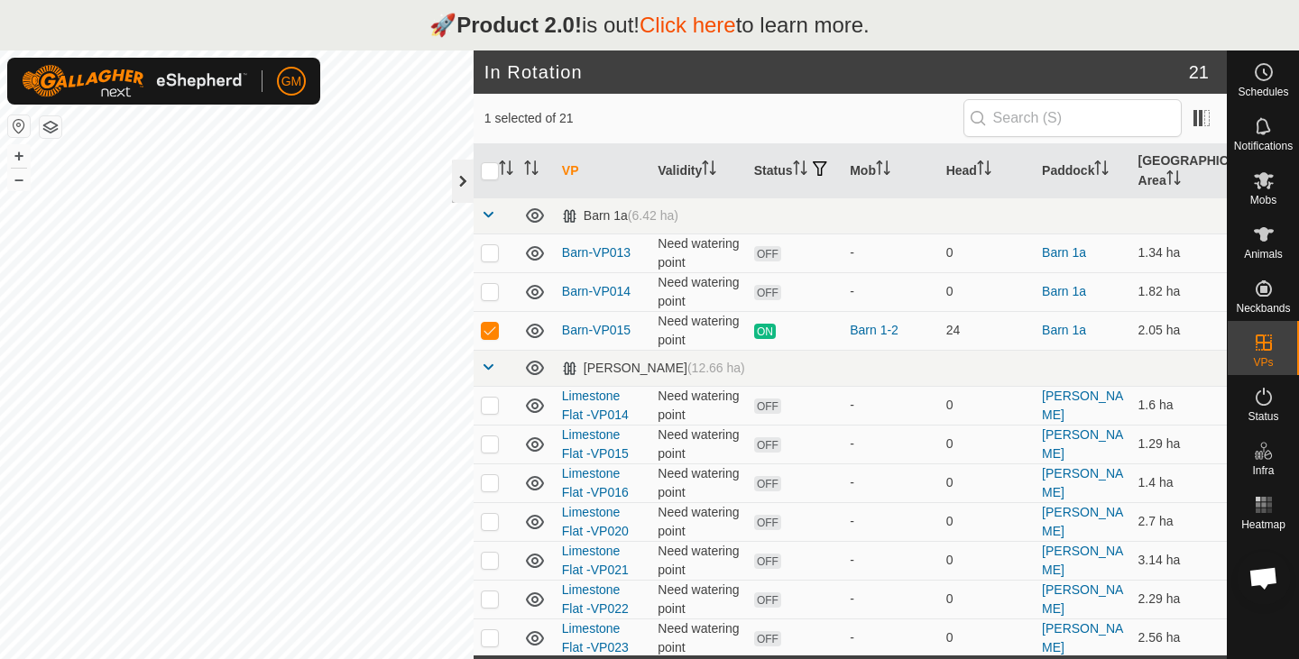
click at [461, 181] on div at bounding box center [463, 181] width 22 height 43
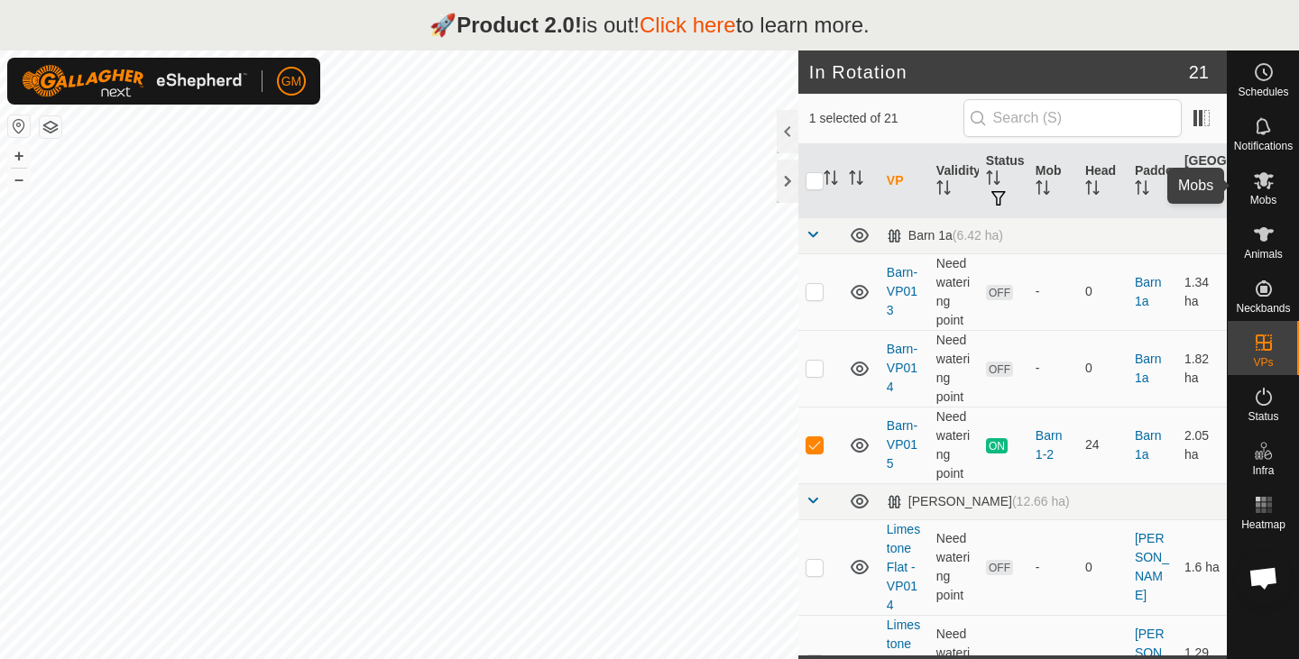
click at [1266, 183] on icon at bounding box center [1264, 180] width 20 height 17
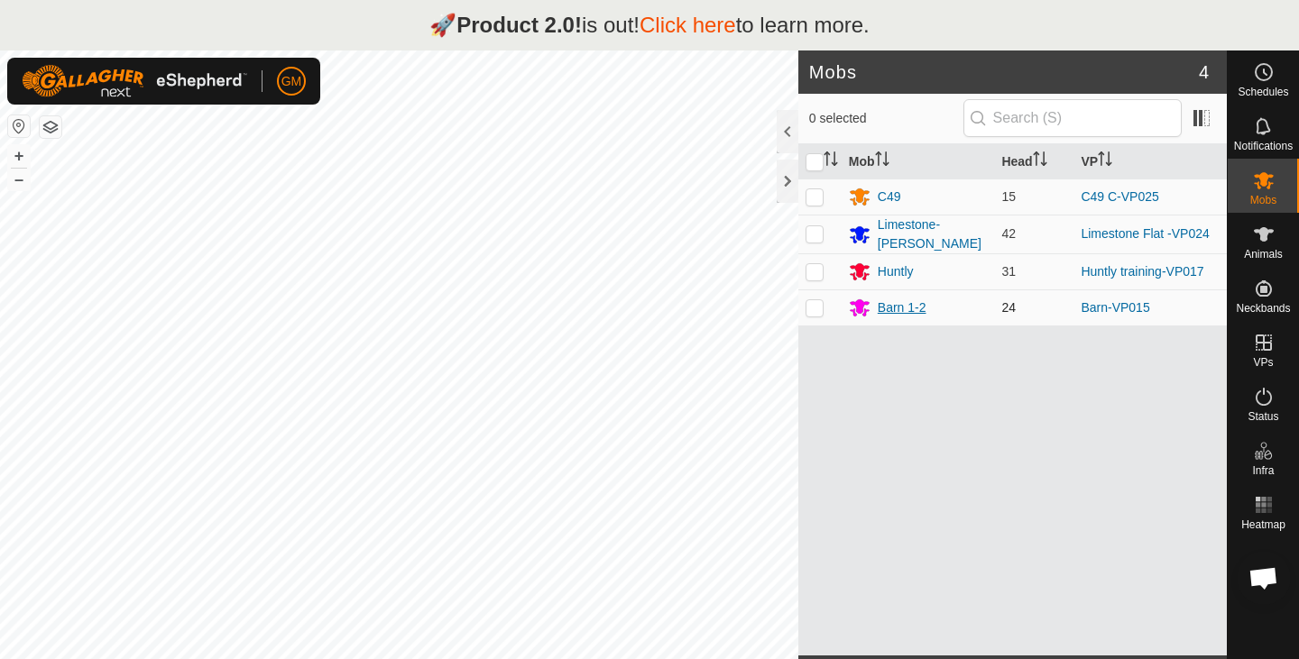
click at [902, 304] on div "Barn 1-2" at bounding box center [901, 308] width 49 height 19
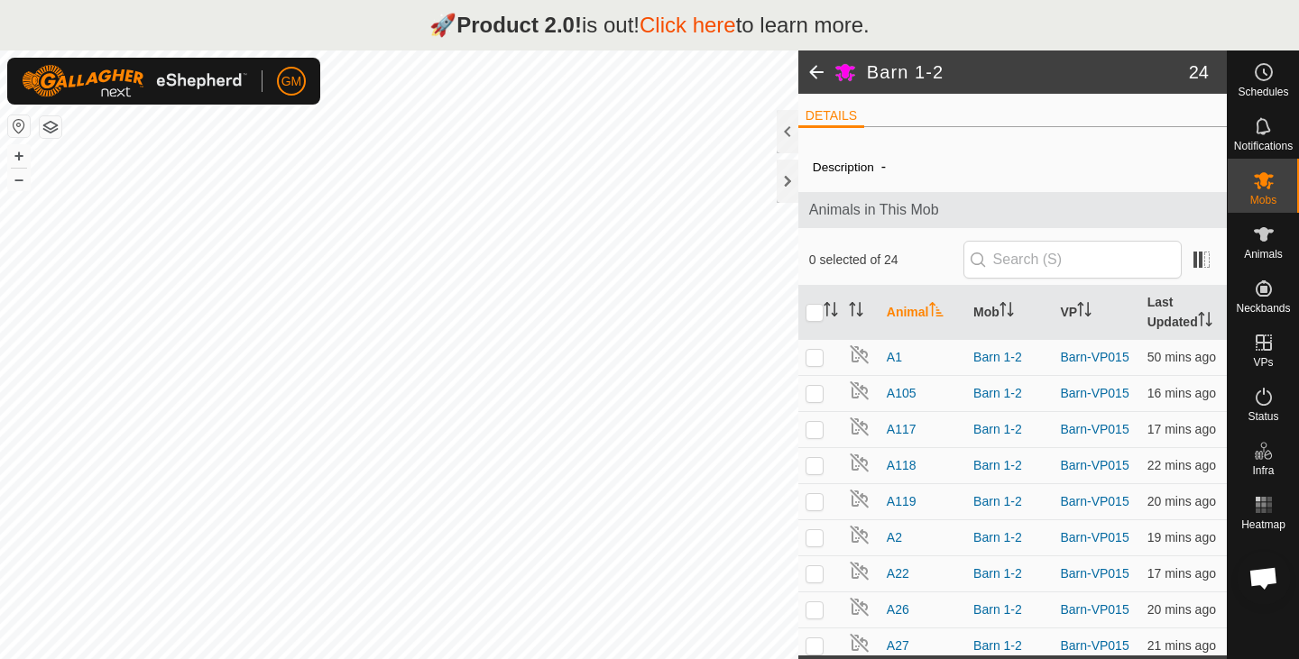
click at [815, 78] on span at bounding box center [816, 72] width 36 height 43
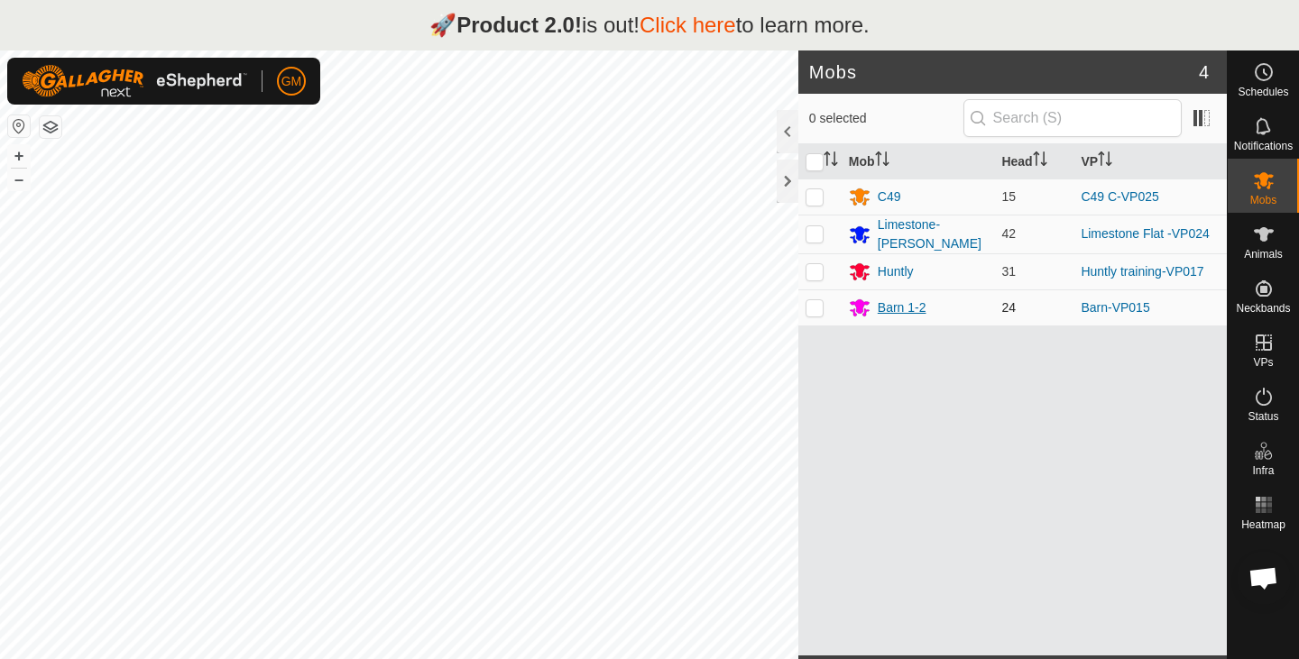
click at [859, 301] on icon at bounding box center [860, 308] width 20 height 17
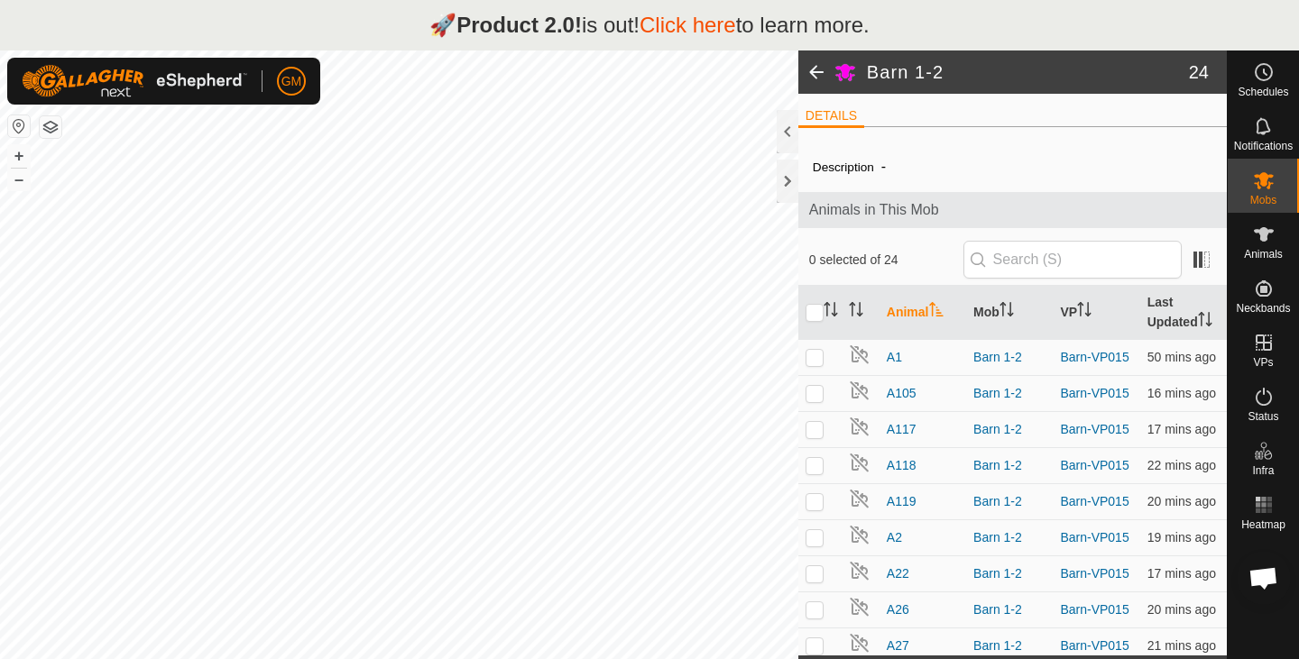
click at [817, 74] on span at bounding box center [816, 72] width 36 height 43
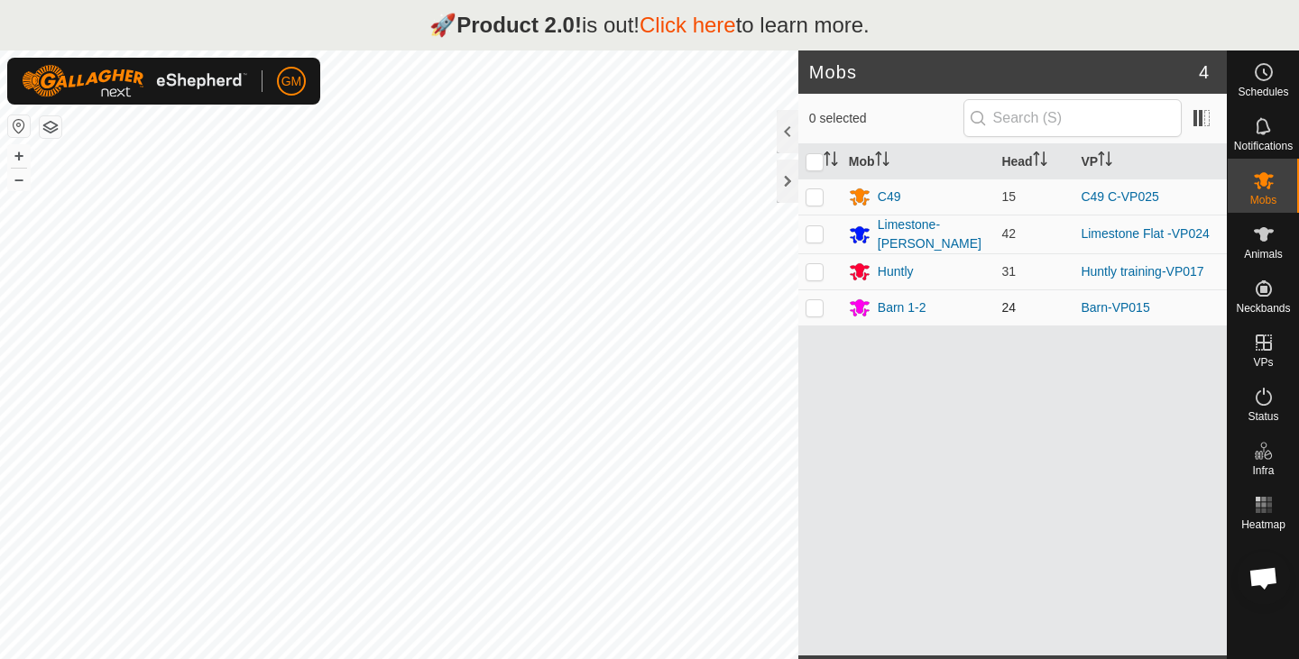
click at [813, 303] on p-checkbox at bounding box center [814, 307] width 18 height 14
checkbox input "true"
click at [812, 308] on p-checkbox at bounding box center [814, 307] width 18 height 14
checkbox input "true"
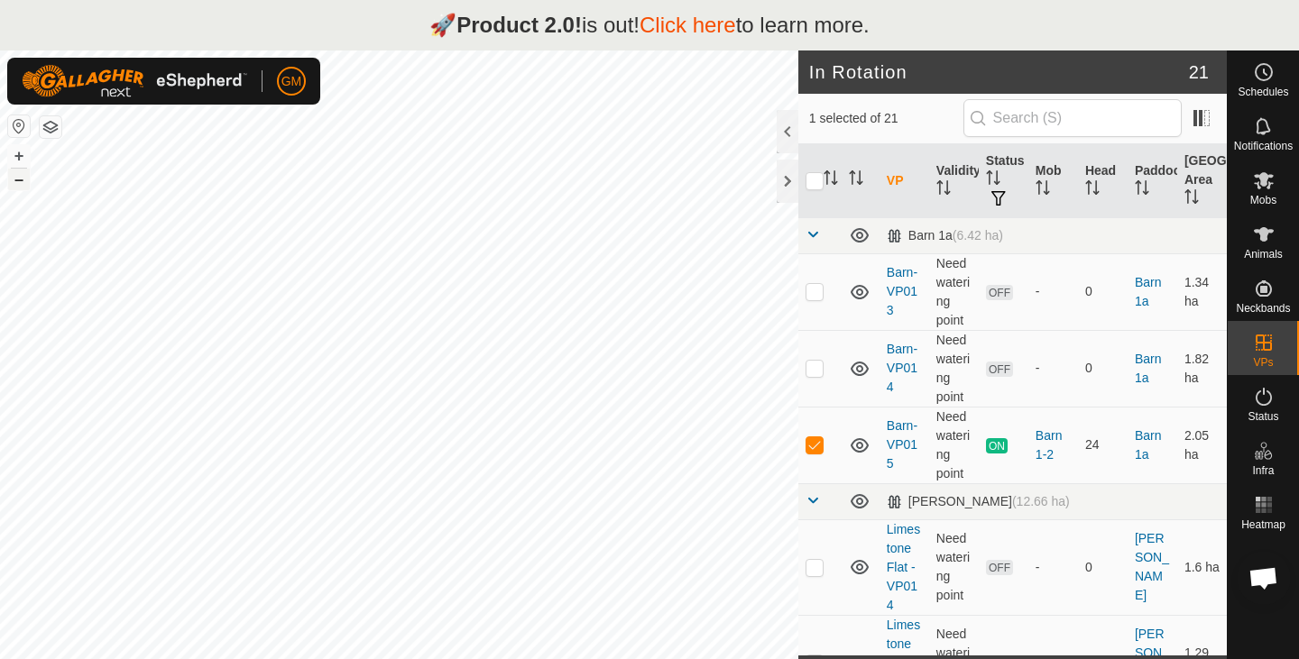
click at [28, 188] on button "–" at bounding box center [19, 180] width 22 height 22
checkbox input "true"
checkbox input "false"
click at [813, 289] on p-checkbox at bounding box center [814, 291] width 18 height 14
checkbox input "false"
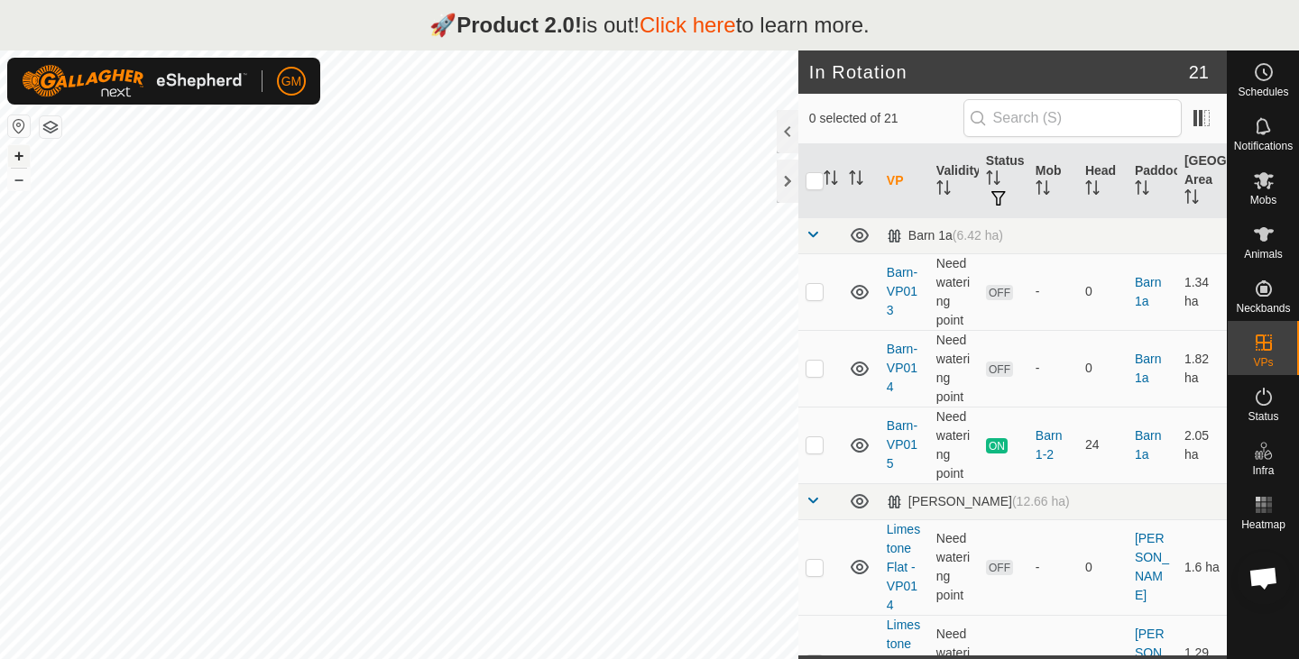
click at [15, 159] on button "+" at bounding box center [19, 156] width 22 height 22
click at [20, 158] on button "+" at bounding box center [19, 156] width 22 height 22
checkbox input "true"
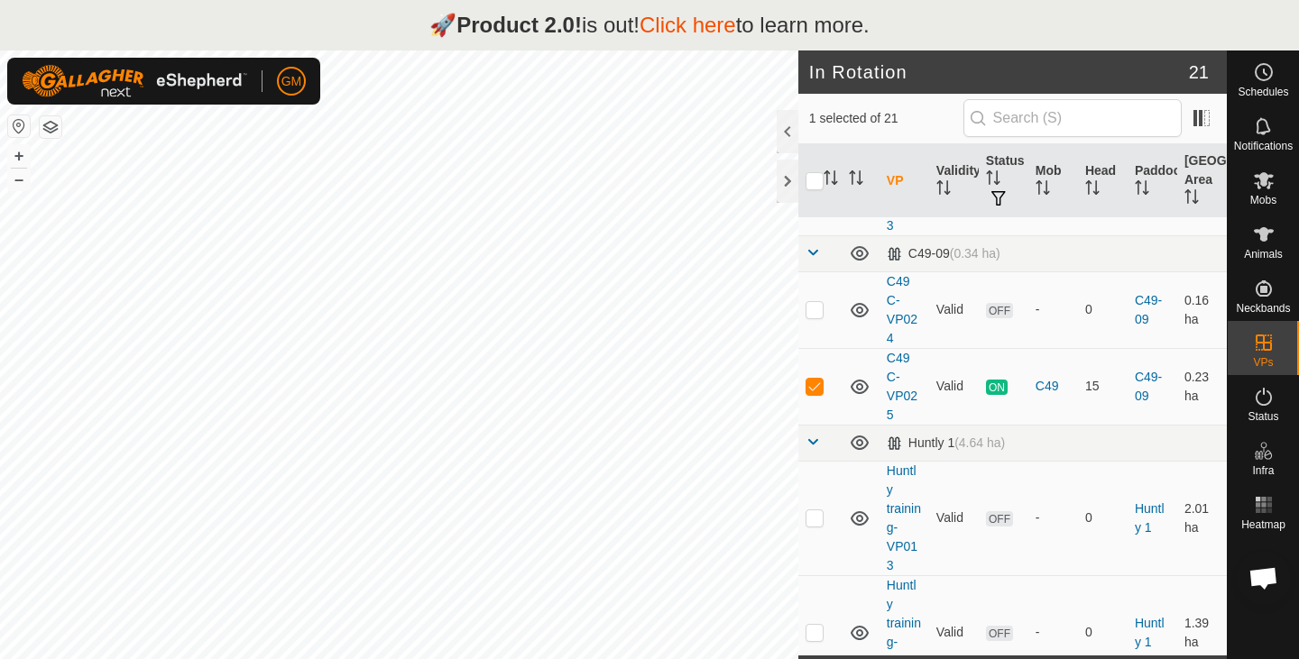
scroll to position [1395, 0]
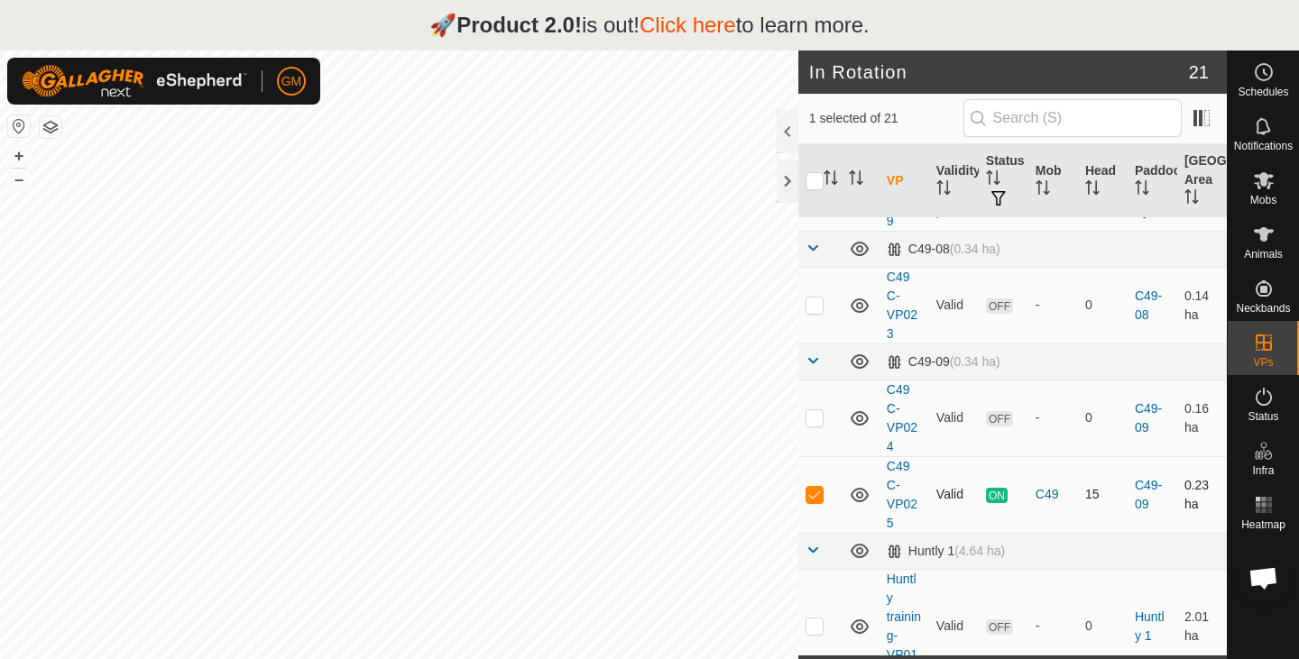
click at [986, 488] on span "ON" at bounding box center [997, 495] width 22 height 15
click at [905, 485] on link "C49 C-VP025" at bounding box center [902, 494] width 31 height 71
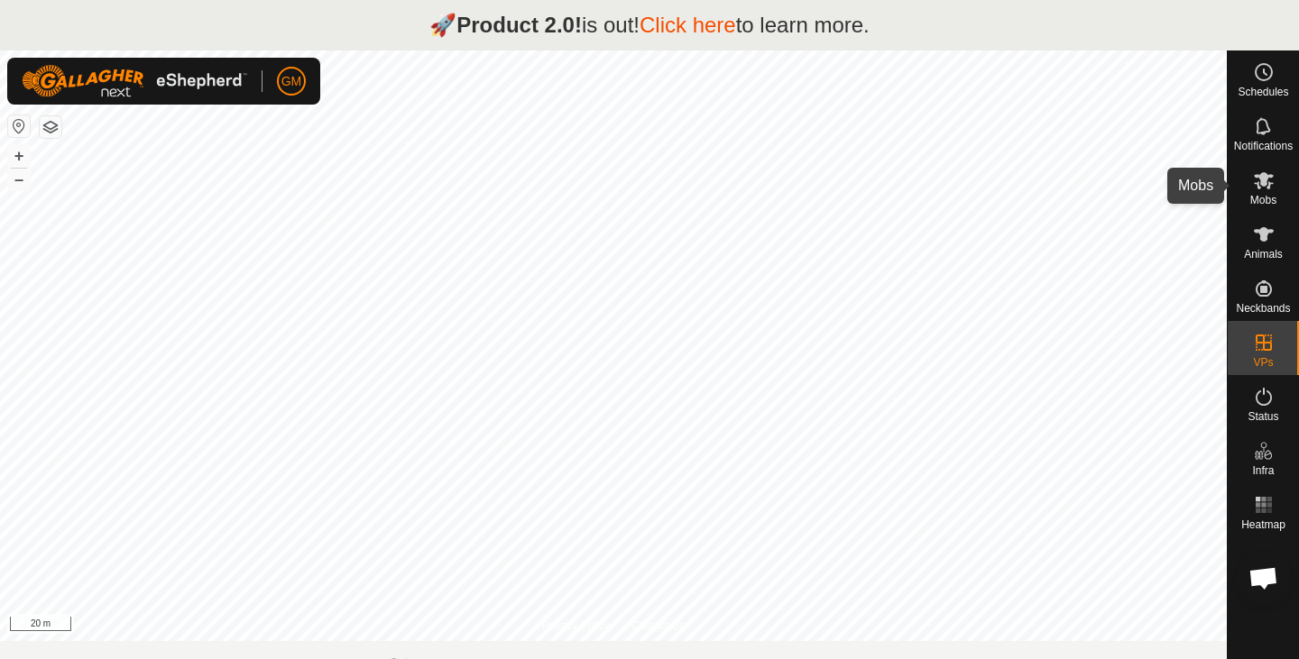
click at [1267, 181] on icon at bounding box center [1264, 181] width 22 height 22
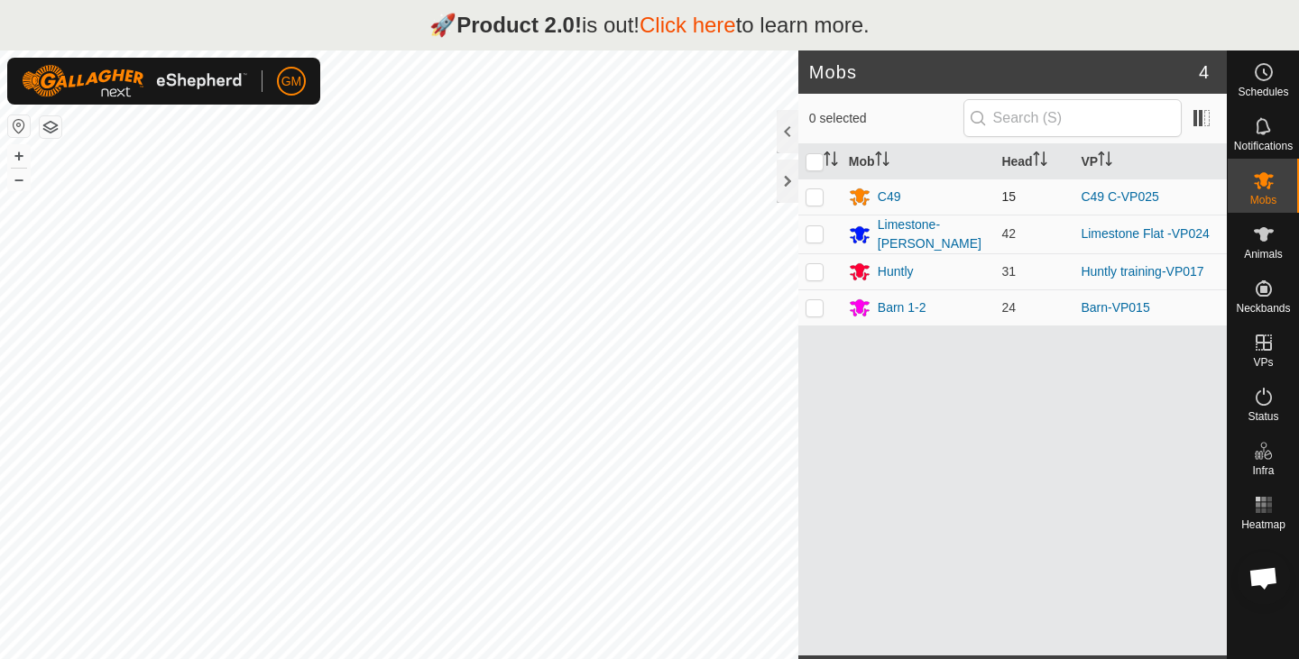
click at [813, 198] on p-checkbox at bounding box center [814, 196] width 18 height 14
click at [811, 189] on p-checkbox at bounding box center [814, 196] width 18 height 14
checkbox input "false"
click at [1104, 196] on link "C49 C-VP025" at bounding box center [1119, 196] width 78 height 14
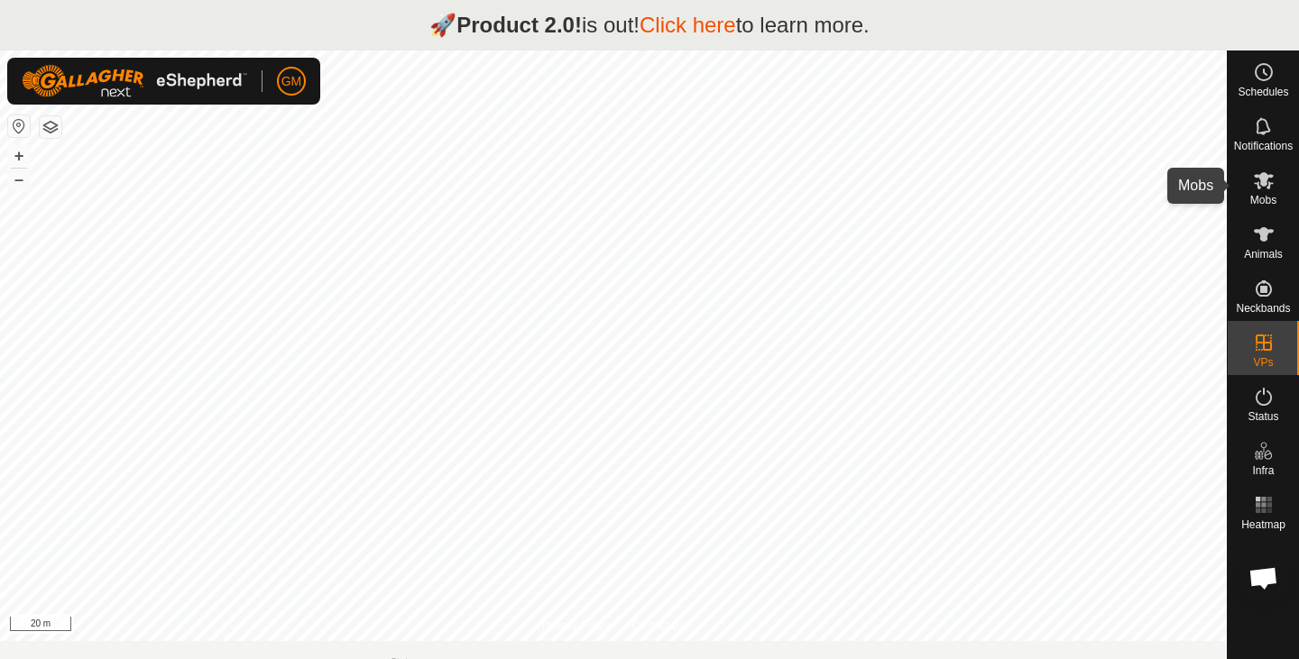
click at [1263, 190] on icon at bounding box center [1264, 181] width 22 height 22
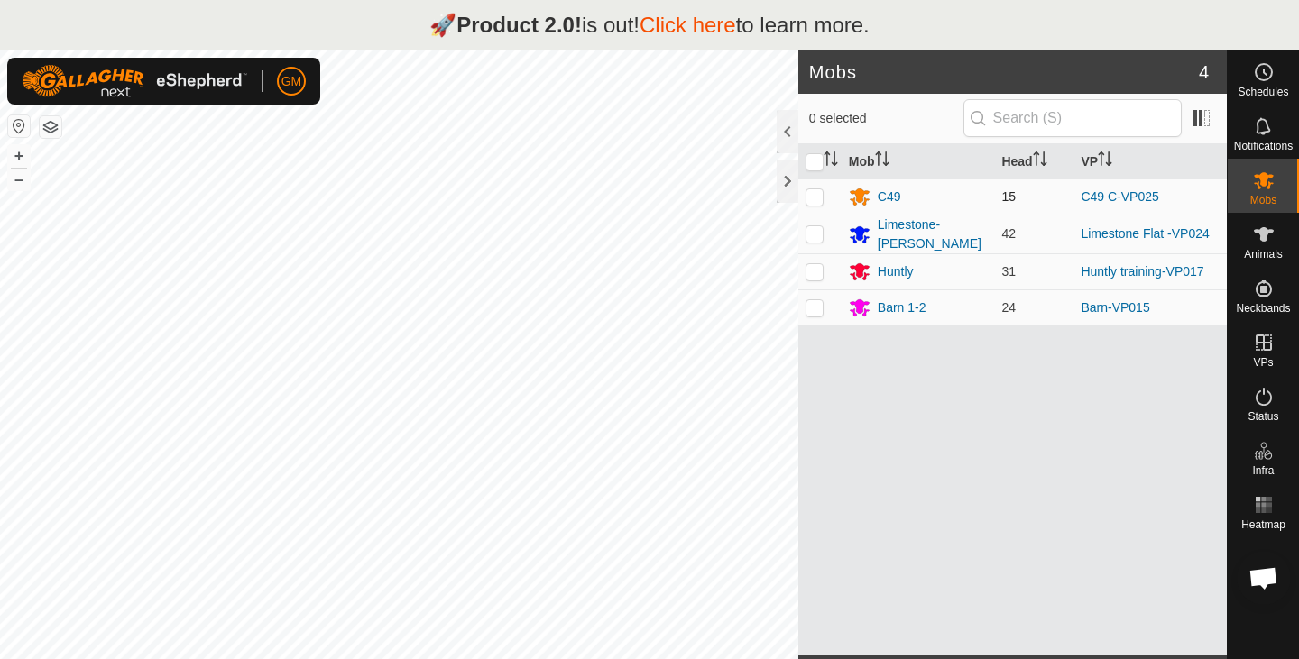
click at [1004, 196] on span "15" at bounding box center [1008, 196] width 14 height 14
click at [885, 194] on div "C49" at bounding box center [888, 197] width 23 height 19
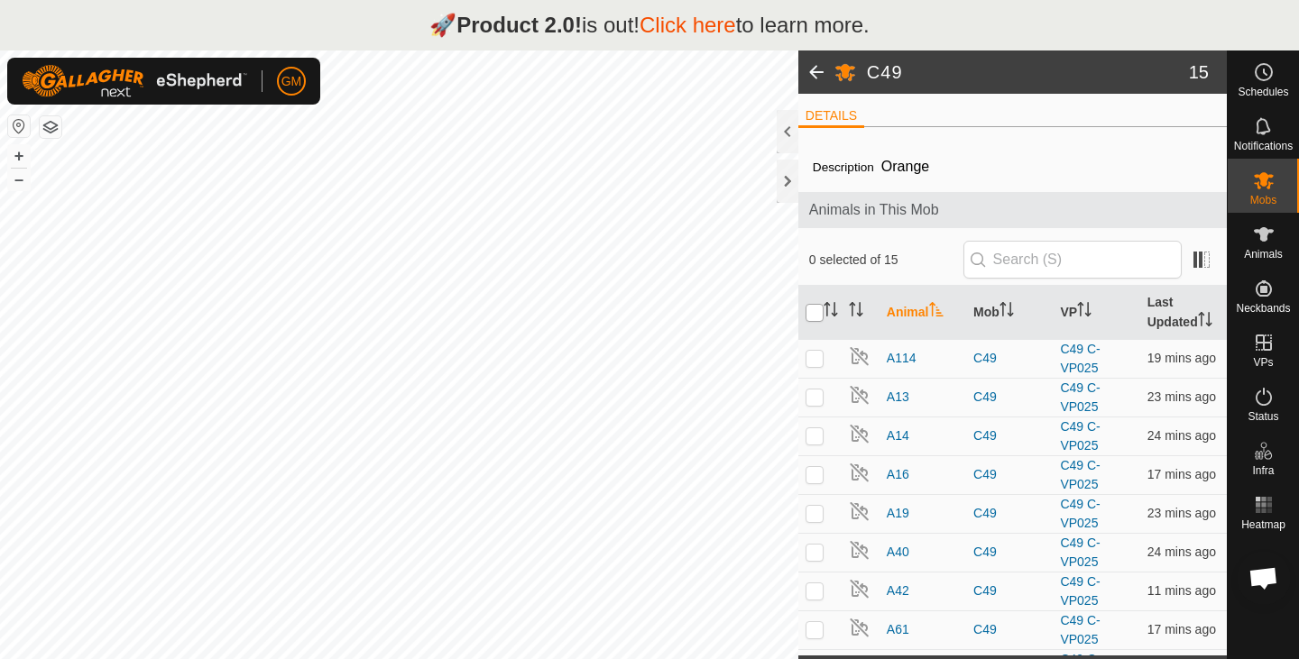
click at [810, 311] on input "checkbox" at bounding box center [814, 313] width 18 height 18
checkbox input "true"
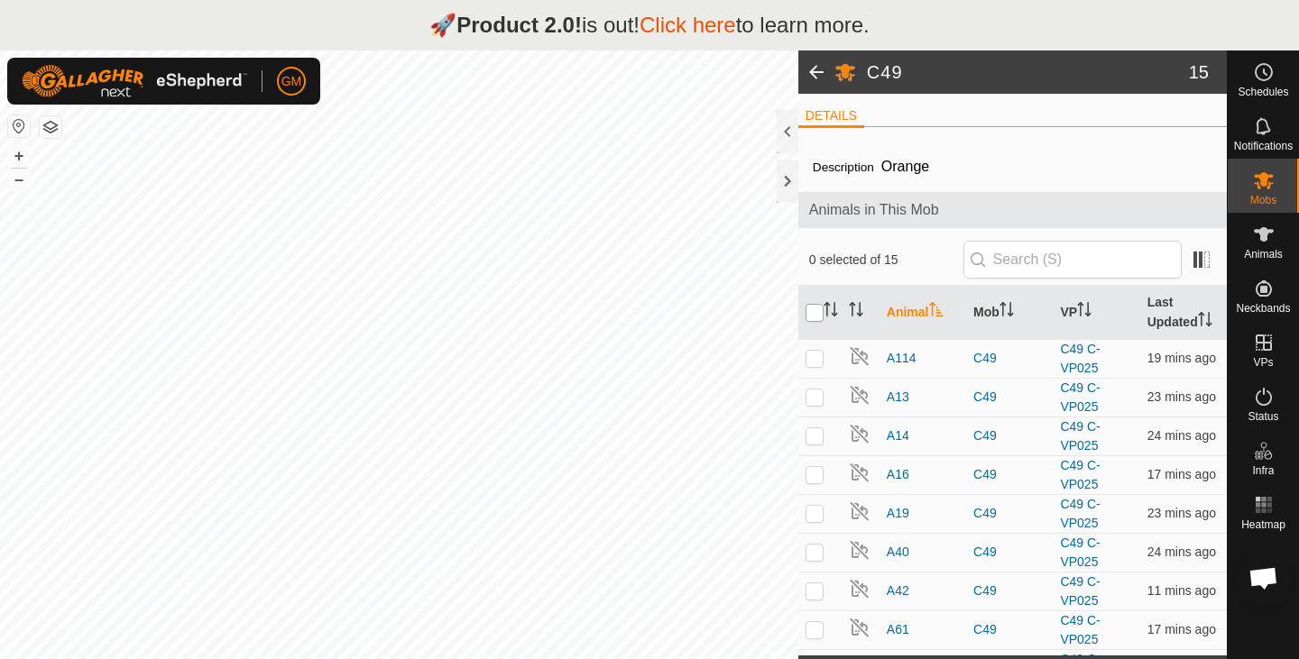
checkbox input "true"
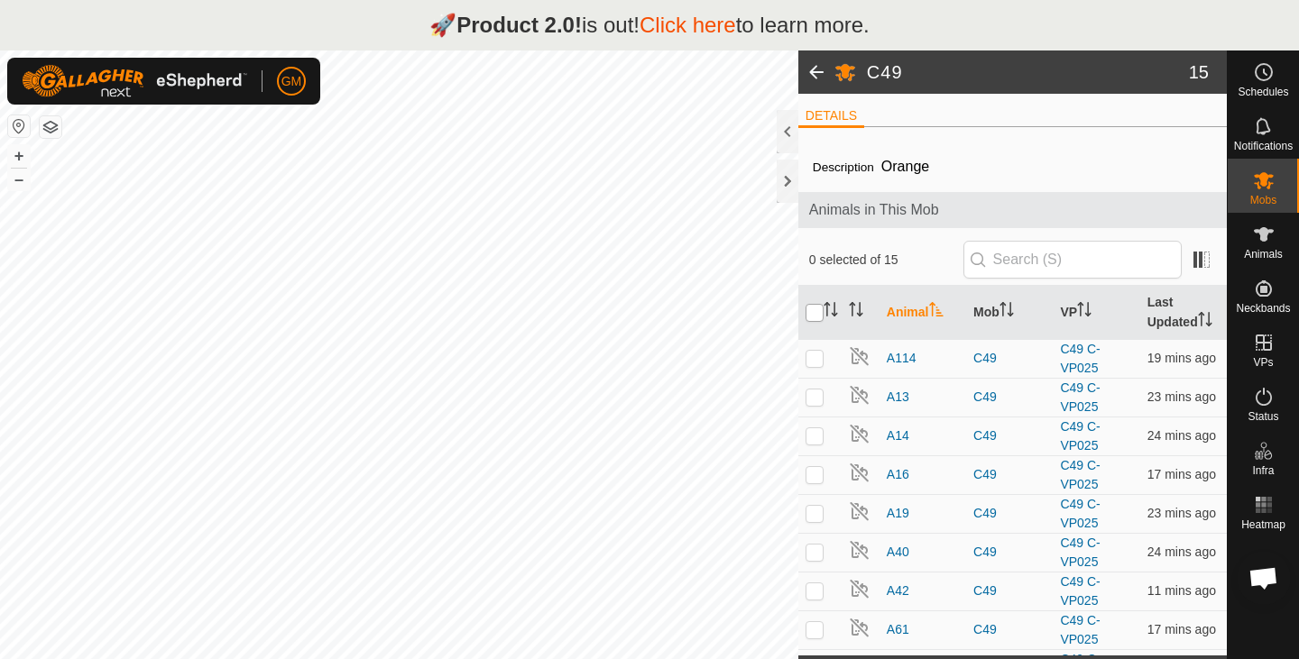
checkbox input "true"
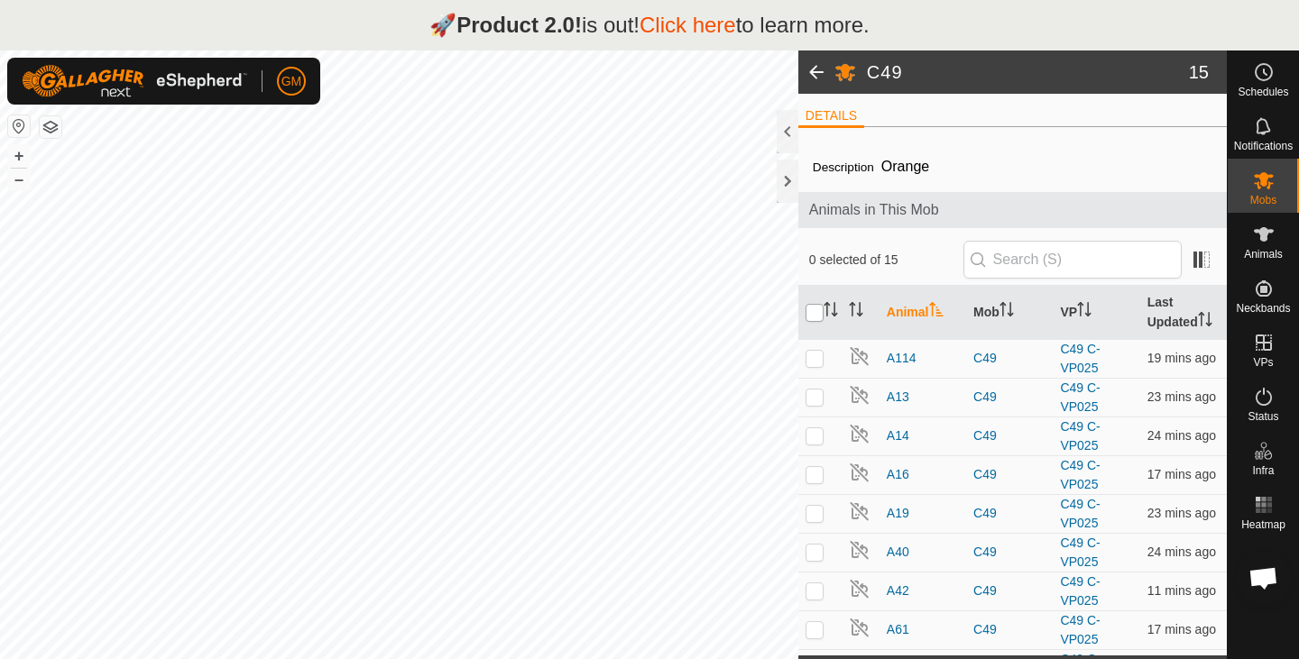
checkbox input "true"
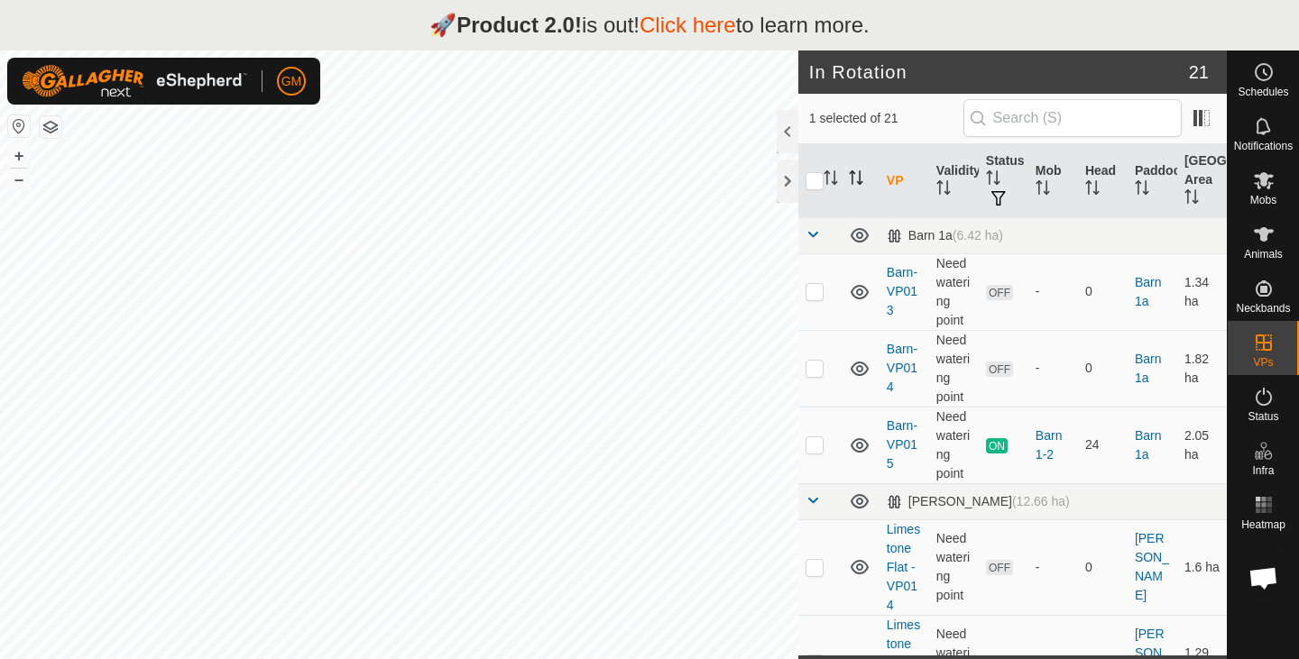
click at [858, 185] on p-sorticon "Activate to sort" at bounding box center [856, 180] width 14 height 14
click at [813, 183] on input "checkbox" at bounding box center [814, 181] width 18 height 18
checkbox input "true"
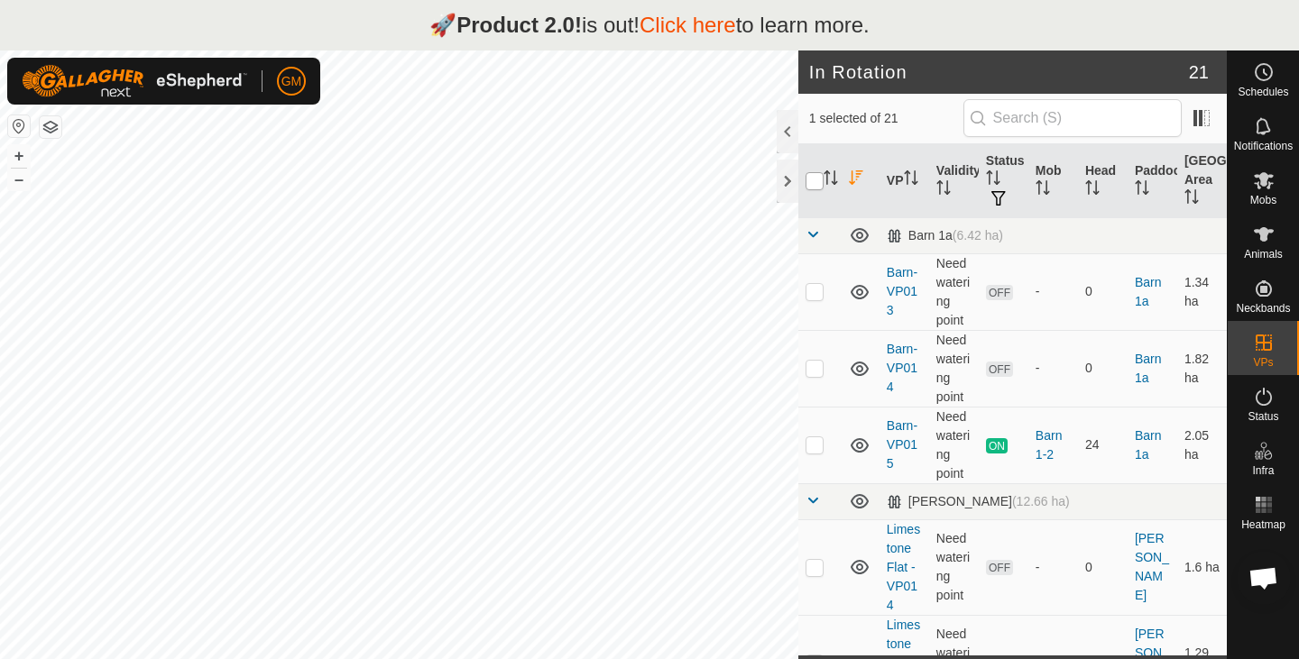
checkbox input "true"
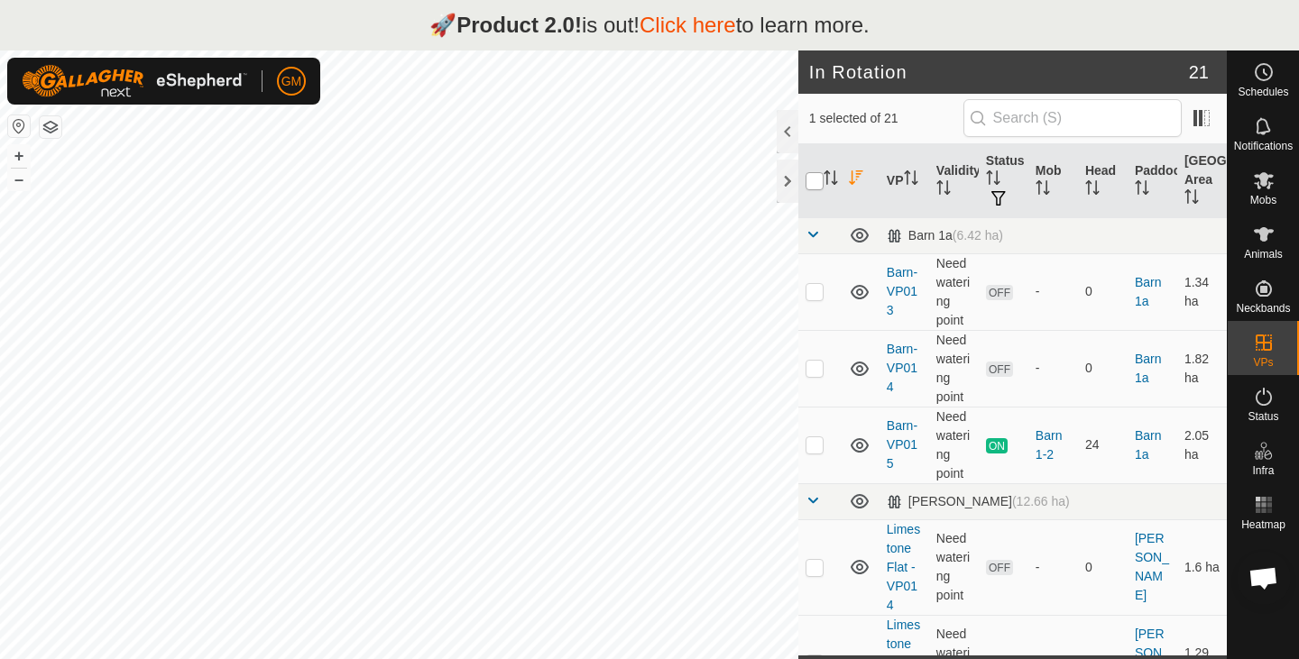
checkbox input "true"
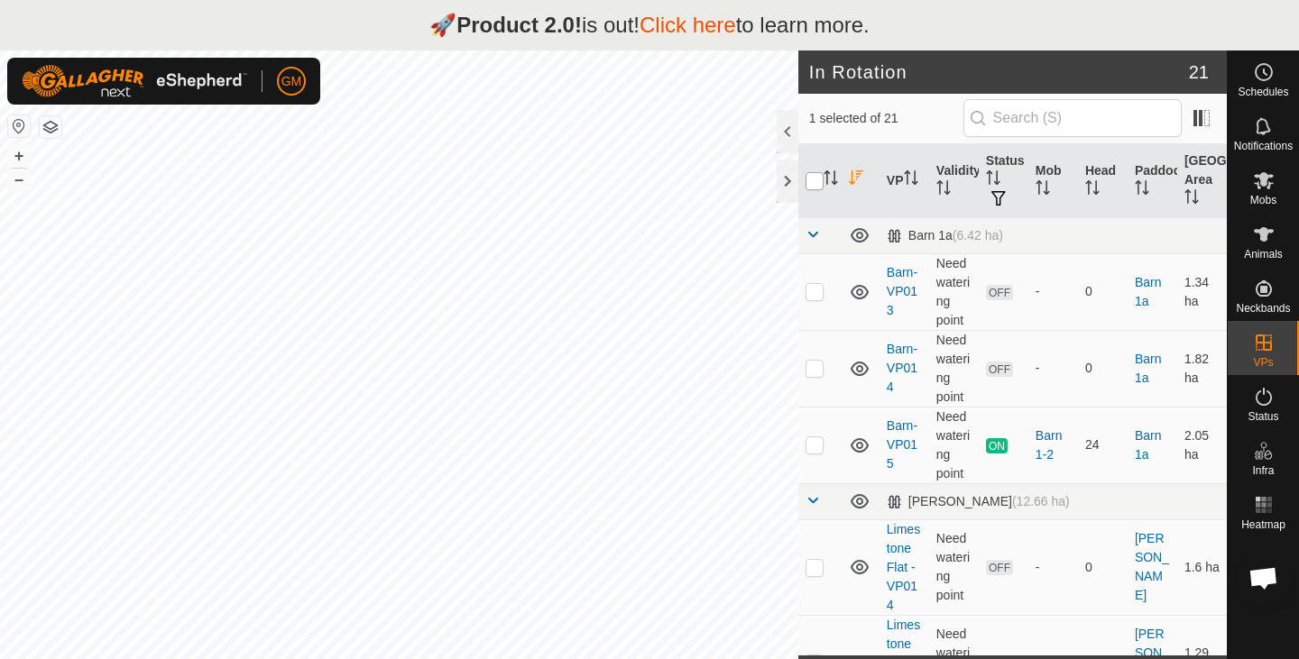
checkbox input "true"
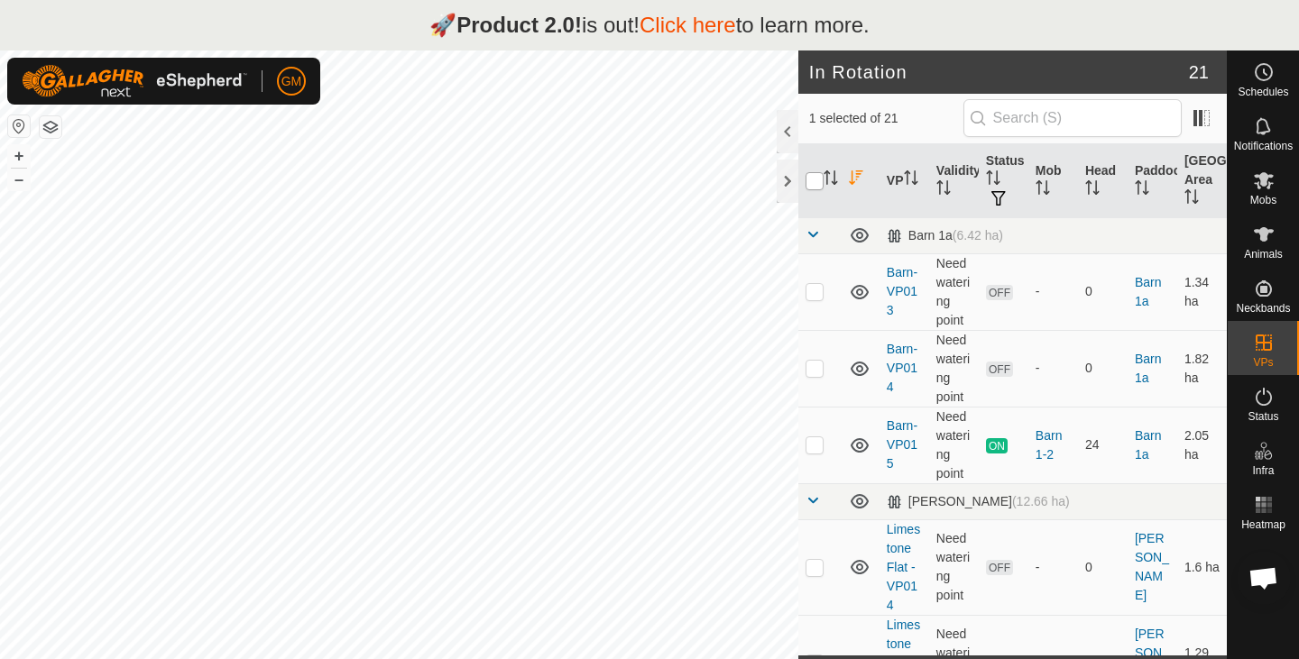
checkbox input "true"
click at [813, 183] on input "checkbox" at bounding box center [814, 181] width 18 height 18
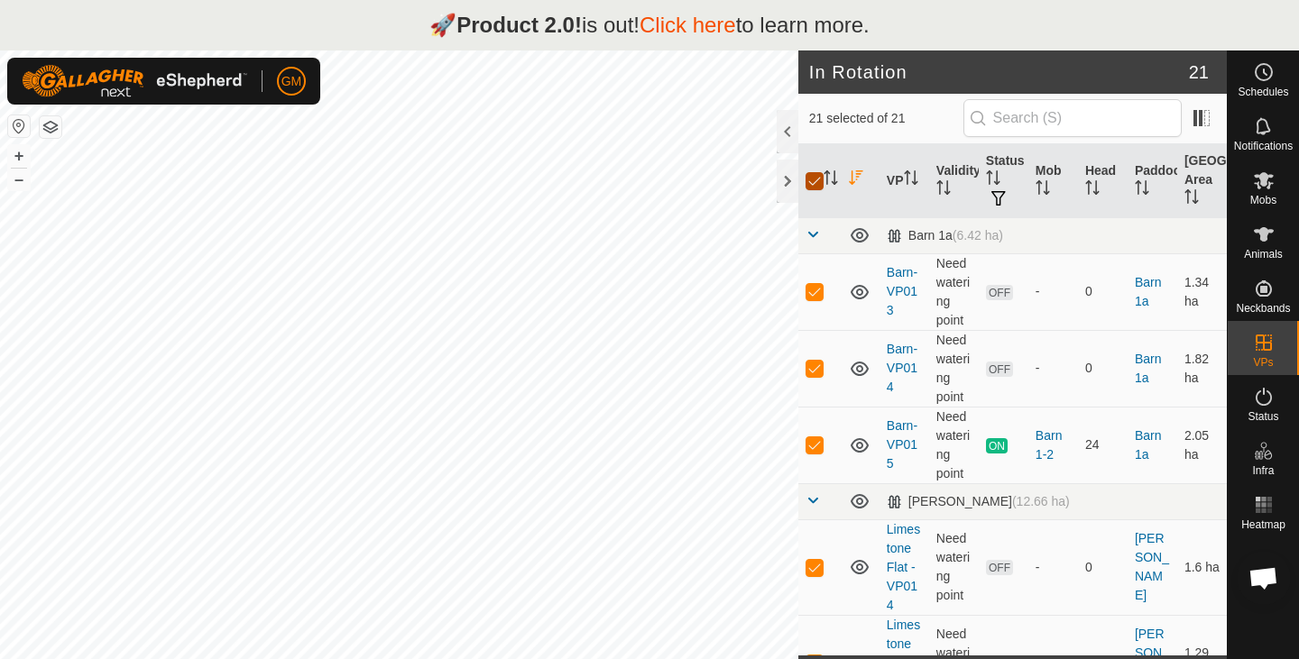
checkbox input "false"
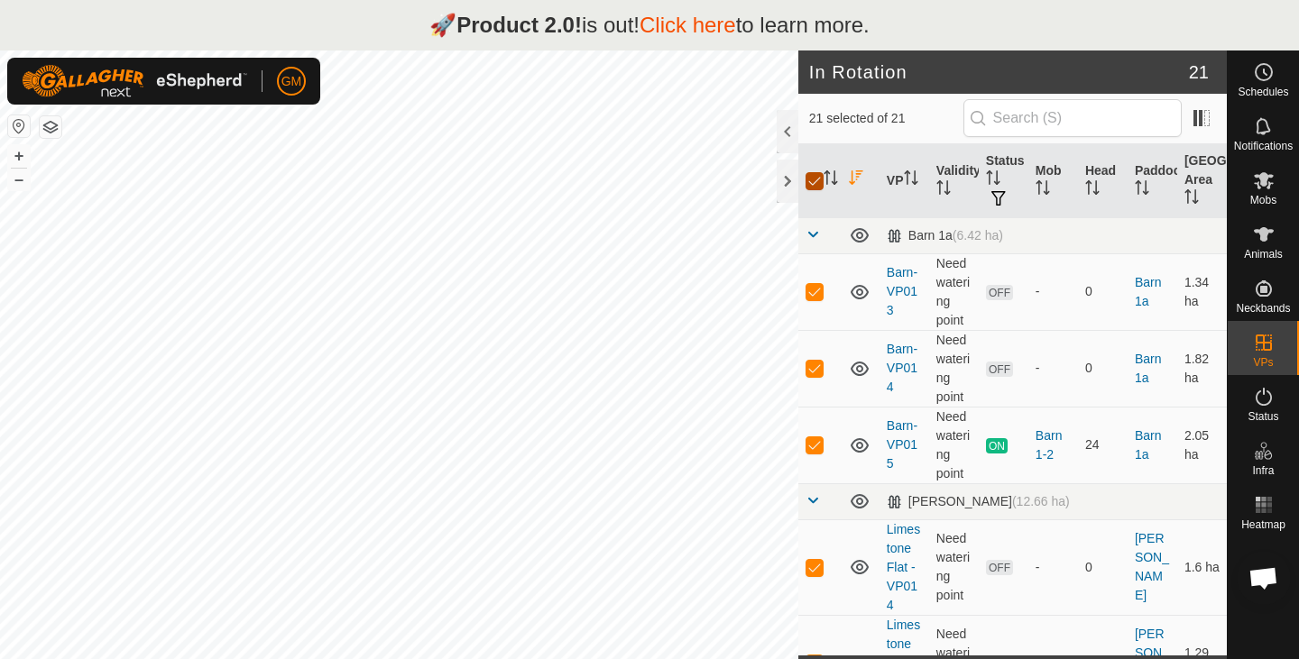
checkbox input "false"
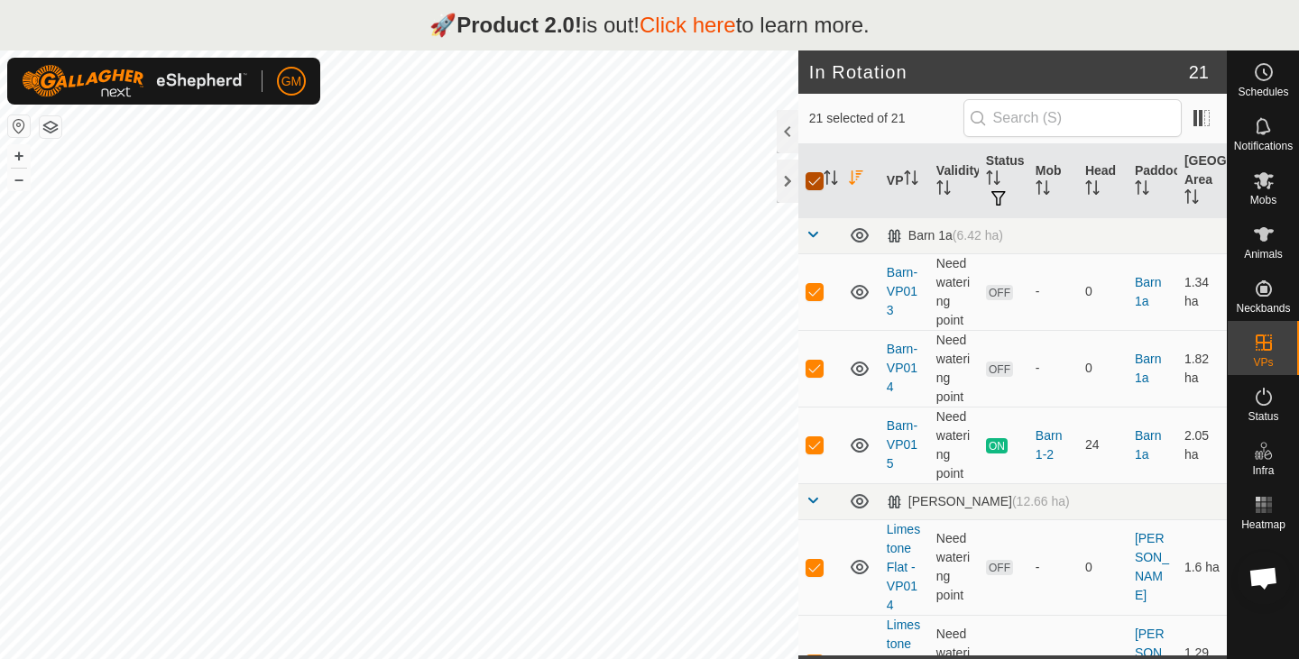
checkbox input "false"
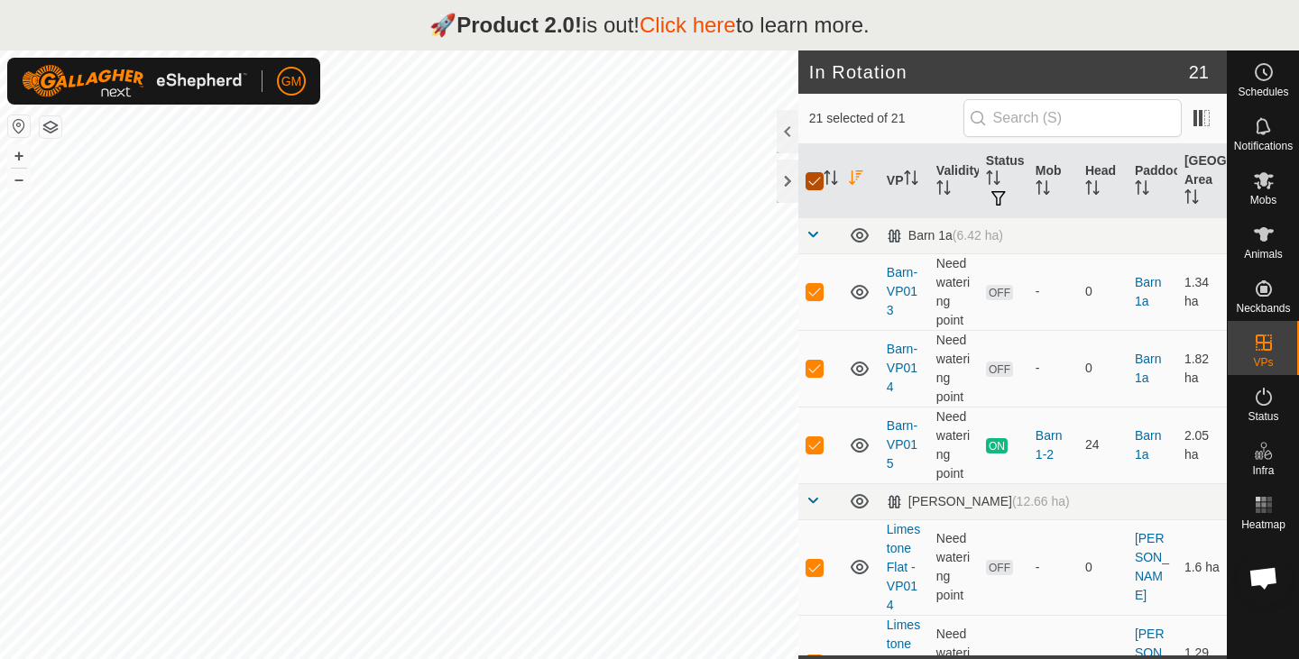
checkbox input "false"
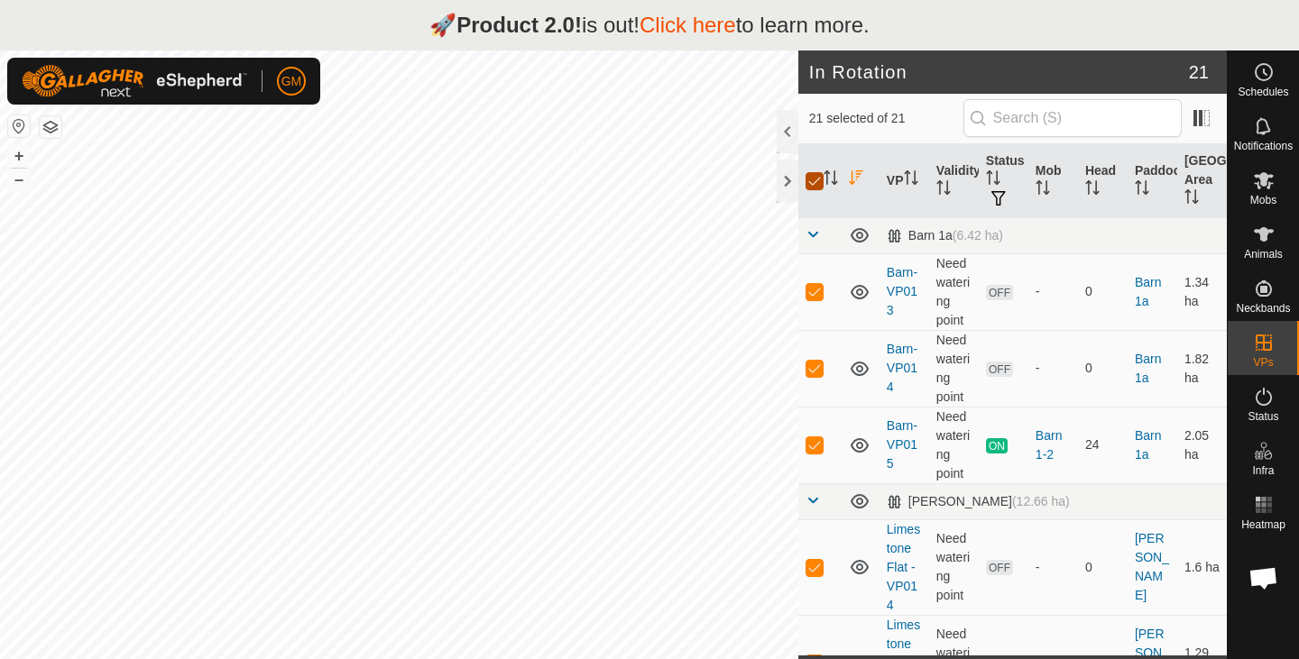
checkbox input "false"
click at [1039, 190] on icon "Activate to sort" at bounding box center [1042, 187] width 14 height 14
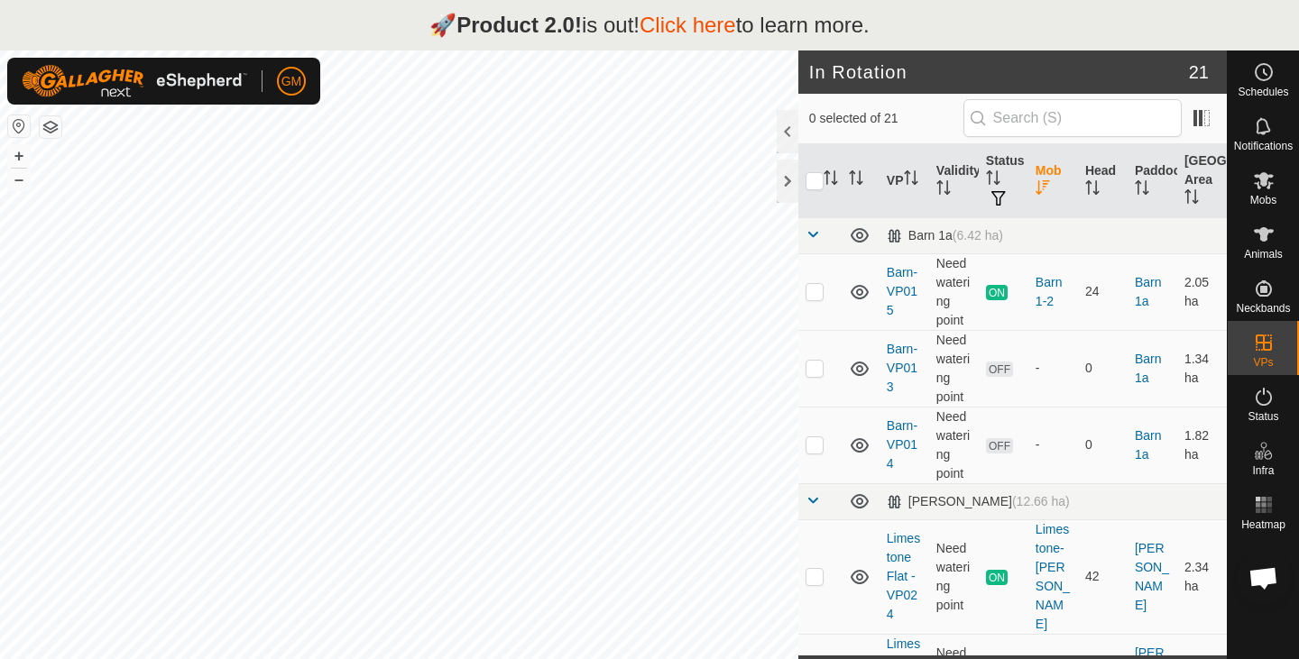
click at [1039, 190] on icon "Activate to sort" at bounding box center [1042, 187] width 14 height 14
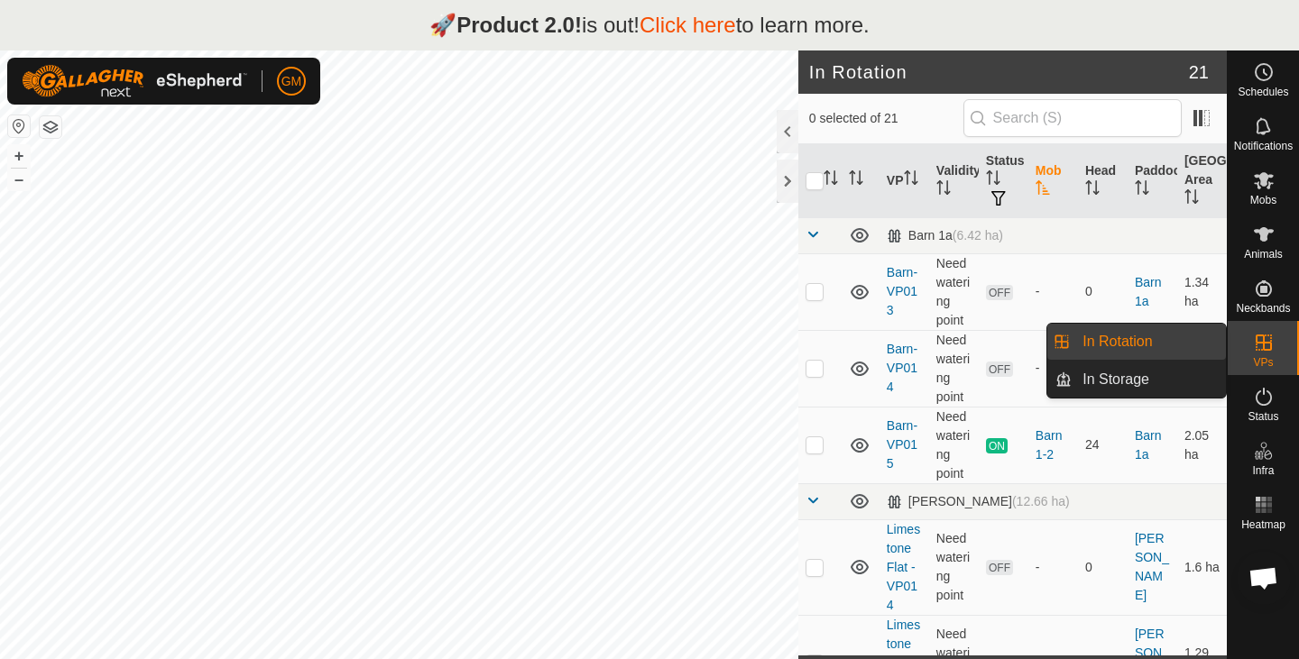
click at [1268, 335] on icon at bounding box center [1263, 343] width 16 height 16
